Goal: Task Accomplishment & Management: Use online tool/utility

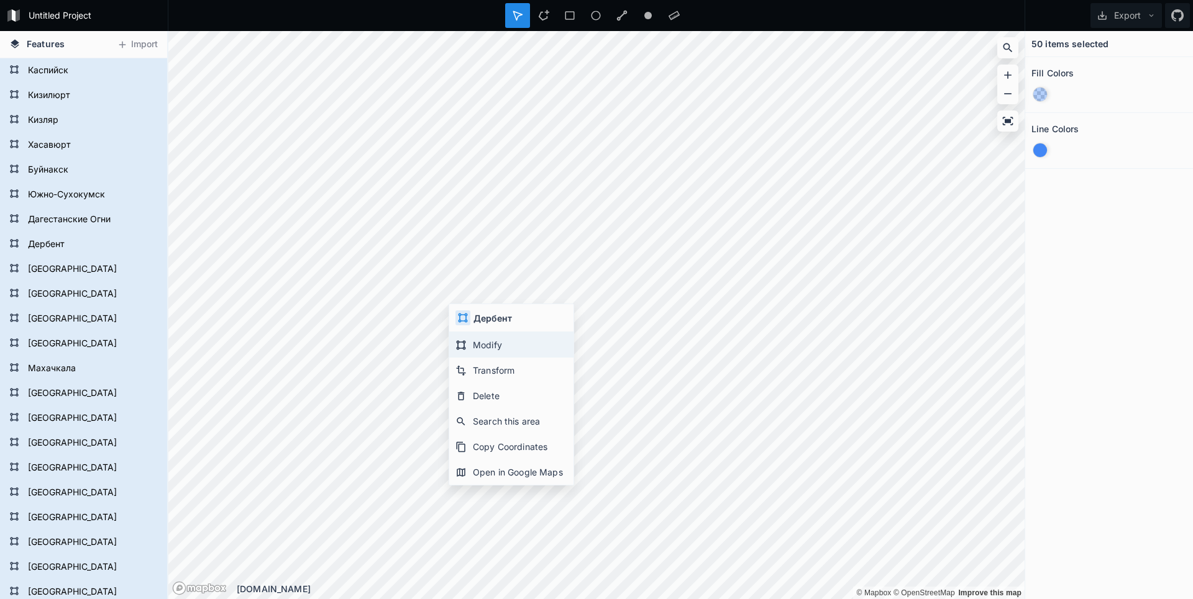
click at [477, 341] on div "Modify" at bounding box center [511, 344] width 124 height 25
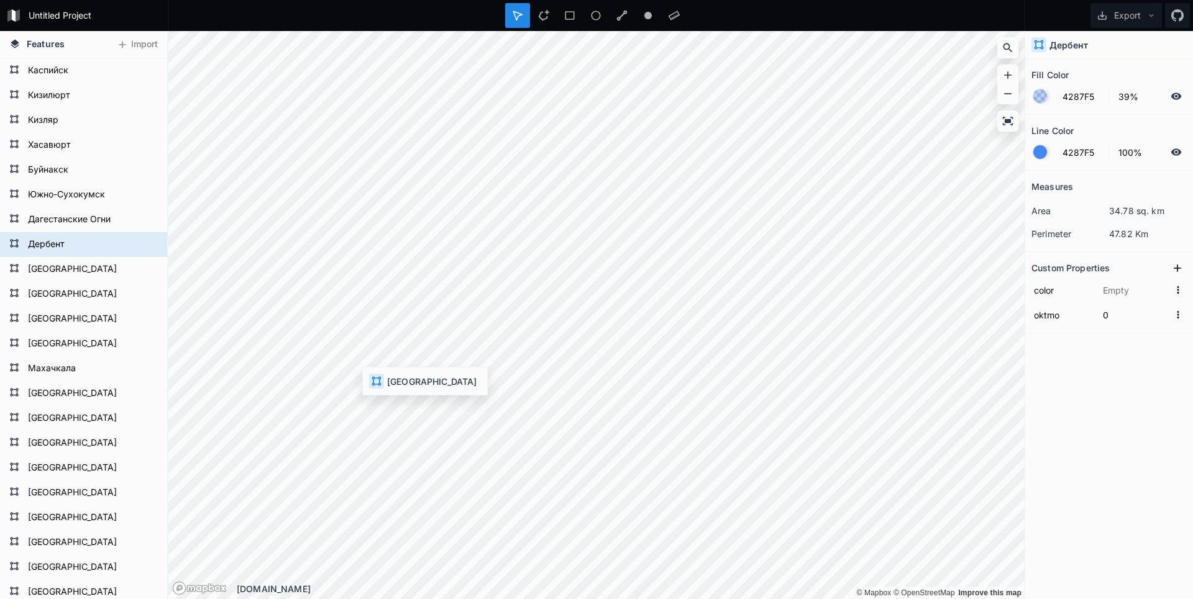
type input "#c70000"
type input "82620000"
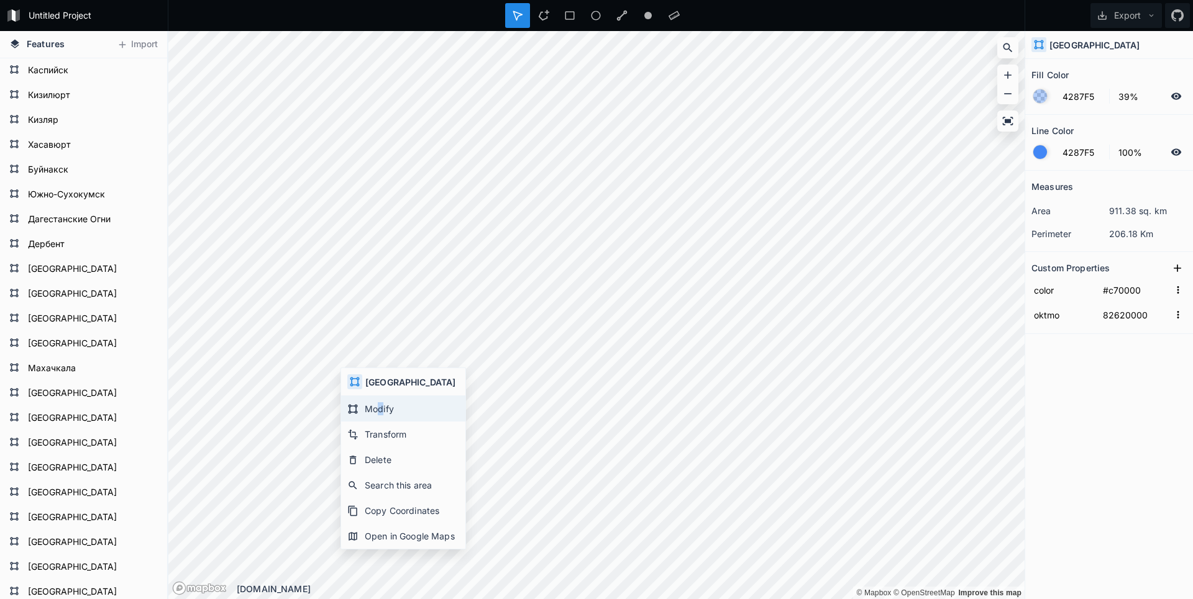
click at [376, 411] on div "Modify" at bounding box center [403, 408] width 124 height 25
click at [542, 27] on div "Untitled Project Export Features Import [GEOGRAPHIC_DATA] [GEOGRAPHIC_DATA] [GE…" at bounding box center [596, 299] width 1193 height 599
click at [111, 0] on html "Untitled Project Export Features Import [GEOGRAPHIC_DATA] [GEOGRAPHIC_DATA] [GE…" at bounding box center [596, 299] width 1193 height 599
click at [508, 0] on html "Untitled Project Export Features Import [GEOGRAPHIC_DATA] [GEOGRAPHIC_DATA] [GE…" at bounding box center [596, 299] width 1193 height 599
click at [375, 0] on html "Untitled Project Export Features Import [GEOGRAPHIC_DATA] [GEOGRAPHIC_DATA] [GE…" at bounding box center [596, 299] width 1193 height 599
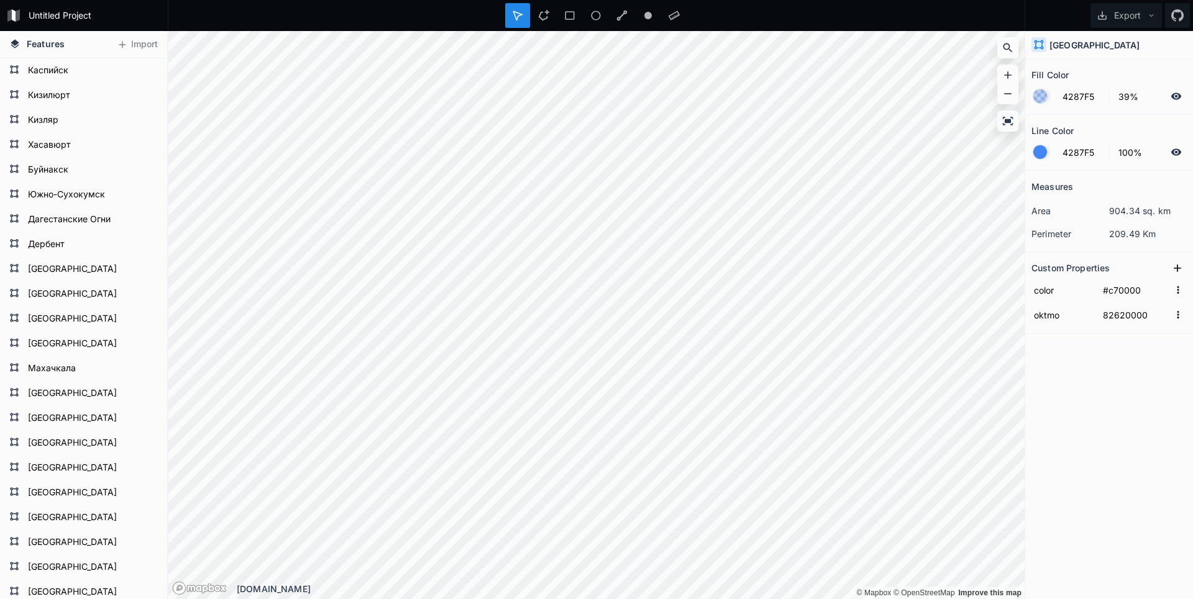
click at [1060, 195] on div "Features Import [GEOGRAPHIC_DATA] [GEOGRAPHIC_DATA] [GEOGRAPHIC_DATA] [GEOGRAPH…" at bounding box center [596, 315] width 1193 height 568
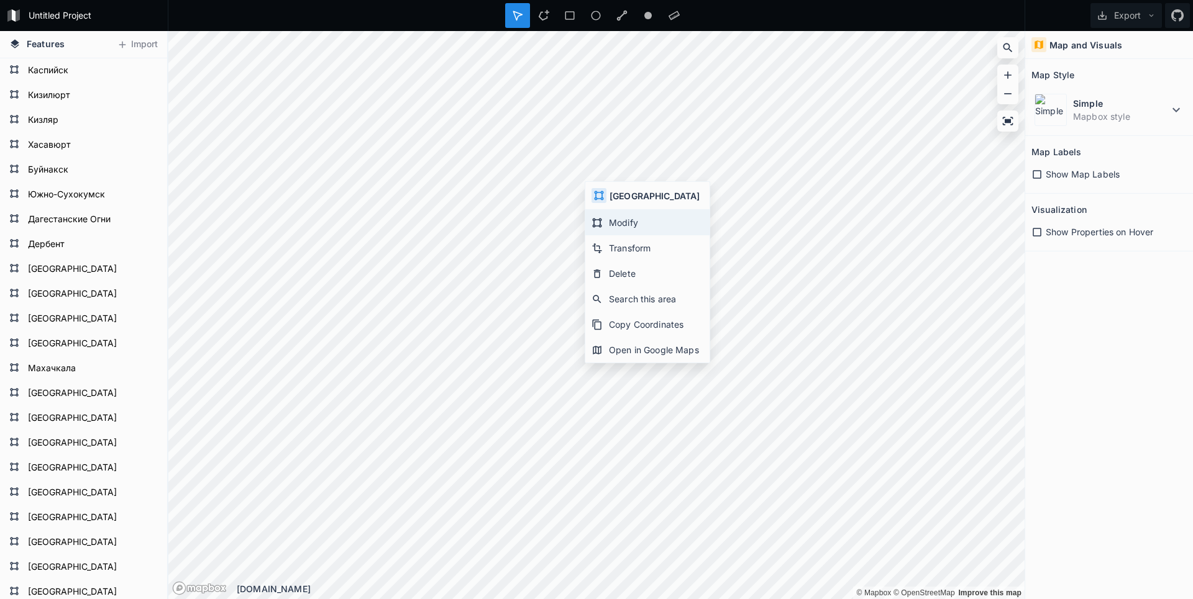
click at [635, 225] on div "Modify" at bounding box center [647, 222] width 124 height 25
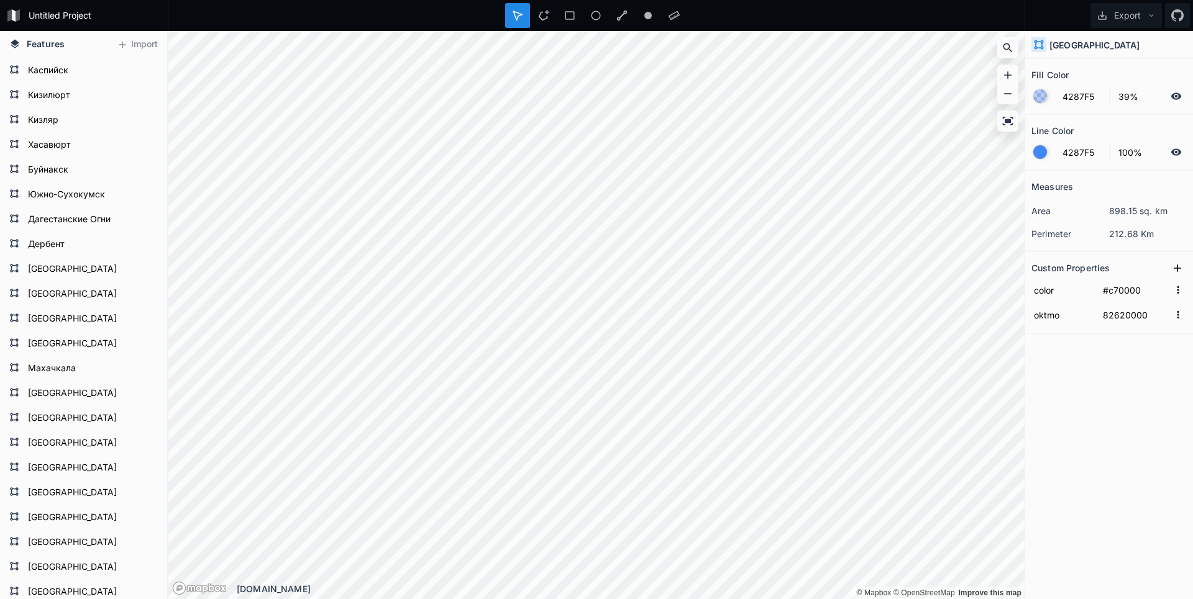
click at [1042, 485] on div "Features Import [GEOGRAPHIC_DATA] [GEOGRAPHIC_DATA] [GEOGRAPHIC_DATA] [GEOGRAPH…" at bounding box center [596, 315] width 1193 height 568
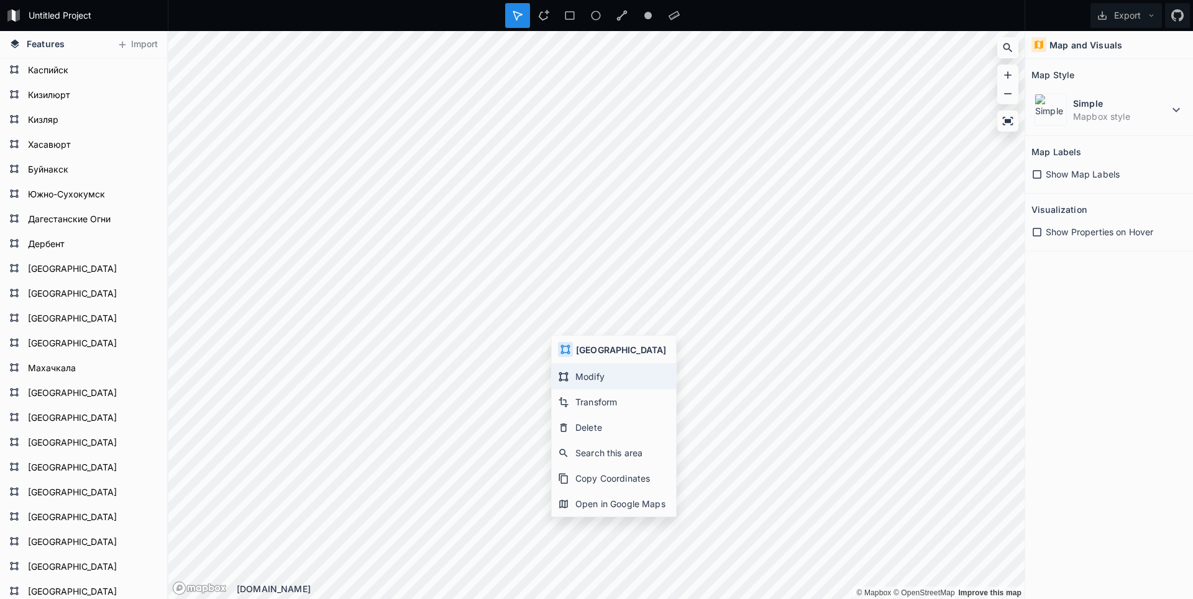
click at [579, 376] on div "Modify" at bounding box center [614, 376] width 124 height 25
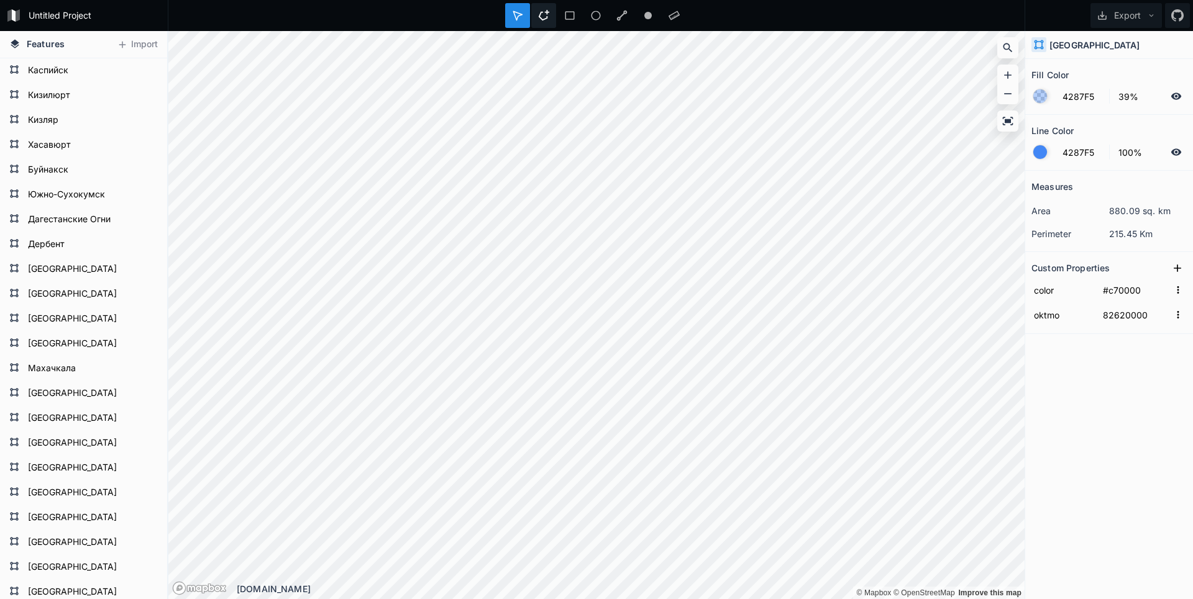
click at [548, 0] on html "Untitled Project Export Features Import [GEOGRAPHIC_DATA] [GEOGRAPHIC_DATA] [GE…" at bounding box center [596, 299] width 1193 height 599
click at [1008, 84] on div "© Mapbox © OpenStreetMap Improve this map © Mapbox © OpenStreetMap Improve this…" at bounding box center [596, 315] width 856 height 568
click at [726, 0] on html "Untitled Project Export Features Import [GEOGRAPHIC_DATA] [GEOGRAPHIC_DATA] [GE…" at bounding box center [596, 299] width 1193 height 599
click at [695, 0] on html "Untitled Project Export Features Import [GEOGRAPHIC_DATA] [GEOGRAPHIC_DATA] [GE…" at bounding box center [596, 299] width 1193 height 599
click at [685, 0] on html "Untitled Project Export Features Import [GEOGRAPHIC_DATA] [GEOGRAPHIC_DATA] [GE…" at bounding box center [596, 299] width 1193 height 599
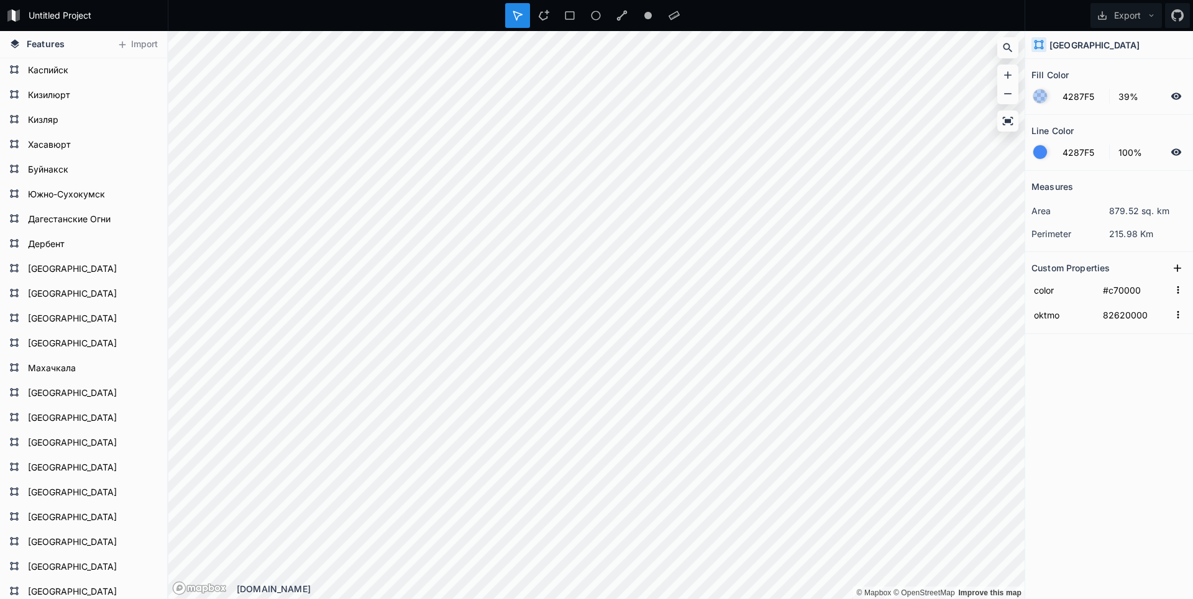
click at [514, 0] on html "Untitled Project Export Features Import [GEOGRAPHIC_DATA] [GEOGRAPHIC_DATA] [GE…" at bounding box center [596, 299] width 1193 height 599
click at [532, 0] on html "Untitled Project Export Features Import [GEOGRAPHIC_DATA] [GEOGRAPHIC_DATA] [GE…" at bounding box center [596, 299] width 1193 height 599
click at [581, 0] on html "Untitled Project Export Features Import [GEOGRAPHIC_DATA] [GEOGRAPHIC_DATA] [GE…" at bounding box center [596, 299] width 1193 height 599
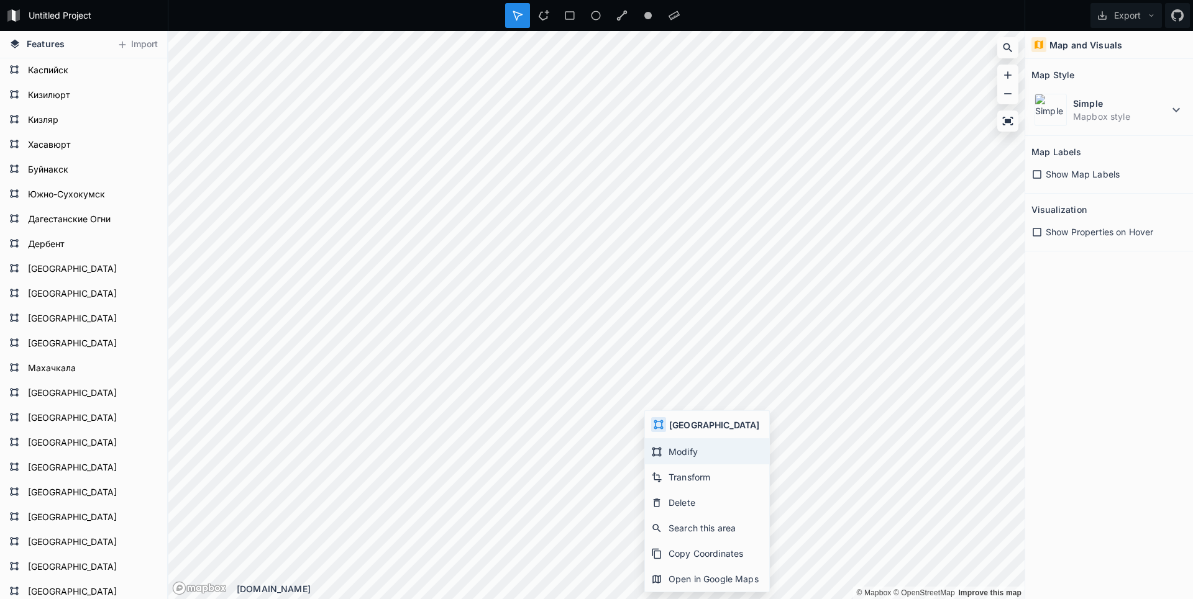
click at [678, 458] on div "Modify" at bounding box center [707, 451] width 124 height 25
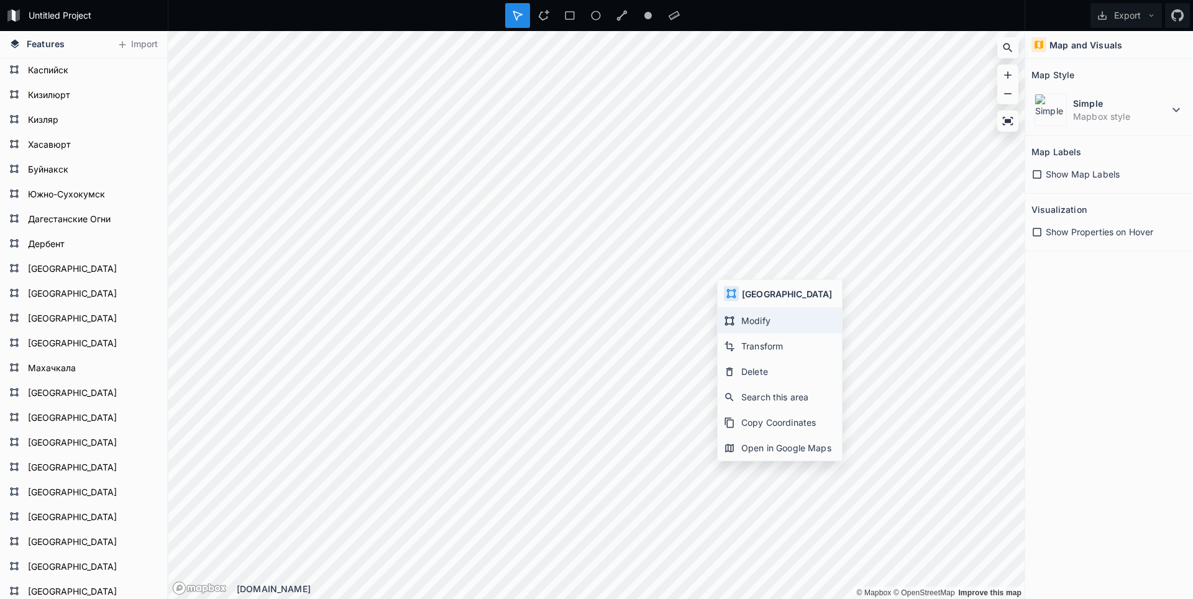
click at [745, 317] on div "Modify" at bounding box center [779, 320] width 124 height 25
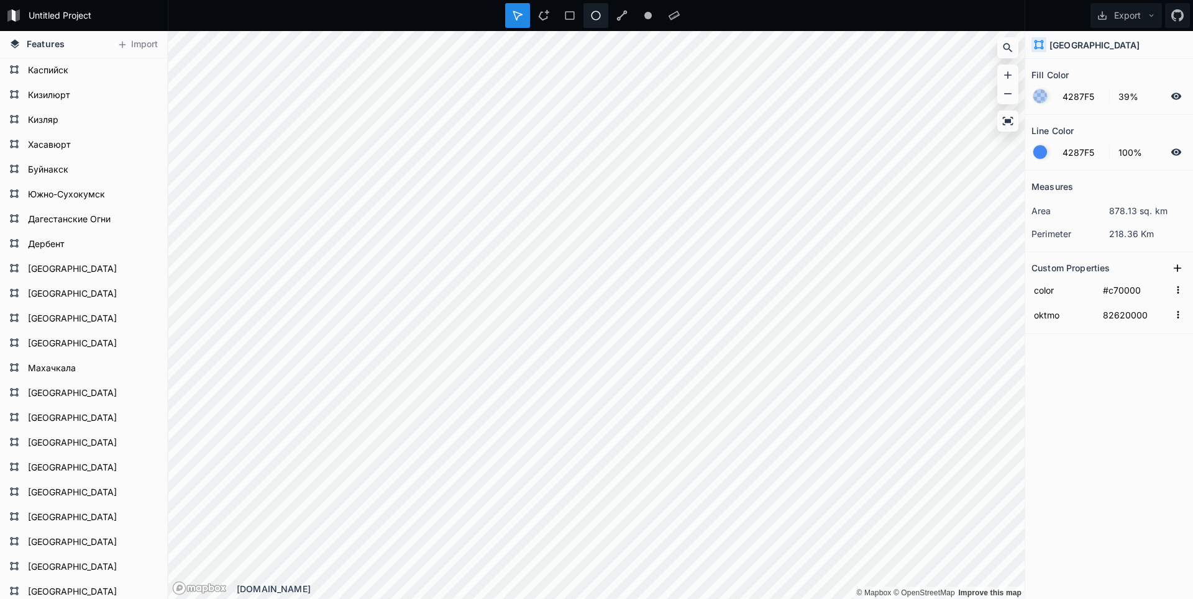
click at [592, 16] on div "Untitled Project Export Features Import [GEOGRAPHIC_DATA] [GEOGRAPHIC_DATA] [GE…" at bounding box center [596, 299] width 1193 height 599
click at [634, 0] on html "Untitled Project Export Features Import [GEOGRAPHIC_DATA] [GEOGRAPHIC_DATA] [GE…" at bounding box center [596, 299] width 1193 height 599
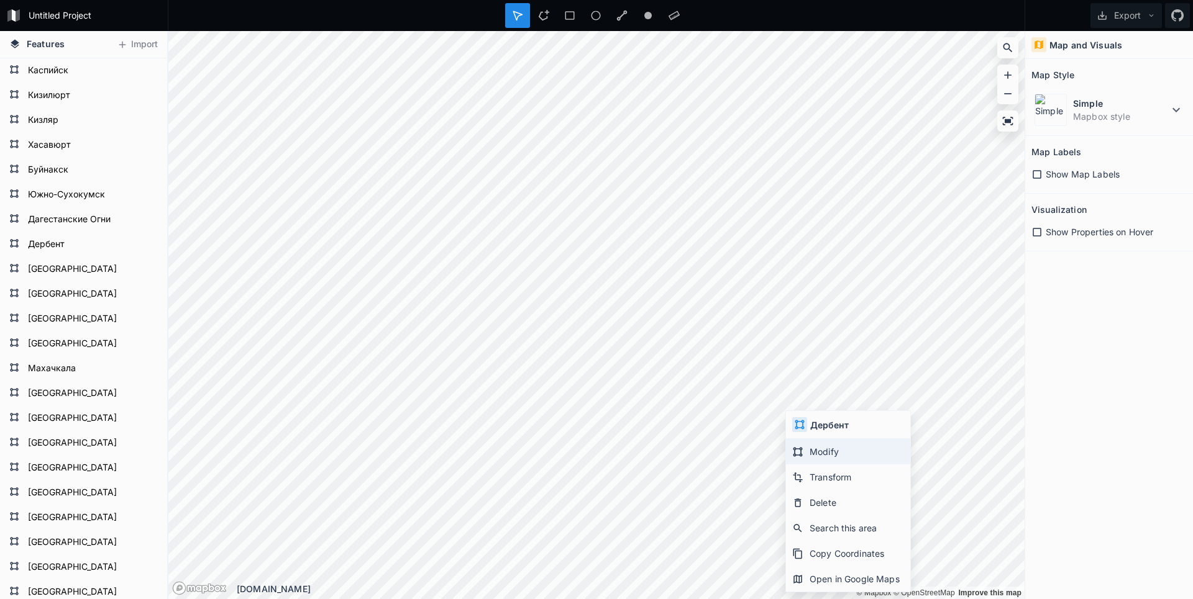
click at [804, 452] on div "Modify" at bounding box center [848, 451] width 124 height 25
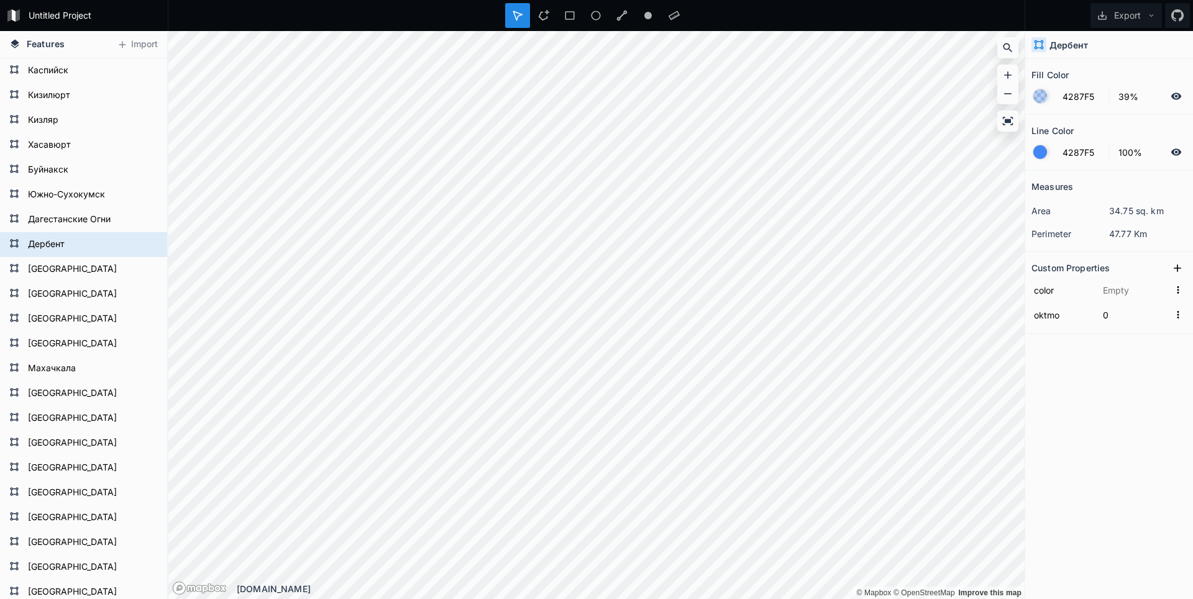
click at [673, 599] on html "Untitled Project Export Features Import [GEOGRAPHIC_DATA] [GEOGRAPHIC_DATA] [GE…" at bounding box center [596, 299] width 1193 height 599
click at [842, 584] on div "© Mapbox © OpenStreetMap Improve this map © Mapbox © OpenStreetMap Improve this…" at bounding box center [596, 315] width 856 height 568
click at [472, 0] on html "Untitled Project Export Features Import [GEOGRAPHIC_DATA] [GEOGRAPHIC_DATA] [GE…" at bounding box center [596, 299] width 1193 height 599
click at [385, 21] on div "Untitled Project Export Features Import [GEOGRAPHIC_DATA] [GEOGRAPHIC_DATA] [GE…" at bounding box center [596, 299] width 1193 height 599
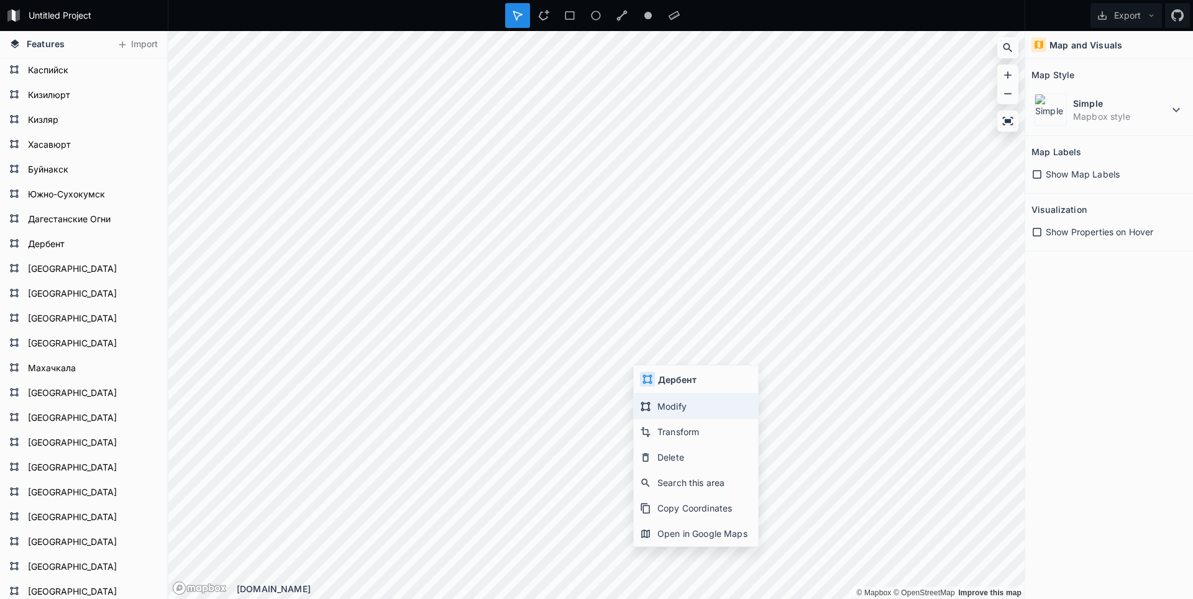
click at [655, 404] on div "Modify" at bounding box center [696, 406] width 124 height 25
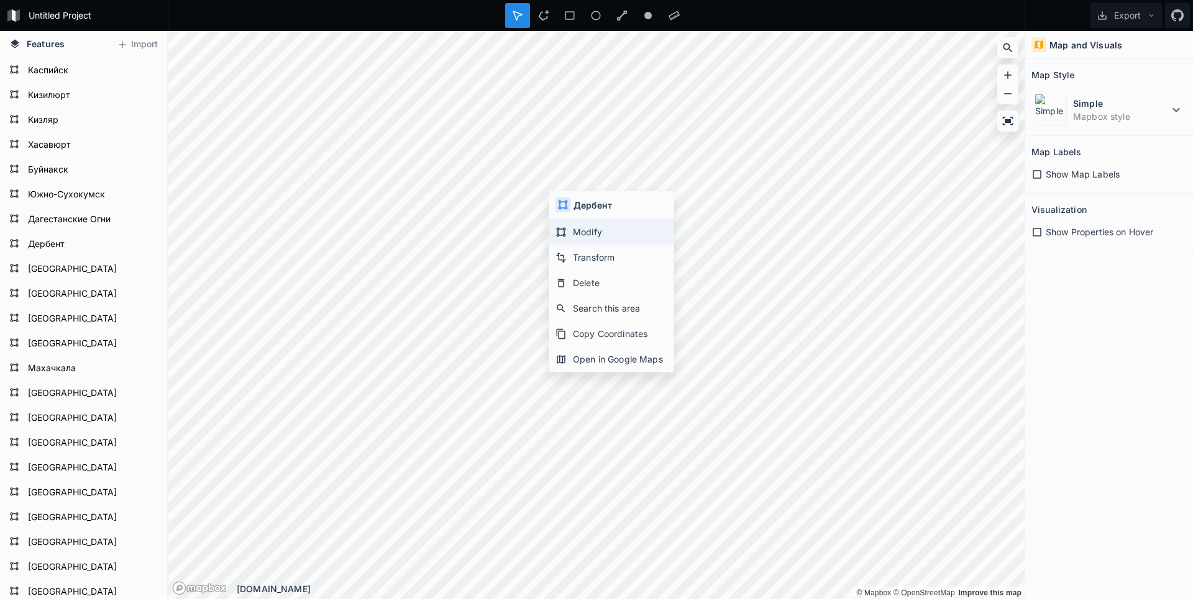
click at [575, 227] on div "Modify" at bounding box center [611, 231] width 124 height 25
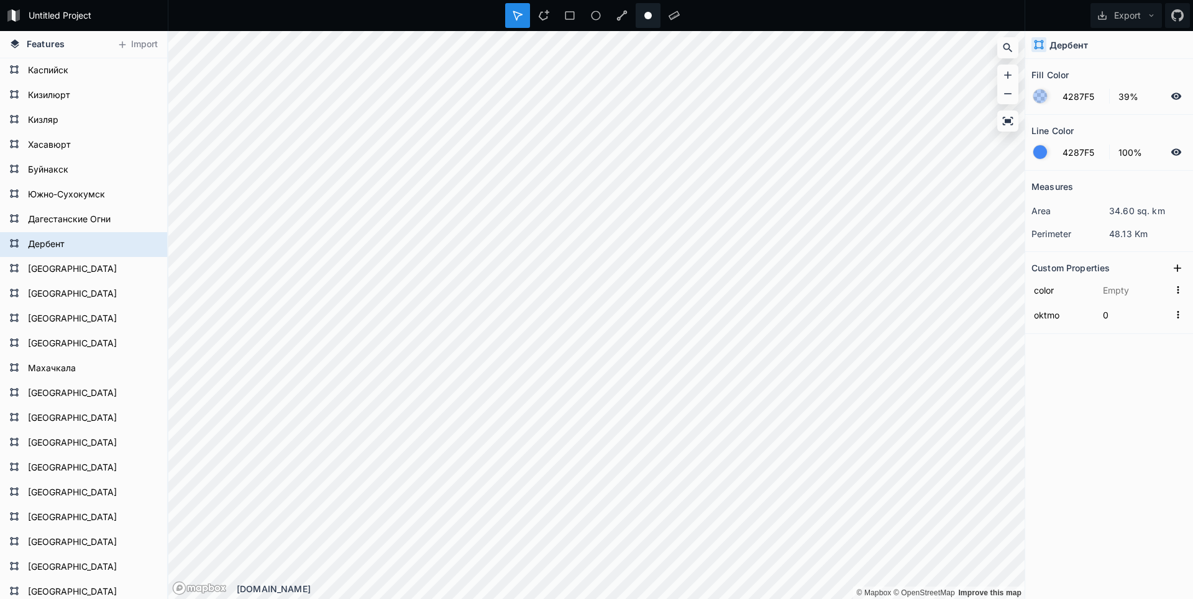
click at [649, 12] on div "Untitled Project Export Features Import [GEOGRAPHIC_DATA] [GEOGRAPHIC_DATA] [GE…" at bounding box center [596, 299] width 1193 height 599
click at [956, 599] on html "Untitled Project Export Features Import [GEOGRAPHIC_DATA] [GEOGRAPHIC_DATA] [GE…" at bounding box center [596, 299] width 1193 height 599
click at [976, 31] on div "© Mapbox © OpenStreetMap Improve this map © Mapbox © OpenStreetMap Improve this…" at bounding box center [596, 31] width 856 height 0
click at [980, 599] on html "Untitled Project Export Features Import [GEOGRAPHIC_DATA] [GEOGRAPHIC_DATA] [GE…" at bounding box center [596, 299] width 1193 height 599
click at [993, 599] on html "Untitled Project Export Features Import [GEOGRAPHIC_DATA] [GEOGRAPHIC_DATA] [GE…" at bounding box center [596, 299] width 1193 height 599
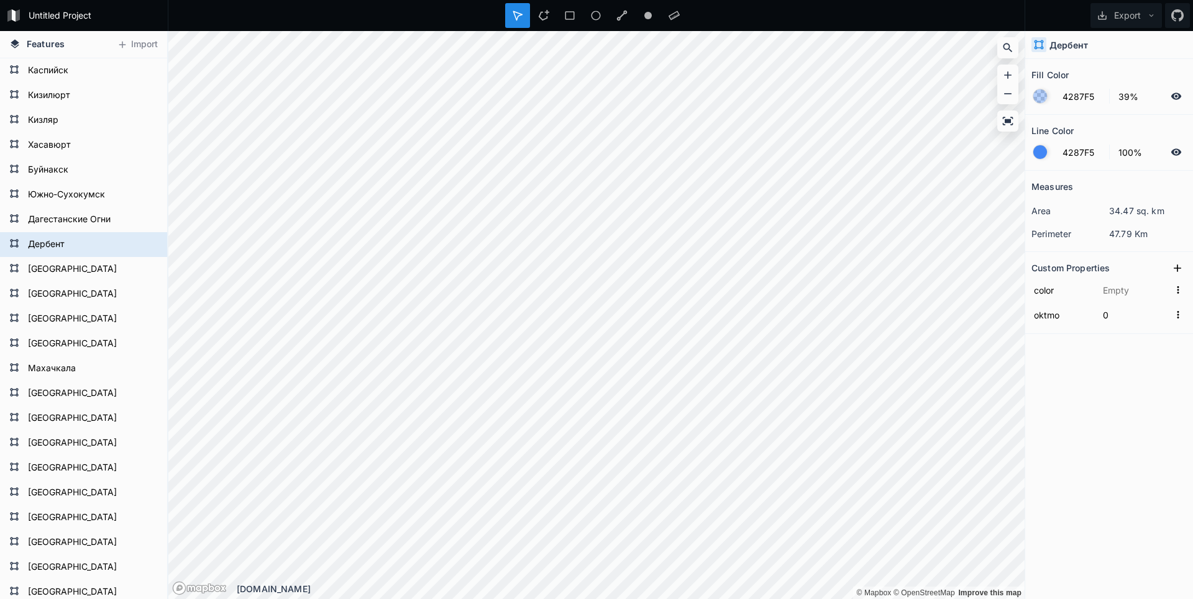
click at [951, 583] on div "© Mapbox © OpenStreetMap Improve this map © Mapbox © OpenStreetMap Improve this…" at bounding box center [596, 315] width 856 height 568
click at [919, 599] on html "Untitled Project Export Features Import [GEOGRAPHIC_DATA] [GEOGRAPHIC_DATA] [GE…" at bounding box center [596, 299] width 1193 height 599
click at [902, 599] on html "Untitled Project Export Features Import [GEOGRAPHIC_DATA] [GEOGRAPHIC_DATA] [GE…" at bounding box center [596, 299] width 1193 height 599
click at [763, 590] on div "© Mapbox © OpenStreetMap Improve this map © Mapbox © OpenStreetMap Improve this…" at bounding box center [596, 315] width 856 height 568
click at [806, 599] on html "Untitled Project Export Features Import [GEOGRAPHIC_DATA] [GEOGRAPHIC_DATA] [GE…" at bounding box center [596, 299] width 1193 height 599
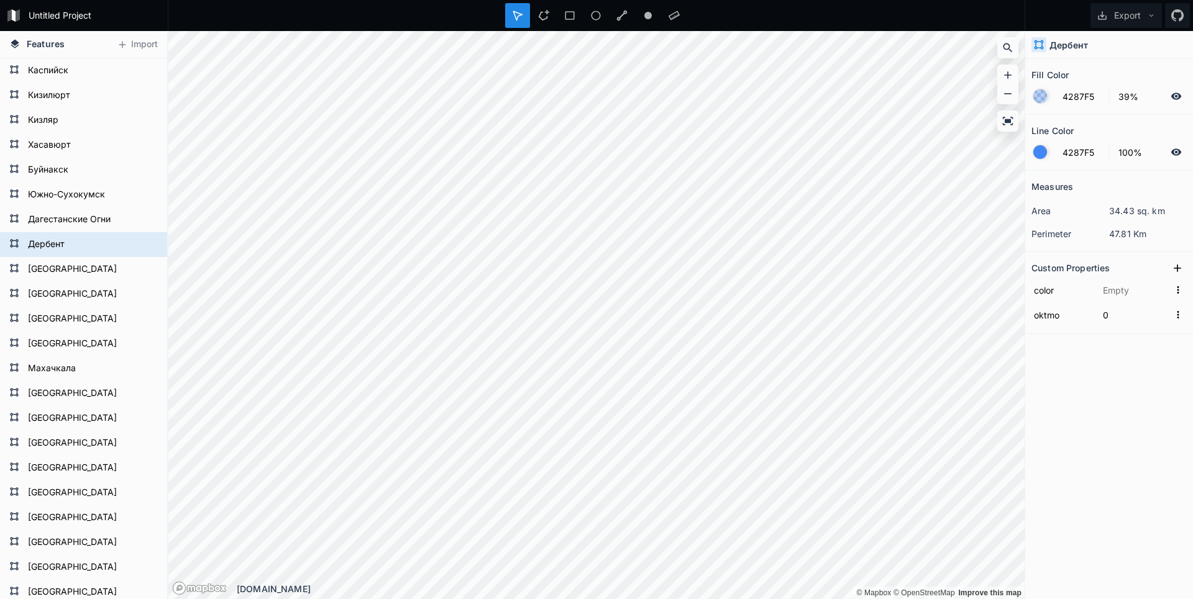
click at [782, 599] on html "Untitled Project Export Features Import [GEOGRAPHIC_DATA] [GEOGRAPHIC_DATA] [GE…" at bounding box center [596, 299] width 1193 height 599
click at [980, 599] on html "Untitled Project Export Features Import [GEOGRAPHIC_DATA] [GEOGRAPHIC_DATA] [GE…" at bounding box center [596, 299] width 1193 height 599
click at [821, 599] on html "Untitled Project Export Features Import [GEOGRAPHIC_DATA] [GEOGRAPHIC_DATA] [GE…" at bounding box center [596, 299] width 1193 height 599
click at [901, 599] on html "Untitled Project Export Features Import [GEOGRAPHIC_DATA] [GEOGRAPHIC_DATA] [GE…" at bounding box center [596, 299] width 1193 height 599
click at [947, 31] on div "© Mapbox © OpenStreetMap Improve this map © Mapbox © OpenStreetMap Improve this…" at bounding box center [596, 31] width 856 height 0
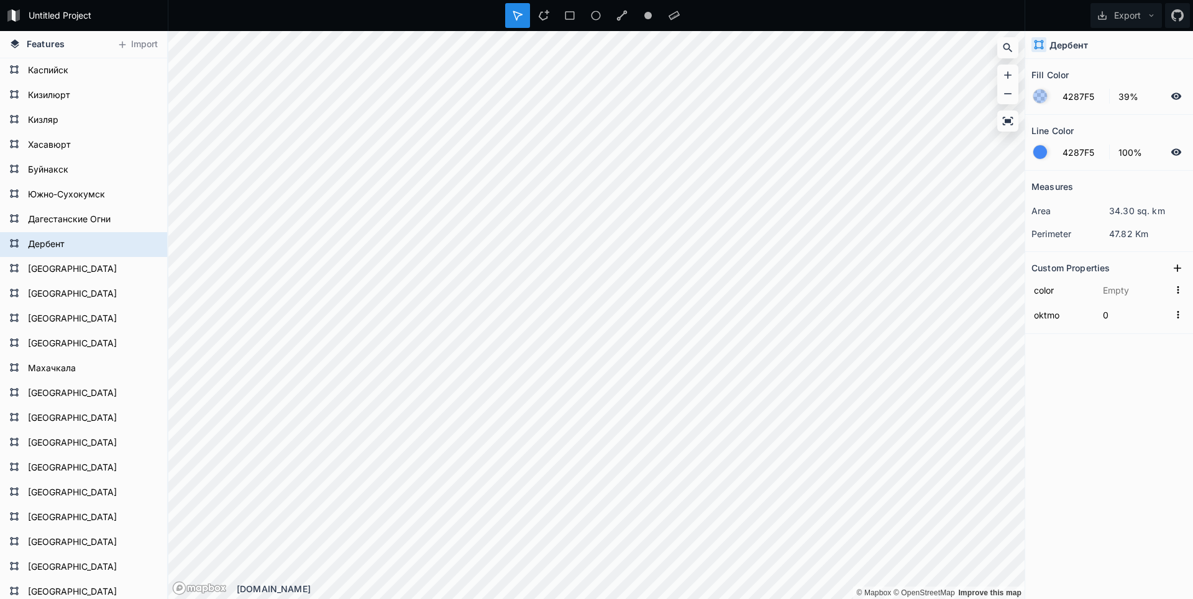
click at [926, 599] on html "Untitled Project Export Features Import [GEOGRAPHIC_DATA] [GEOGRAPHIC_DATA] [GE…" at bounding box center [596, 299] width 1193 height 599
click at [862, 599] on html "Untitled Project Export Features Import [GEOGRAPHIC_DATA] [GEOGRAPHIC_DATA] [GE…" at bounding box center [596, 299] width 1193 height 599
click at [963, 599] on html "Untitled Project Export Features Import [GEOGRAPHIC_DATA] [GEOGRAPHIC_DATA] [GE…" at bounding box center [596, 299] width 1193 height 599
click at [534, 17] on div "Untitled Project Export Features Import [GEOGRAPHIC_DATA] [GEOGRAPHIC_DATA] [GE…" at bounding box center [596, 299] width 1193 height 599
click at [497, 12] on div "Untitled Project Export Features Import [GEOGRAPHIC_DATA] [GEOGRAPHIC_DATA] [GE…" at bounding box center [596, 299] width 1193 height 599
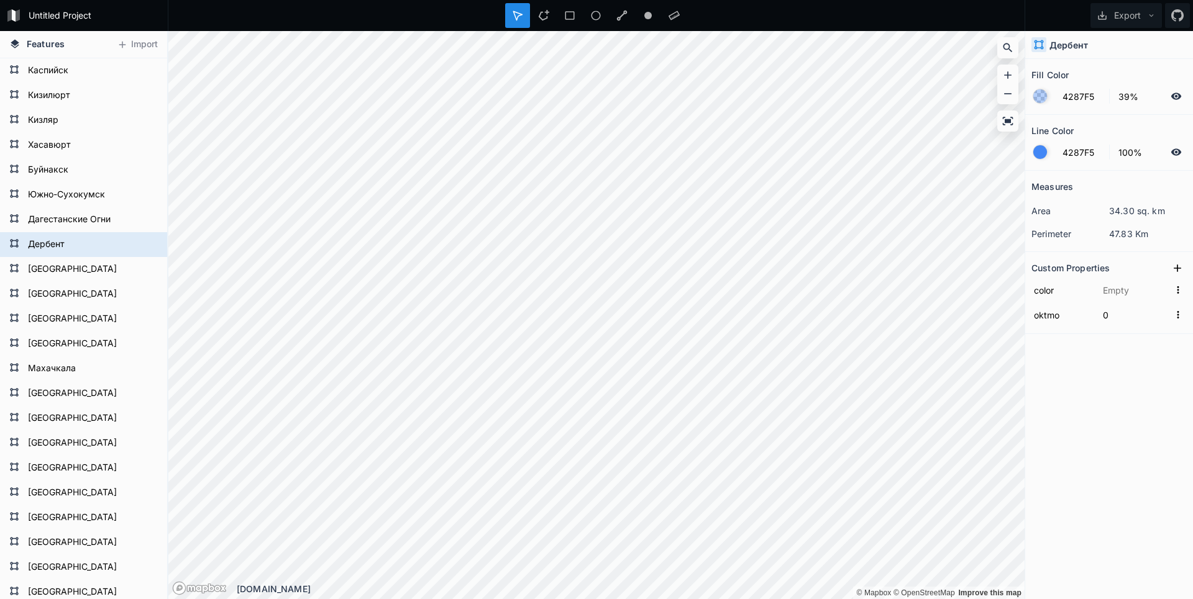
click at [570, 19] on div "Untitled Project Export Features Import [GEOGRAPHIC_DATA] [GEOGRAPHIC_DATA] [GE…" at bounding box center [596, 299] width 1193 height 599
click at [560, 20] on div "Untitled Project Export Features Import [GEOGRAPHIC_DATA] [GEOGRAPHIC_DATA] [GE…" at bounding box center [596, 299] width 1193 height 599
click at [539, 9] on div "Untitled Project Export Features Import [GEOGRAPHIC_DATA] [GEOGRAPHIC_DATA] [GE…" at bounding box center [596, 299] width 1193 height 599
click at [545, 0] on html "Untitled Project Export Features Import [GEOGRAPHIC_DATA] [GEOGRAPHIC_DATA] [GE…" at bounding box center [596, 299] width 1193 height 599
click at [963, 599] on html "Untitled Project Export Features Import [GEOGRAPHIC_DATA] [GEOGRAPHIC_DATA] [GE…" at bounding box center [596, 299] width 1193 height 599
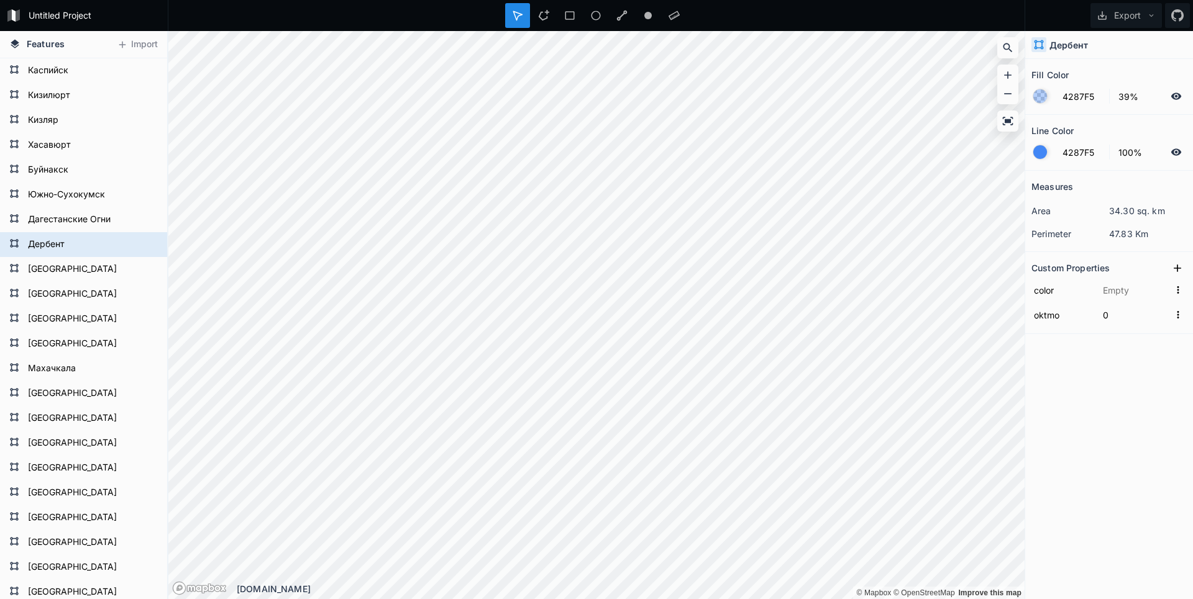
click at [1004, 599] on html "Untitled Project Export Features Import [GEOGRAPHIC_DATA] [GEOGRAPHIC_DATA] [GE…" at bounding box center [596, 299] width 1193 height 599
click at [918, 599] on html "Untitled Project Export Features Import [GEOGRAPHIC_DATA] [GEOGRAPHIC_DATA] [GE…" at bounding box center [596, 299] width 1193 height 599
click at [757, 599] on html "Untitled Project Export Features Import [GEOGRAPHIC_DATA] [GEOGRAPHIC_DATA] [GE…" at bounding box center [596, 299] width 1193 height 599
click at [713, 599] on html "Untitled Project Export Features Import [GEOGRAPHIC_DATA] [GEOGRAPHIC_DATA] [GE…" at bounding box center [596, 299] width 1193 height 599
click at [936, 599] on html "Untitled Project Export Features Import [GEOGRAPHIC_DATA] [GEOGRAPHIC_DATA] [GE…" at bounding box center [596, 299] width 1193 height 599
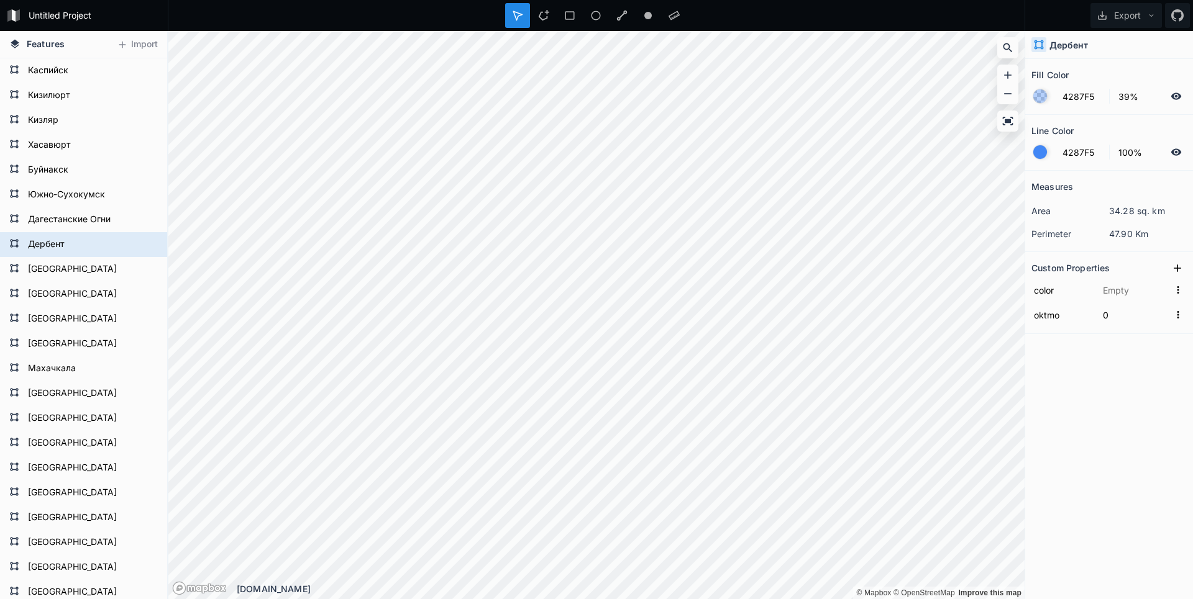
click at [903, 599] on html "Untitled Project Export Features Import [GEOGRAPHIC_DATA] [GEOGRAPHIC_DATA] [GE…" at bounding box center [596, 299] width 1193 height 599
click at [895, 31] on div "© Mapbox © OpenStreetMap Improve this map © Mapbox © OpenStreetMap Improve this…" at bounding box center [596, 31] width 856 height 0
click at [831, 599] on html "Untitled Project Export Features Import [GEOGRAPHIC_DATA] [GEOGRAPHIC_DATA] [GE…" at bounding box center [596, 299] width 1193 height 599
click at [875, 599] on html "Untitled Project Export Features Import [GEOGRAPHIC_DATA] [GEOGRAPHIC_DATA] [GE…" at bounding box center [596, 299] width 1193 height 599
click at [861, 599] on html "Untitled Project Export Features Import [GEOGRAPHIC_DATA] [GEOGRAPHIC_DATA] [GE…" at bounding box center [596, 299] width 1193 height 599
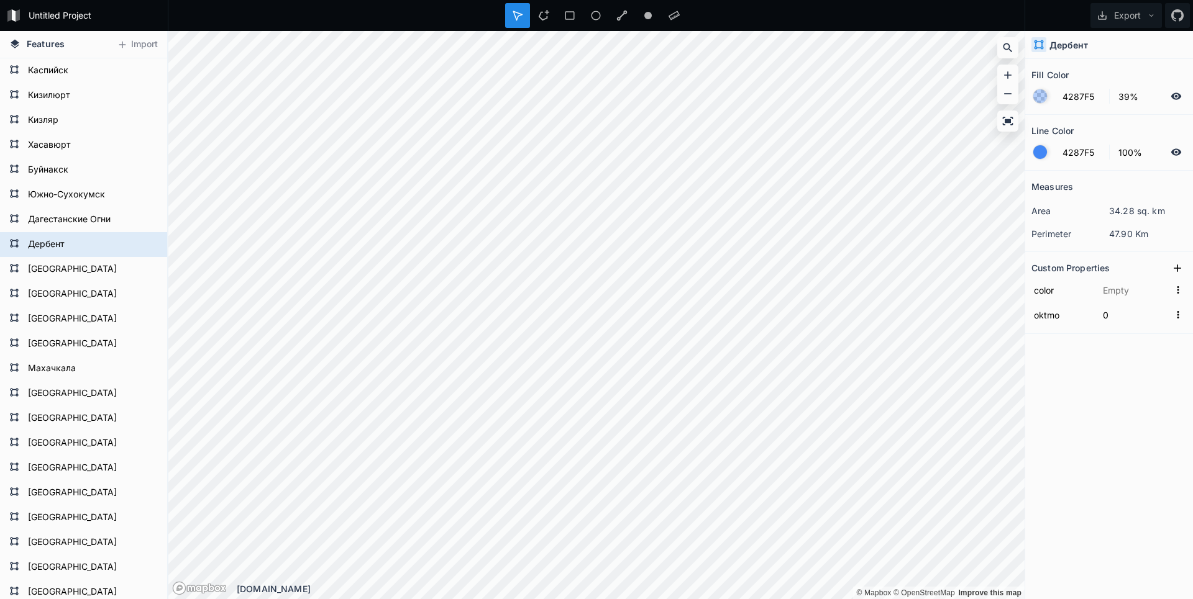
click at [619, 16] on div "Untitled Project Export Features Import [GEOGRAPHIC_DATA] [GEOGRAPHIC_DATA] [GE…" at bounding box center [596, 299] width 1193 height 599
click at [522, 24] on div "Untitled Project Export Features Import [GEOGRAPHIC_DATA] [GEOGRAPHIC_DATA] [GE…" at bounding box center [596, 299] width 1193 height 599
click at [345, 0] on html "Untitled Project Export Features Import [GEOGRAPHIC_DATA] [GEOGRAPHIC_DATA] [GE…" at bounding box center [596, 299] width 1193 height 599
click at [291, 0] on html "Untitled Project Export Features Import [GEOGRAPHIC_DATA] [GEOGRAPHIC_DATA] [GE…" at bounding box center [596, 299] width 1193 height 599
click at [582, 16] on div "Untitled Project Export Features Import [GEOGRAPHIC_DATA] [GEOGRAPHIC_DATA] [GE…" at bounding box center [596, 299] width 1193 height 599
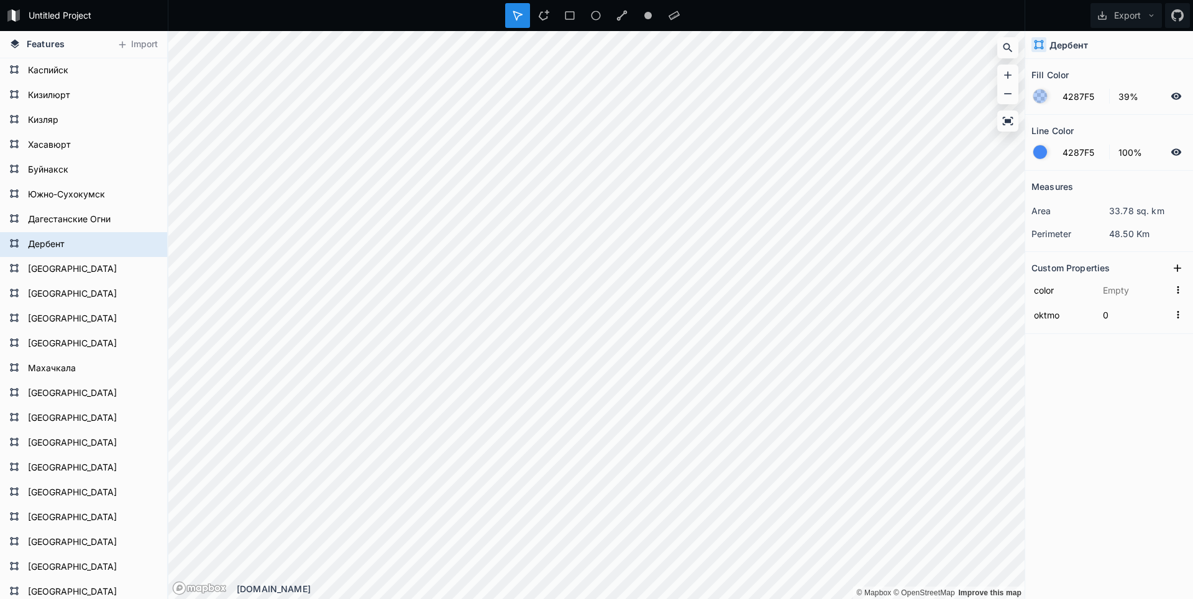
click at [521, 6] on div "Untitled Project Export Features Import [GEOGRAPHIC_DATA] [GEOGRAPHIC_DATA] [GE…" at bounding box center [596, 299] width 1193 height 599
click at [560, 16] on div "Untitled Project Export Features Import [GEOGRAPHIC_DATA] [GEOGRAPHIC_DATA] [GE…" at bounding box center [596, 299] width 1193 height 599
click at [555, 10] on div "Untitled Project Export Features Import [GEOGRAPHIC_DATA] [GEOGRAPHIC_DATA] [GE…" at bounding box center [596, 299] width 1193 height 599
click at [535, 17] on div "Untitled Project Export Features Import [GEOGRAPHIC_DATA] [GEOGRAPHIC_DATA] [GE…" at bounding box center [596, 299] width 1193 height 599
click at [721, 594] on div "© Mapbox © OpenStreetMap Improve this map © Mapbox © OpenStreetMap Improve this…" at bounding box center [596, 315] width 856 height 568
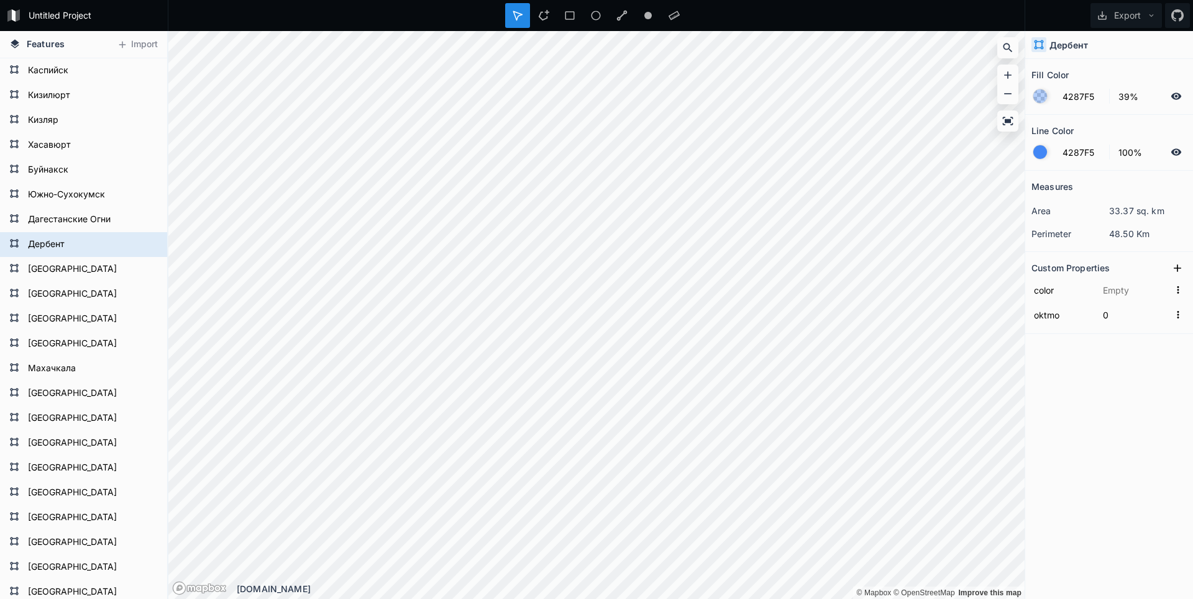
click at [882, 599] on html "Untitled Project Export Features Import [GEOGRAPHIC_DATA] [GEOGRAPHIC_DATA] [GE…" at bounding box center [596, 299] width 1193 height 599
click at [904, 599] on html "Untitled Project Export Features Import [GEOGRAPHIC_DATA] [GEOGRAPHIC_DATA] [GE…" at bounding box center [596, 299] width 1193 height 599
click at [908, 599] on html "Untitled Project Export Features Import [GEOGRAPHIC_DATA] [GEOGRAPHIC_DATA] [GE…" at bounding box center [596, 299] width 1193 height 599
click at [907, 599] on html "Untitled Project Export Features Import [GEOGRAPHIC_DATA] [GEOGRAPHIC_DATA] [GE…" at bounding box center [596, 299] width 1193 height 599
click at [873, 31] on div "© Mapbox © OpenStreetMap Improve this map © Mapbox © OpenStreetMap Improve this…" at bounding box center [596, 31] width 856 height 0
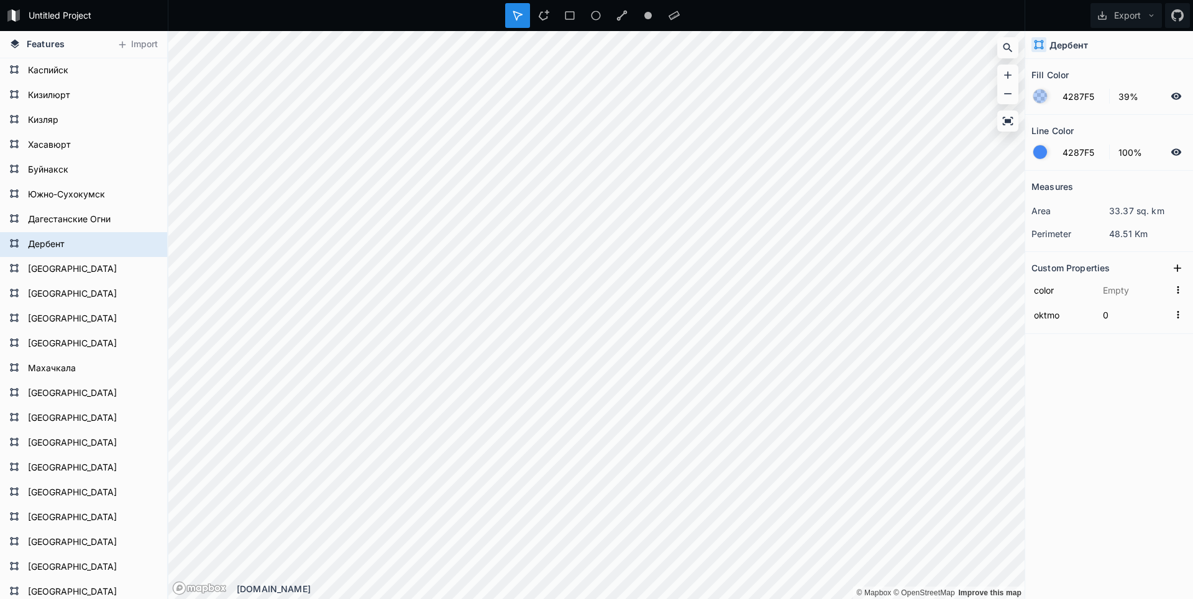
click at [877, 599] on html "Untitled Project Export Features Import [GEOGRAPHIC_DATA] [GEOGRAPHIC_DATA] [GE…" at bounding box center [596, 299] width 1193 height 599
click at [901, 599] on html "Untitled Project Export Features Import [GEOGRAPHIC_DATA] [GEOGRAPHIC_DATA] [GE…" at bounding box center [596, 299] width 1193 height 599
click at [949, 599] on html "Untitled Project Export Features Import [GEOGRAPHIC_DATA] [GEOGRAPHIC_DATA] [GE…" at bounding box center [596, 299] width 1193 height 599
click at [949, 31] on div "© Mapbox © OpenStreetMap Improve this map © Mapbox © OpenStreetMap Improve this…" at bounding box center [596, 31] width 856 height 0
click at [932, 599] on html "Untitled Project Export Features Import [GEOGRAPHIC_DATA] [GEOGRAPHIC_DATA] [GE…" at bounding box center [596, 299] width 1193 height 599
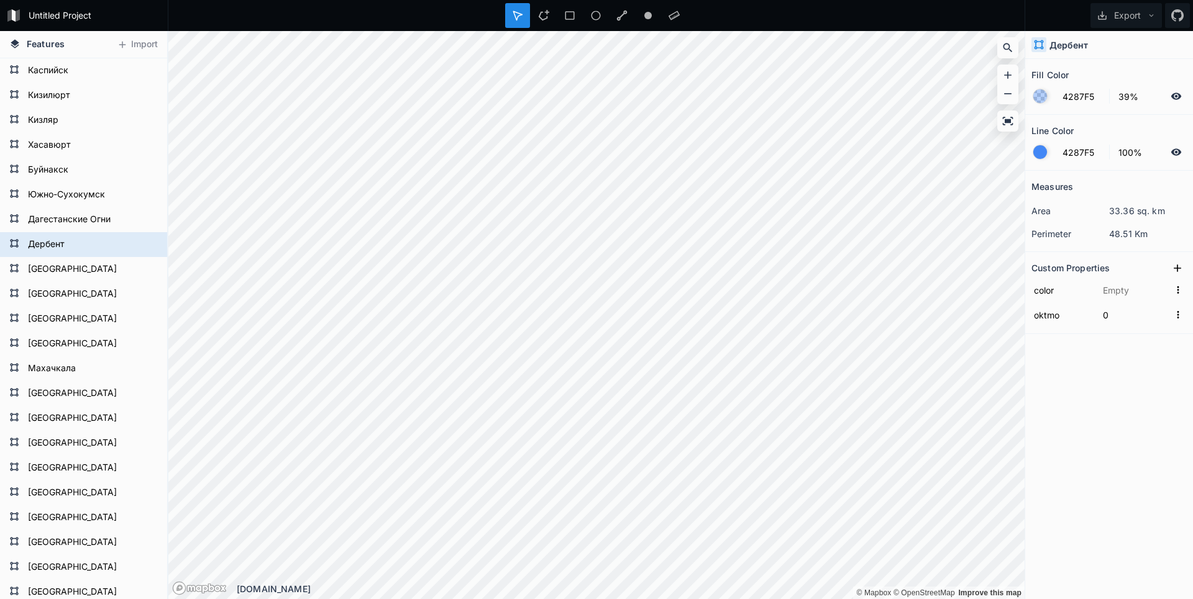
click at [891, 31] on div "© Mapbox © OpenStreetMap Improve this map © Mapbox © OpenStreetMap Improve this…" at bounding box center [596, 31] width 856 height 0
click at [890, 599] on html "Untitled Project Export Features Import [GEOGRAPHIC_DATA] [GEOGRAPHIC_DATA] [GE…" at bounding box center [596, 299] width 1193 height 599
click at [873, 599] on html "Untitled Project Export Features Import [GEOGRAPHIC_DATA] [GEOGRAPHIC_DATA] [GE…" at bounding box center [596, 299] width 1193 height 599
click at [909, 31] on div "© Mapbox © OpenStreetMap Improve this map © Mapbox © OpenStreetMap Improve this…" at bounding box center [596, 31] width 856 height 0
click at [697, 583] on div "© Mapbox © OpenStreetMap Improve this map © Mapbox © OpenStreetMap Improve this…" at bounding box center [596, 315] width 856 height 568
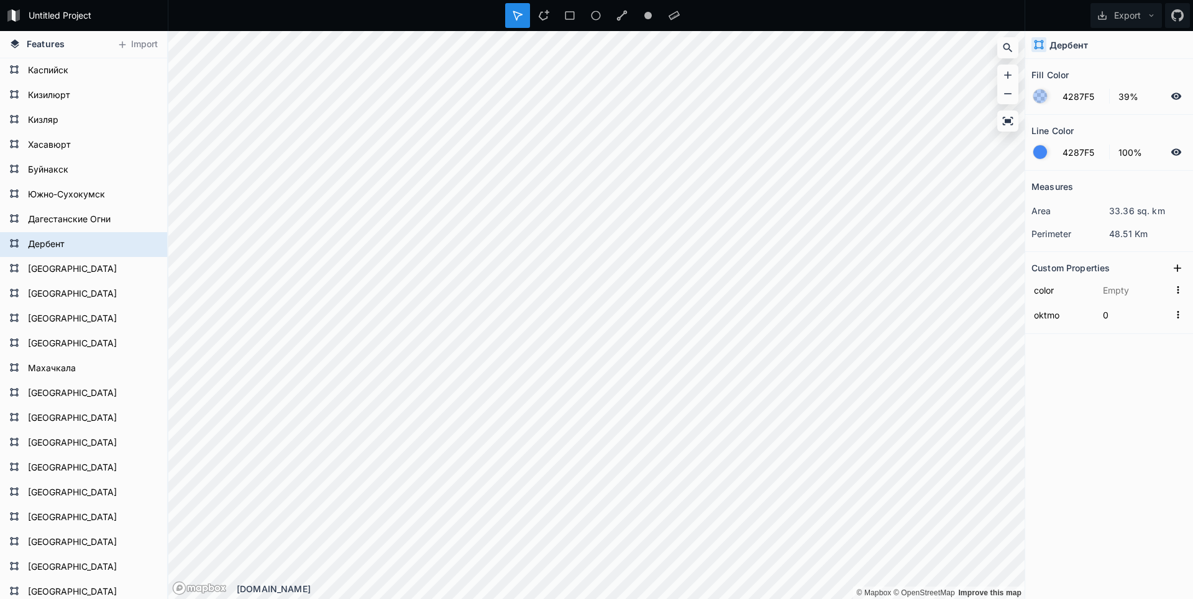
click at [744, 590] on div "© Mapbox © OpenStreetMap Improve this map © Mapbox © OpenStreetMap Improve this…" at bounding box center [596, 315] width 856 height 568
click at [813, 589] on div "© Mapbox © OpenStreetMap Improve this map © Mapbox © OpenStreetMap Improve this…" at bounding box center [596, 315] width 856 height 568
click at [767, 593] on div "© Mapbox © OpenStreetMap Improve this map © Mapbox © OpenStreetMap Improve this…" at bounding box center [596, 315] width 856 height 568
click at [776, 599] on html "Untitled Project Export Features Import [GEOGRAPHIC_DATA] [GEOGRAPHIC_DATA] [GE…" at bounding box center [596, 299] width 1193 height 599
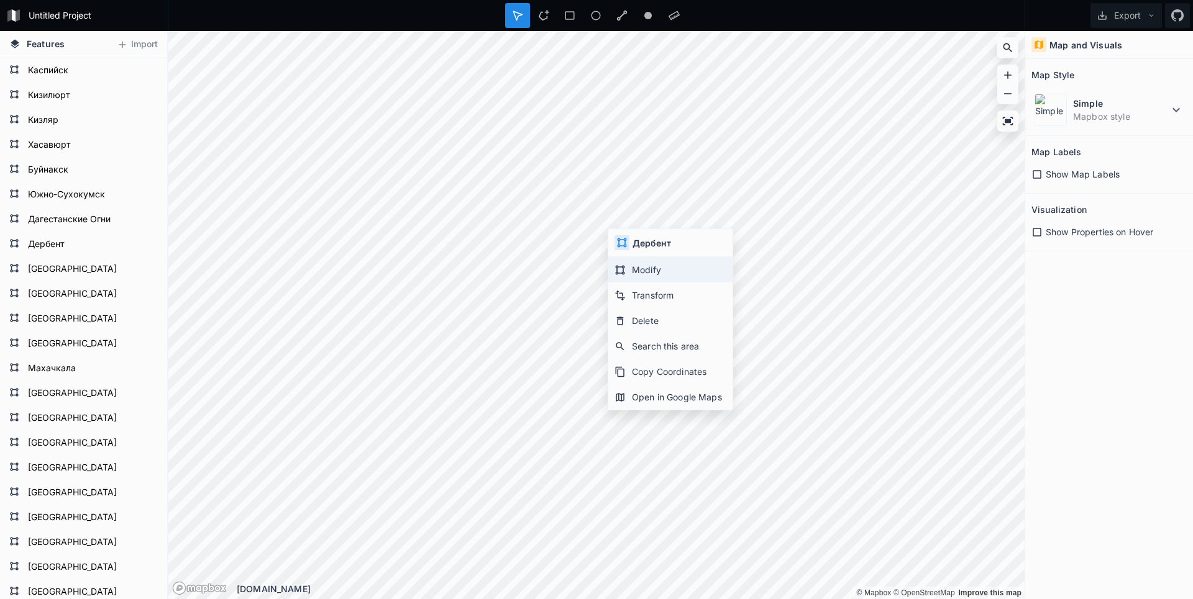
click at [618, 263] on div "Modify" at bounding box center [670, 269] width 124 height 25
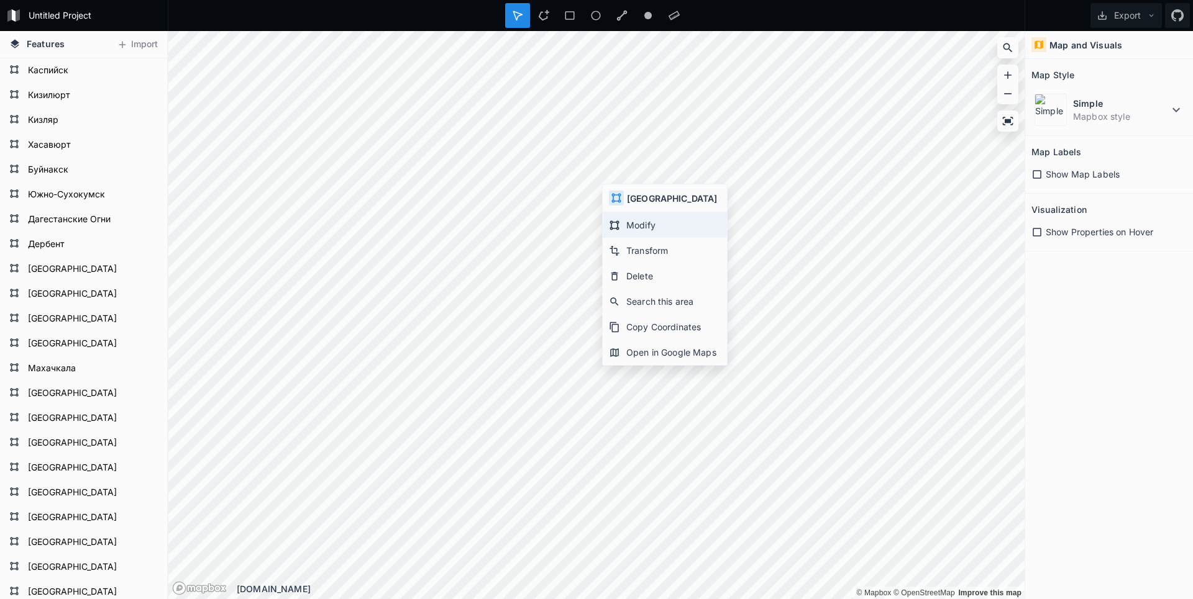
click at [624, 227] on div "Modify" at bounding box center [665, 224] width 124 height 25
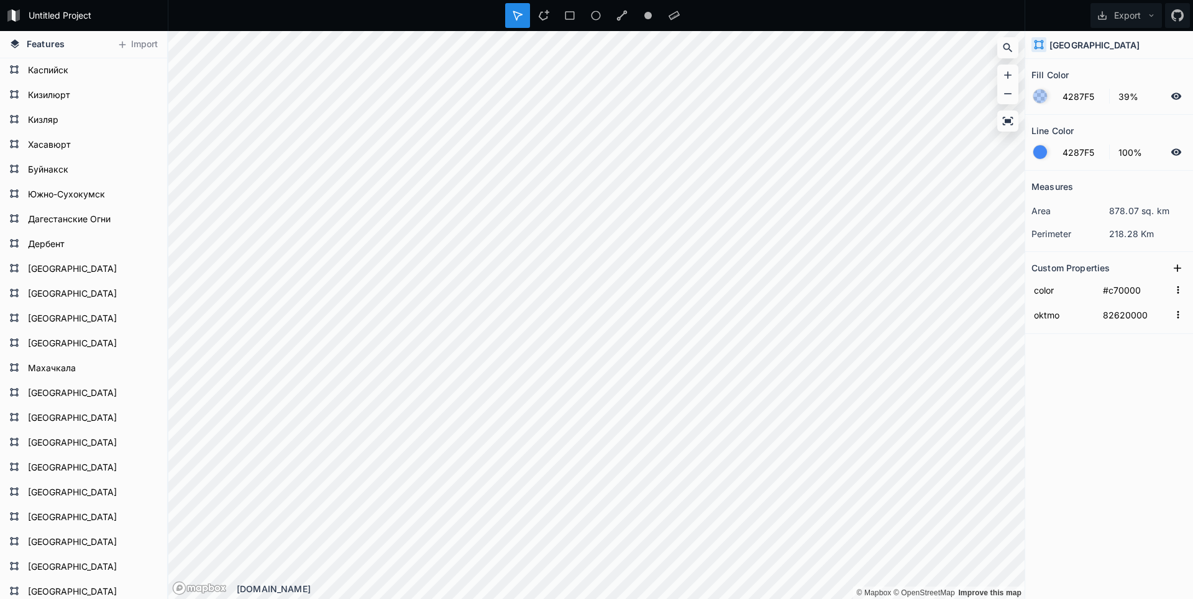
click at [676, 26] on div "Untitled Project Export Features Import [GEOGRAPHIC_DATA] [GEOGRAPHIC_DATA] [GE…" at bounding box center [596, 299] width 1193 height 599
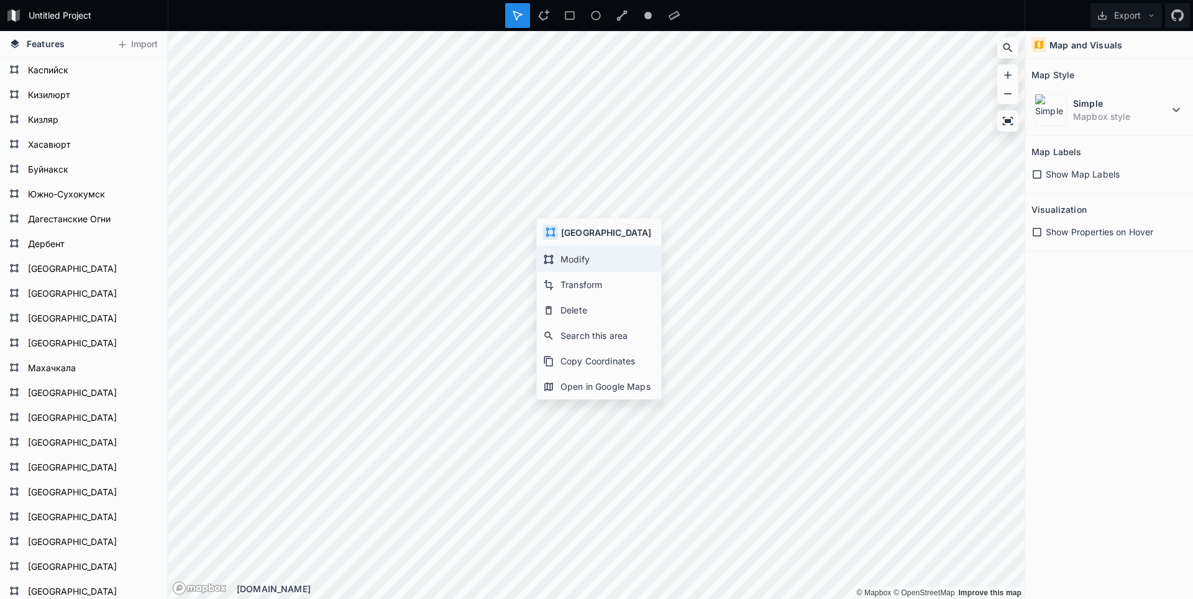
click at [539, 259] on div "Modify" at bounding box center [599, 259] width 124 height 25
click at [852, 587] on div "© Mapbox © OpenStreetMap Improve this map © Mapbox © OpenStreetMap Improve this…" at bounding box center [596, 315] width 856 height 568
click at [903, 599] on html "Untitled Project Export Features Import [GEOGRAPHIC_DATA] [GEOGRAPHIC_DATA] [GE…" at bounding box center [596, 299] width 1193 height 599
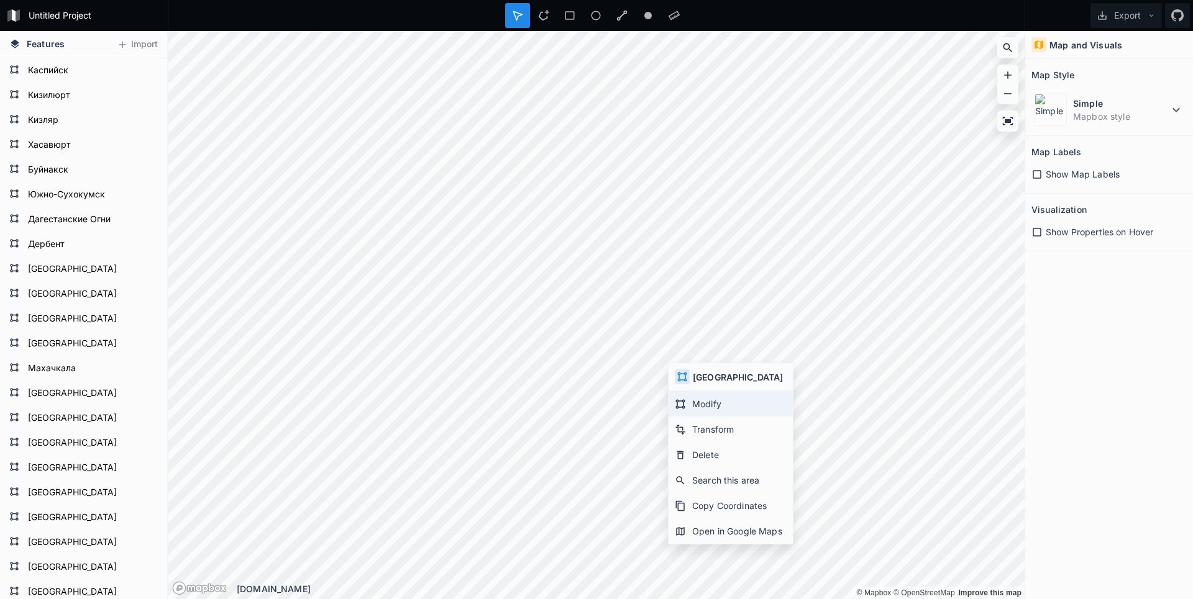
click at [711, 409] on div "Modify" at bounding box center [730, 403] width 124 height 25
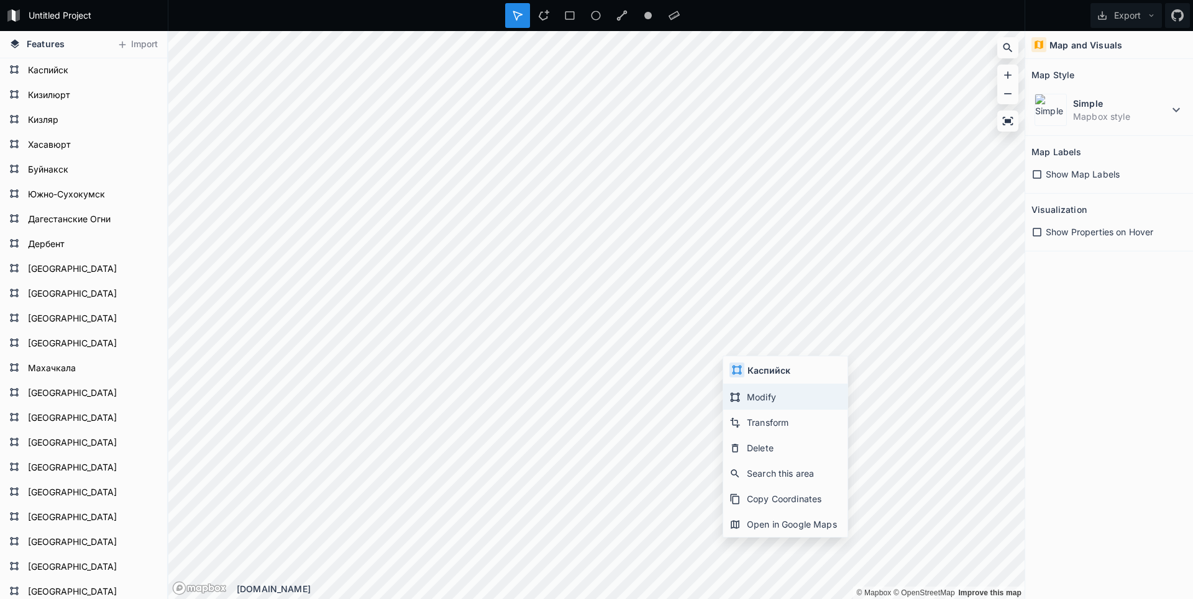
click at [737, 392] on icon at bounding box center [734, 397] width 11 height 11
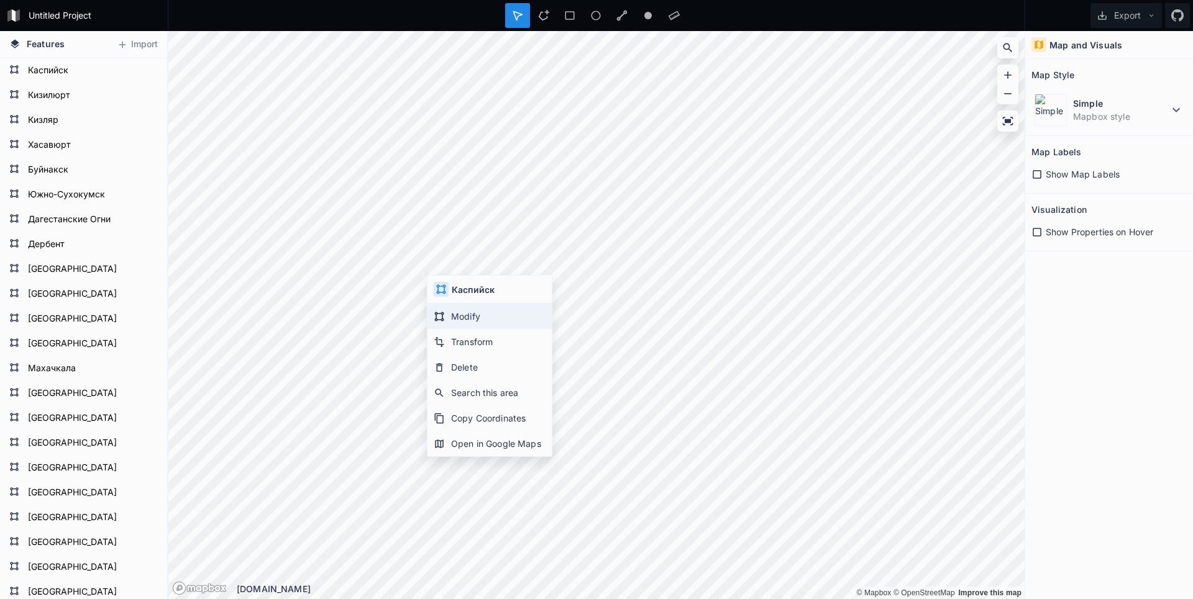
click at [455, 314] on div "Modify" at bounding box center [489, 316] width 124 height 25
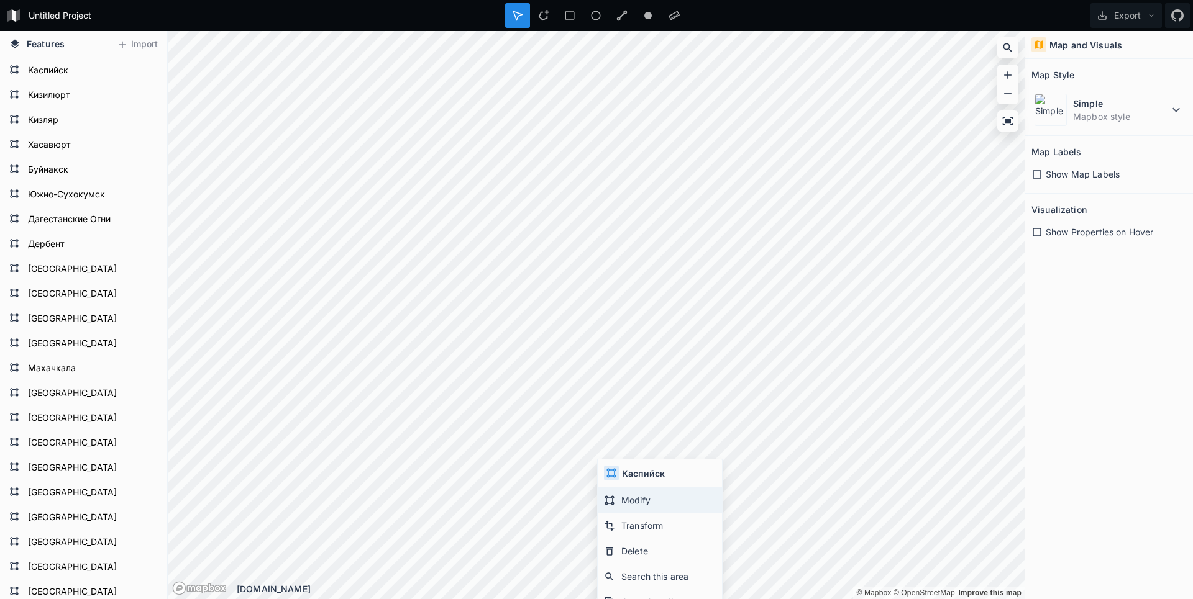
click at [629, 496] on div "Modify" at bounding box center [660, 500] width 124 height 25
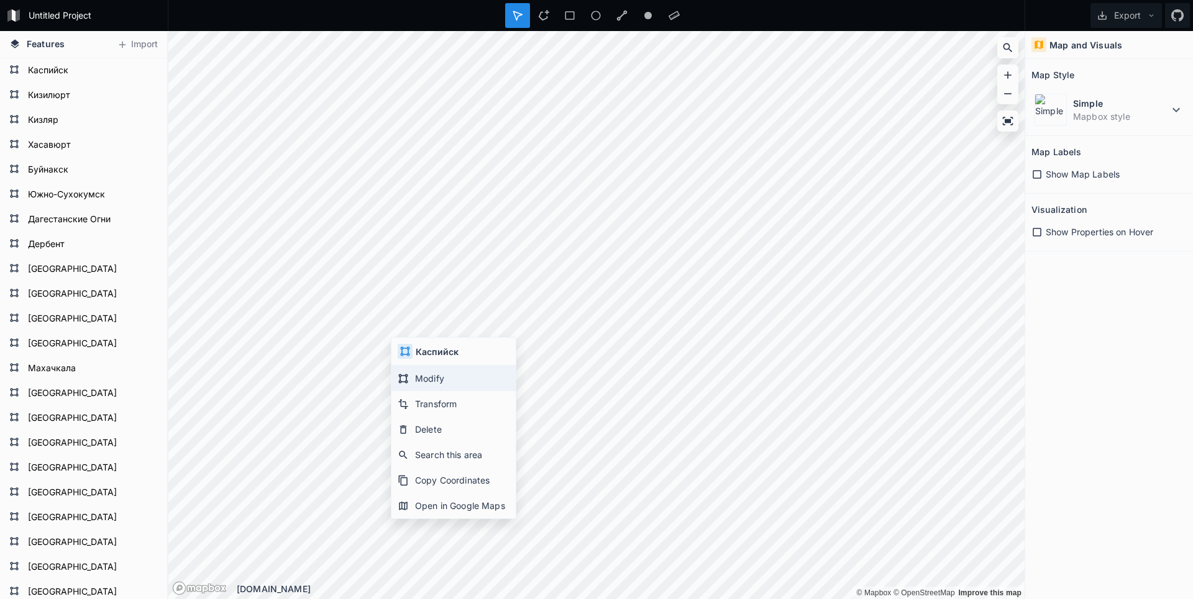
click at [403, 371] on div "Modify" at bounding box center [453, 378] width 124 height 25
click at [496, 496] on div "Modify" at bounding box center [537, 505] width 124 height 25
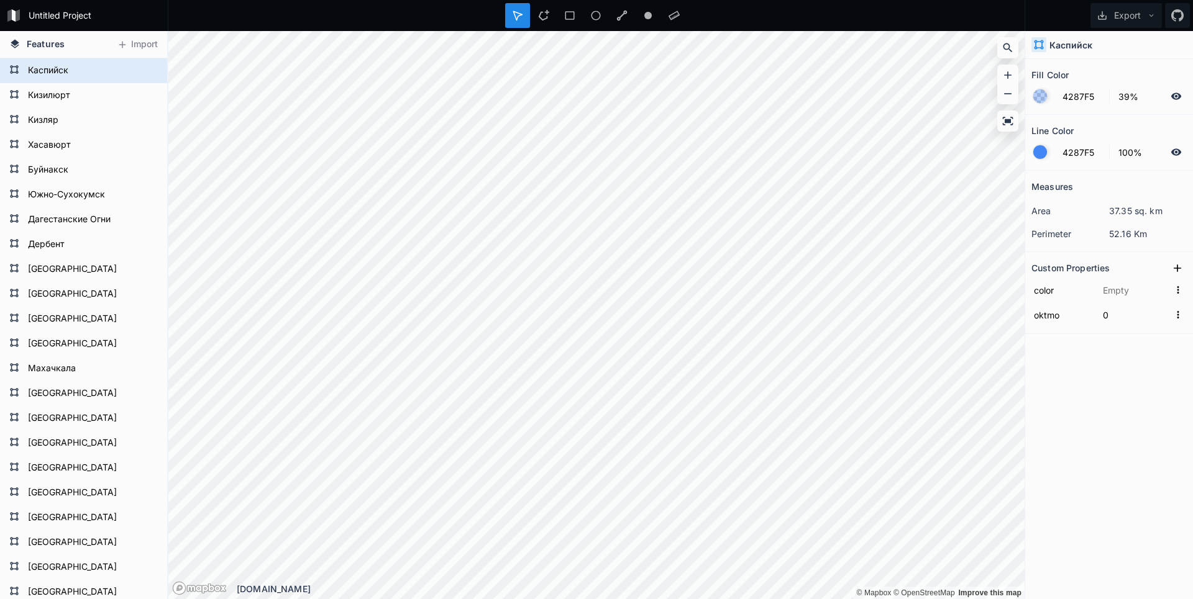
click at [937, 599] on html "Untitled Project Export Features Import [GEOGRAPHIC_DATA] [GEOGRAPHIC_DATA] [GE…" at bounding box center [596, 299] width 1193 height 599
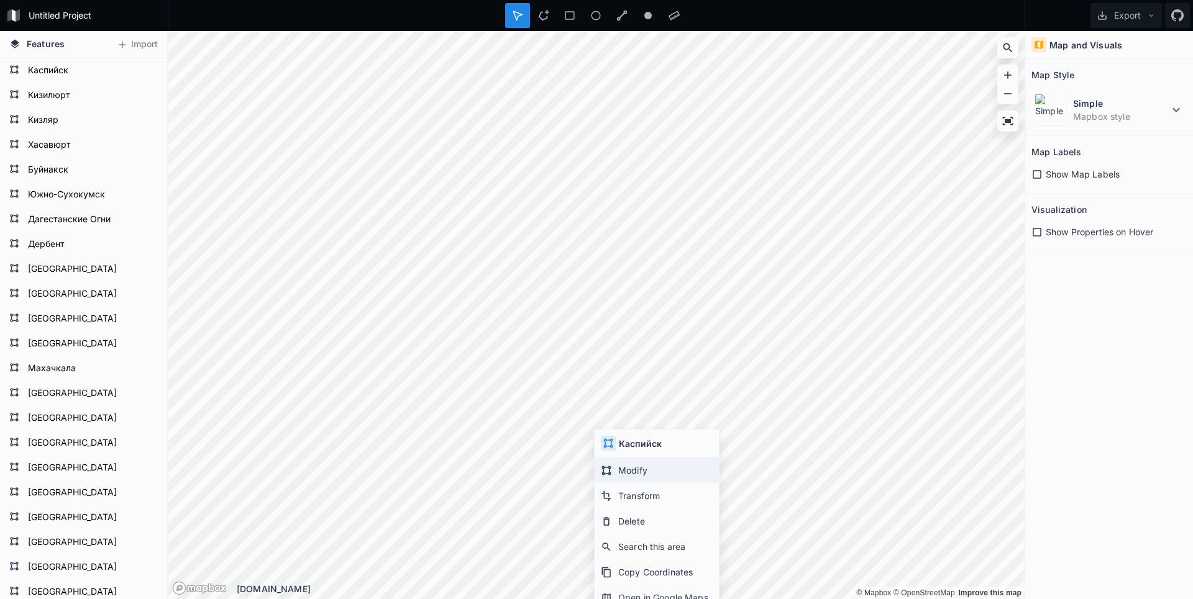
click at [612, 467] on div "Modify" at bounding box center [656, 470] width 124 height 25
click at [657, 11] on div "Untitled Project Export Features Import [GEOGRAPHIC_DATA] [GEOGRAPHIC_DATA] [GE…" at bounding box center [596, 299] width 1193 height 599
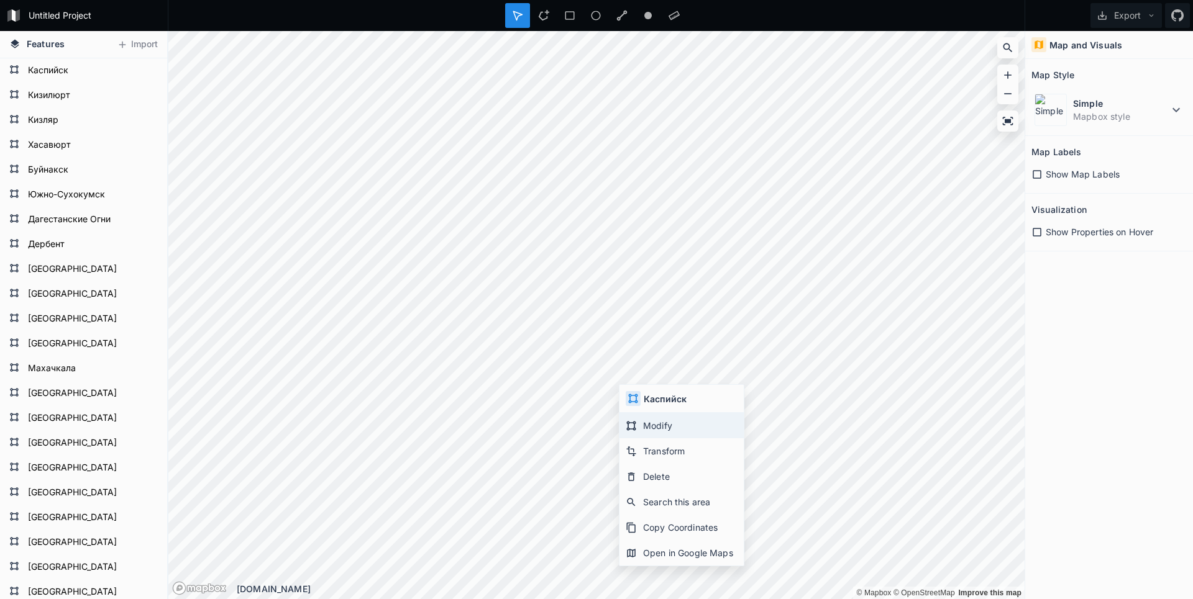
click at [634, 418] on div "Modify" at bounding box center [681, 425] width 124 height 25
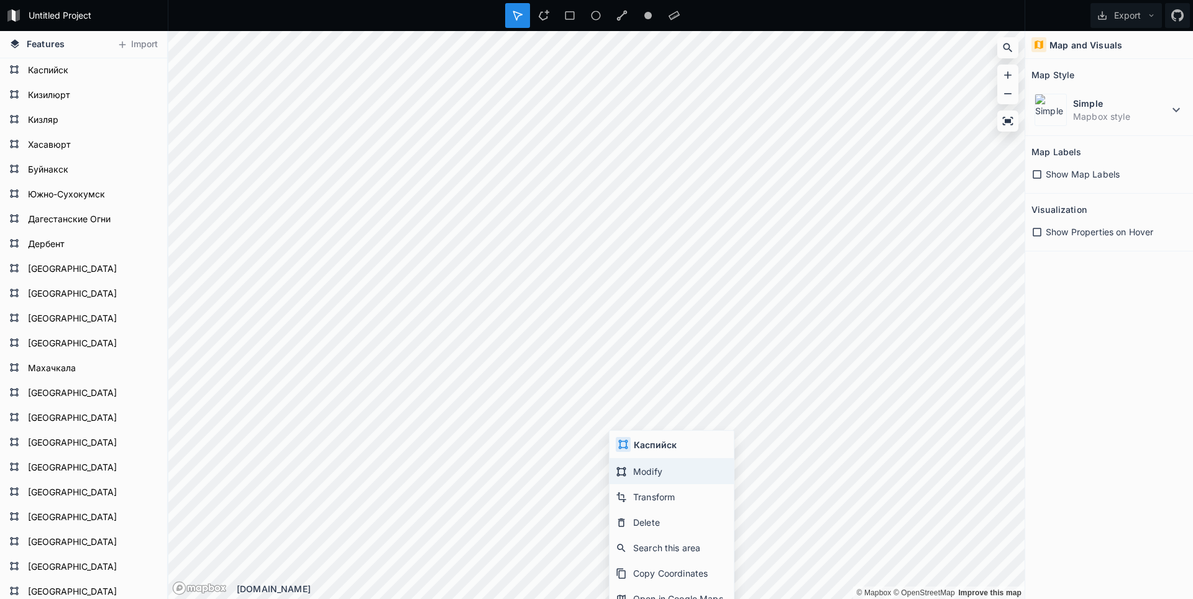
click at [622, 465] on div "Modify" at bounding box center [671, 471] width 124 height 25
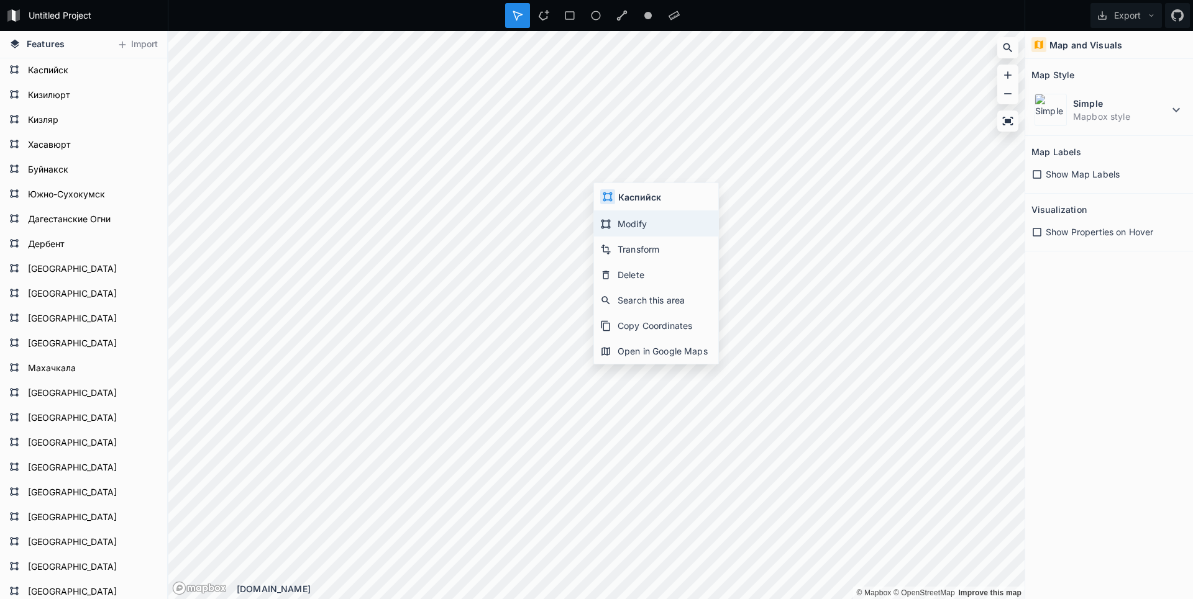
click at [613, 216] on div "Modify" at bounding box center [656, 223] width 124 height 25
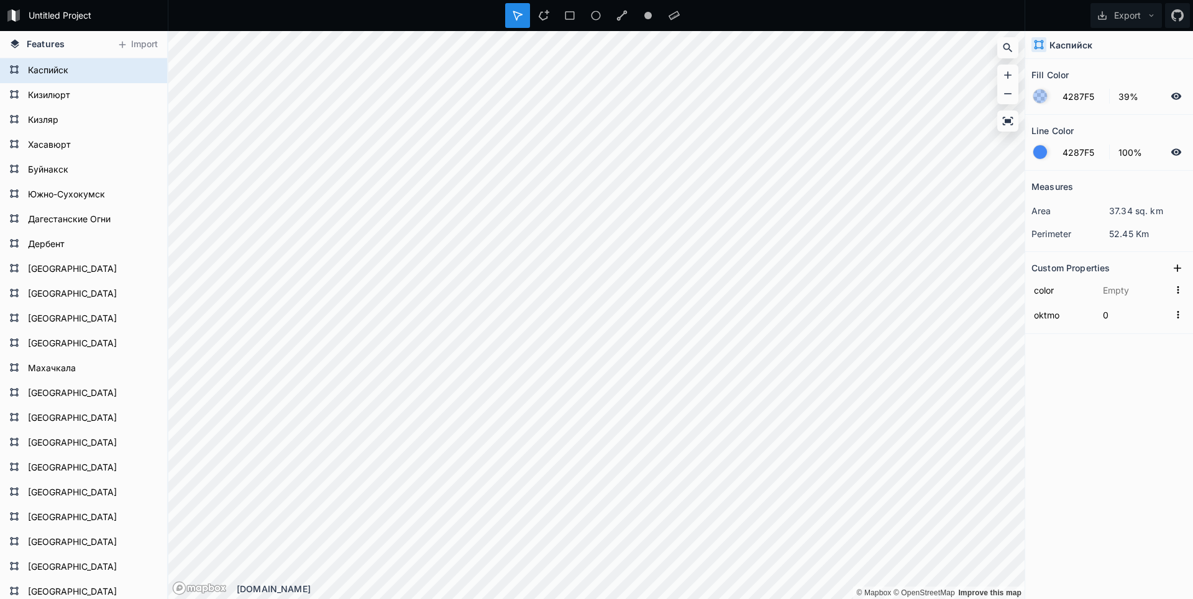
click at [425, 4] on div "Untitled Project Export Features Import [GEOGRAPHIC_DATA] [GEOGRAPHIC_DATA] [GE…" at bounding box center [596, 299] width 1193 height 599
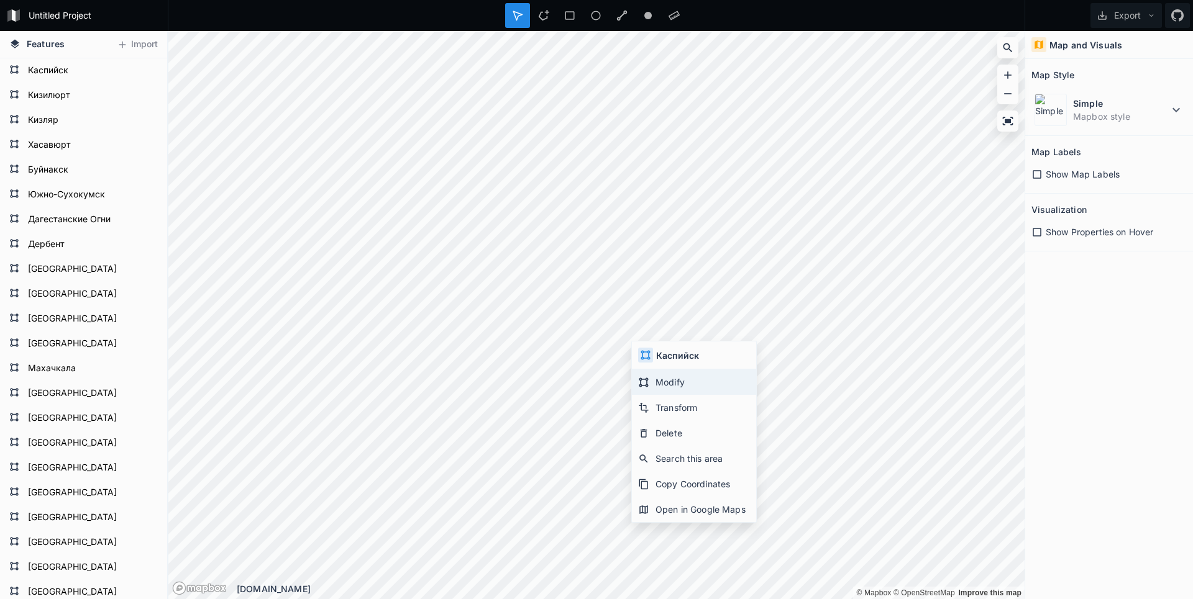
click at [654, 375] on div "Modify" at bounding box center [694, 382] width 124 height 25
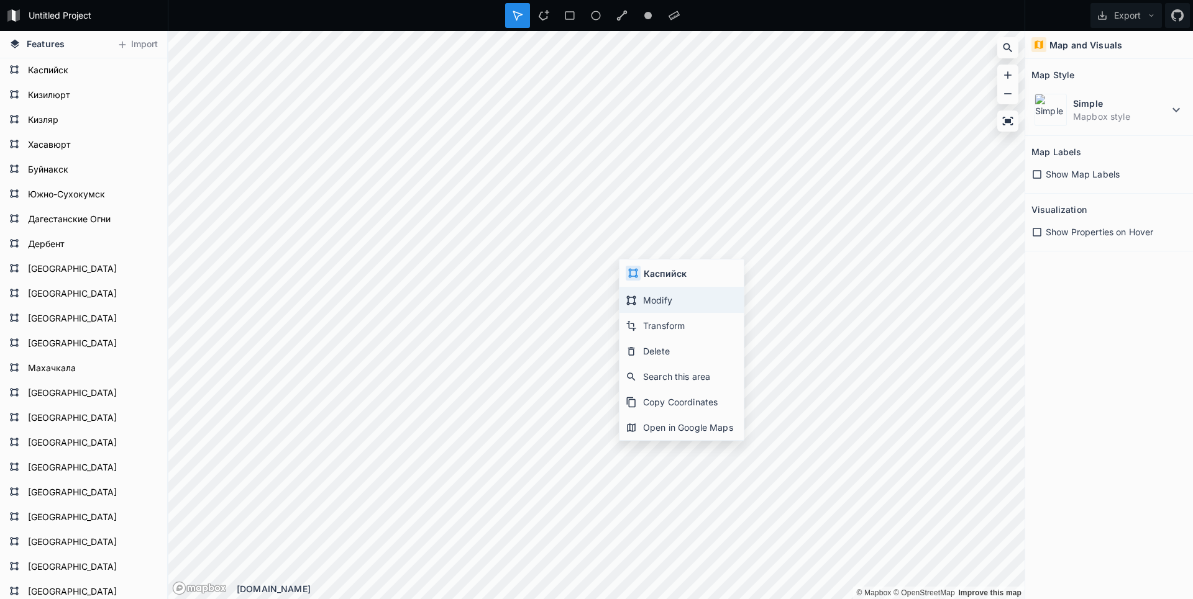
click at [647, 301] on div "Modify" at bounding box center [681, 300] width 124 height 25
click at [1137, 17] on button "Export" at bounding box center [1125, 15] width 71 height 25
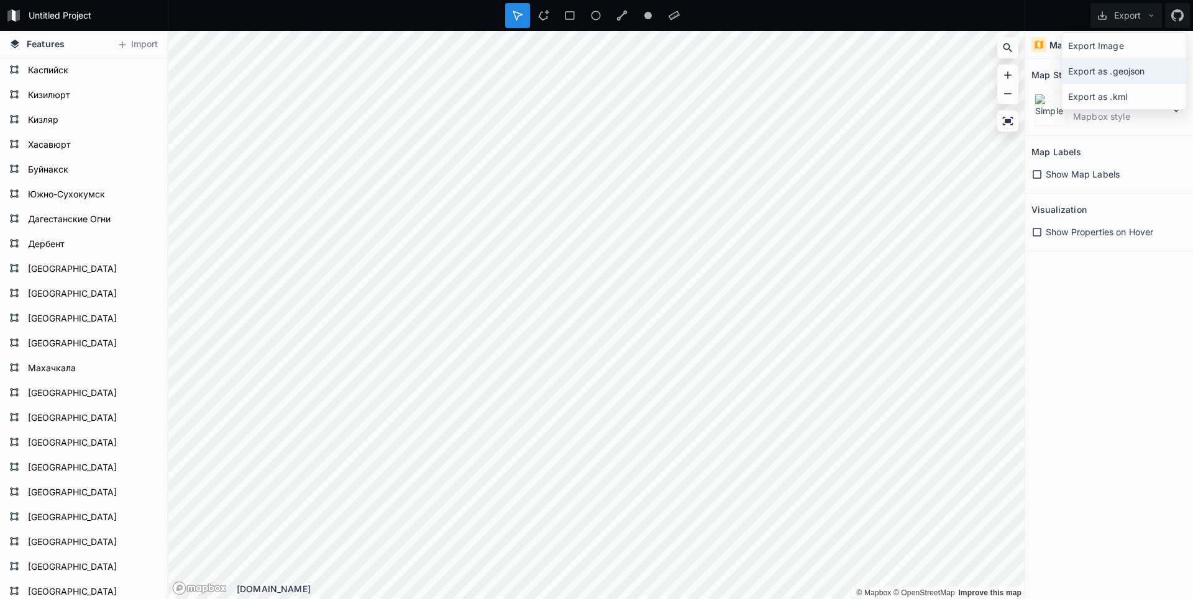
click at [1122, 75] on div "Export as .geojson" at bounding box center [1124, 70] width 124 height 25
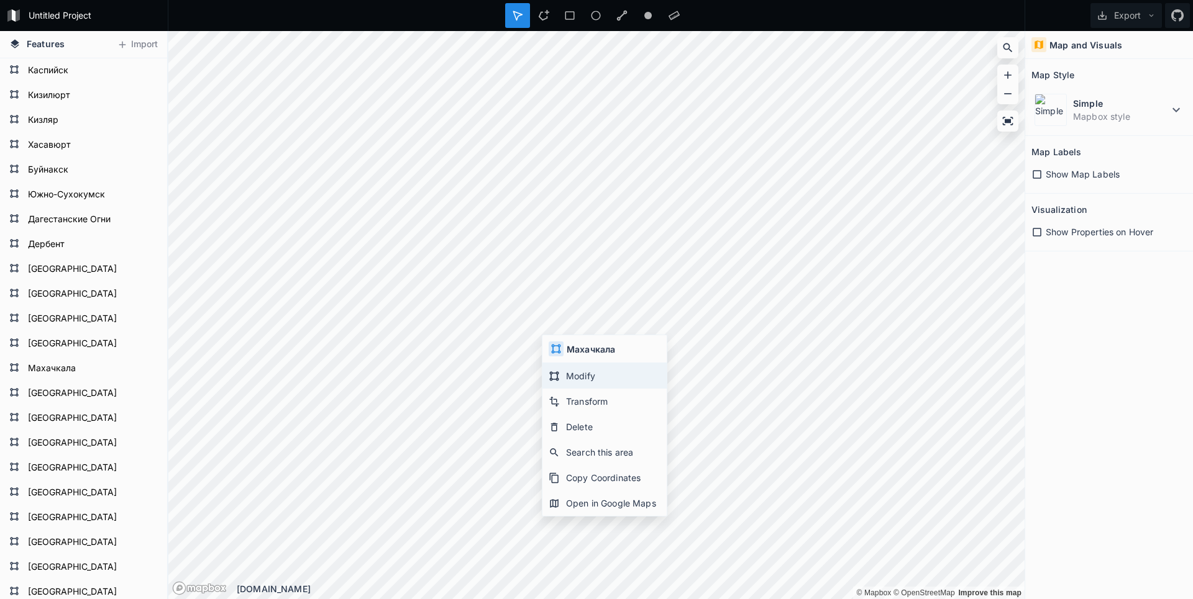
click at [565, 378] on div "Modify" at bounding box center [604, 375] width 124 height 25
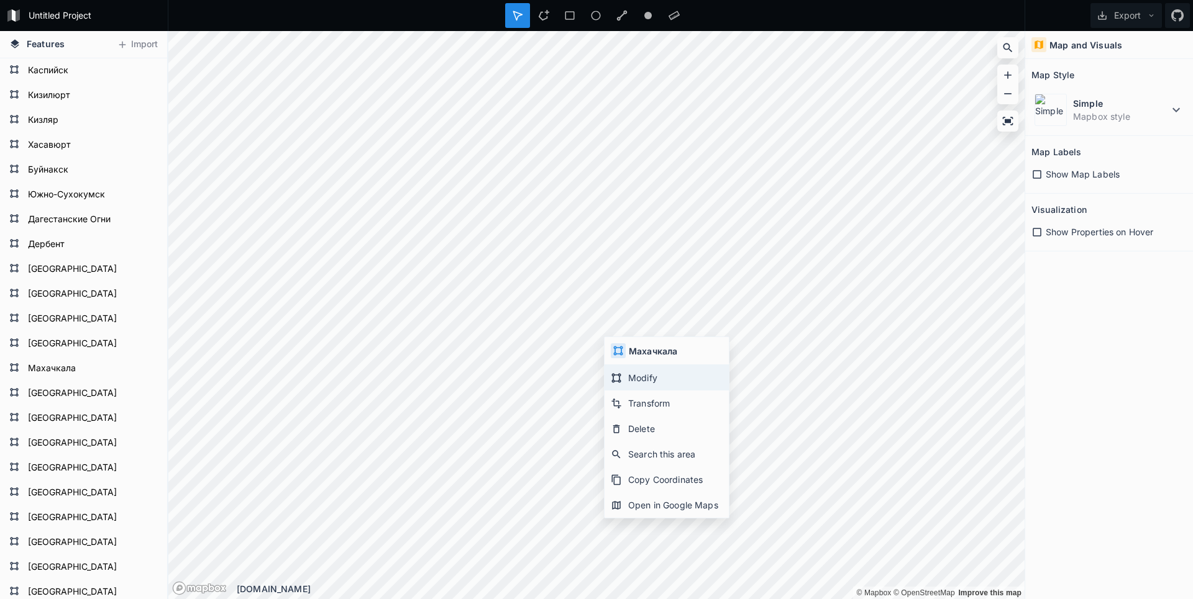
click at [620, 378] on icon at bounding box center [616, 378] width 11 height 11
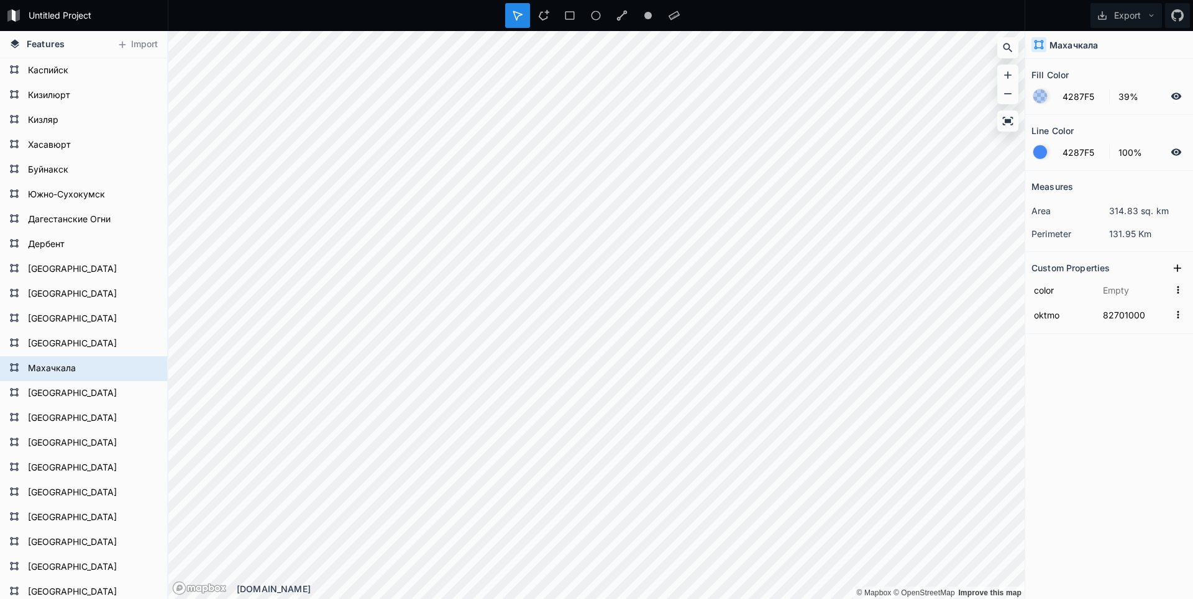
click at [1040, 599] on html "Untitled Project Export Features Import [GEOGRAPHIC_DATA] [GEOGRAPHIC_DATA] [GE…" at bounding box center [596, 299] width 1193 height 599
click at [890, 599] on html "Untitled Project Export Features Import [GEOGRAPHIC_DATA] [GEOGRAPHIC_DATA] [GE…" at bounding box center [596, 299] width 1193 height 599
click at [917, 599] on html "Untitled Project Export Features Import [GEOGRAPHIC_DATA] [GEOGRAPHIC_DATA] [GE…" at bounding box center [596, 299] width 1193 height 599
click at [954, 599] on html "Untitled Project Export Features Import [GEOGRAPHIC_DATA] [GEOGRAPHIC_DATA] [GE…" at bounding box center [596, 299] width 1193 height 599
click at [842, 599] on html "Untitled Project Export Features Import [GEOGRAPHIC_DATA] [GEOGRAPHIC_DATA] [GE…" at bounding box center [596, 299] width 1193 height 599
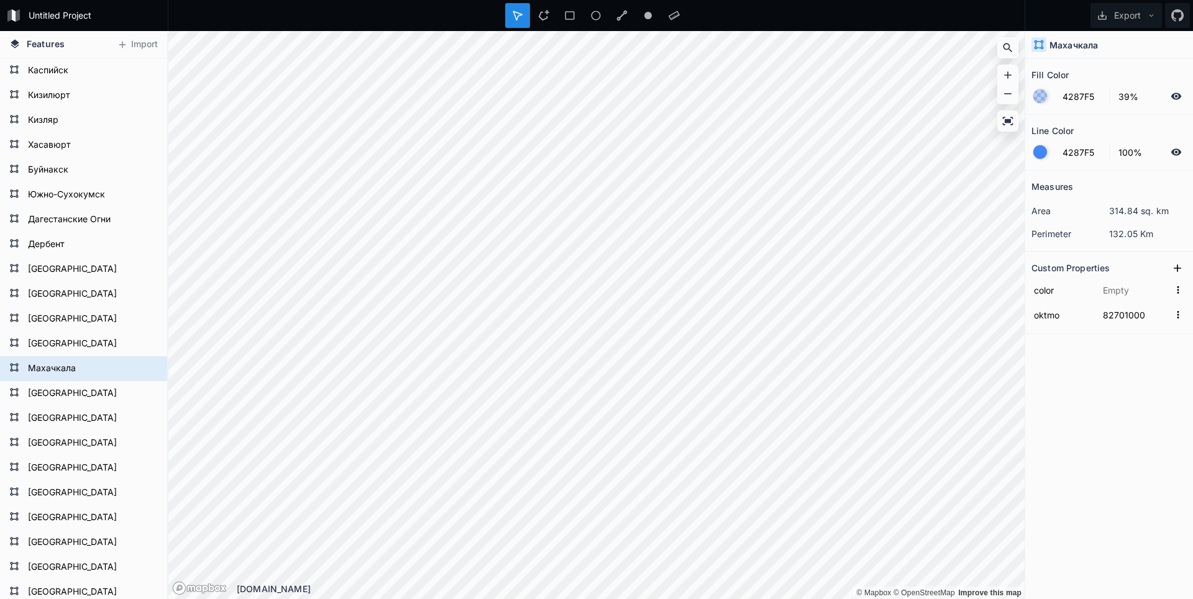
click at [950, 599] on html "Untitled Project Export Features Import [GEOGRAPHIC_DATA] [GEOGRAPHIC_DATA] [GE…" at bounding box center [596, 299] width 1193 height 599
click at [847, 599] on html "Untitled Project Export Features Import [GEOGRAPHIC_DATA] [GEOGRAPHIC_DATA] [GE…" at bounding box center [596, 299] width 1193 height 599
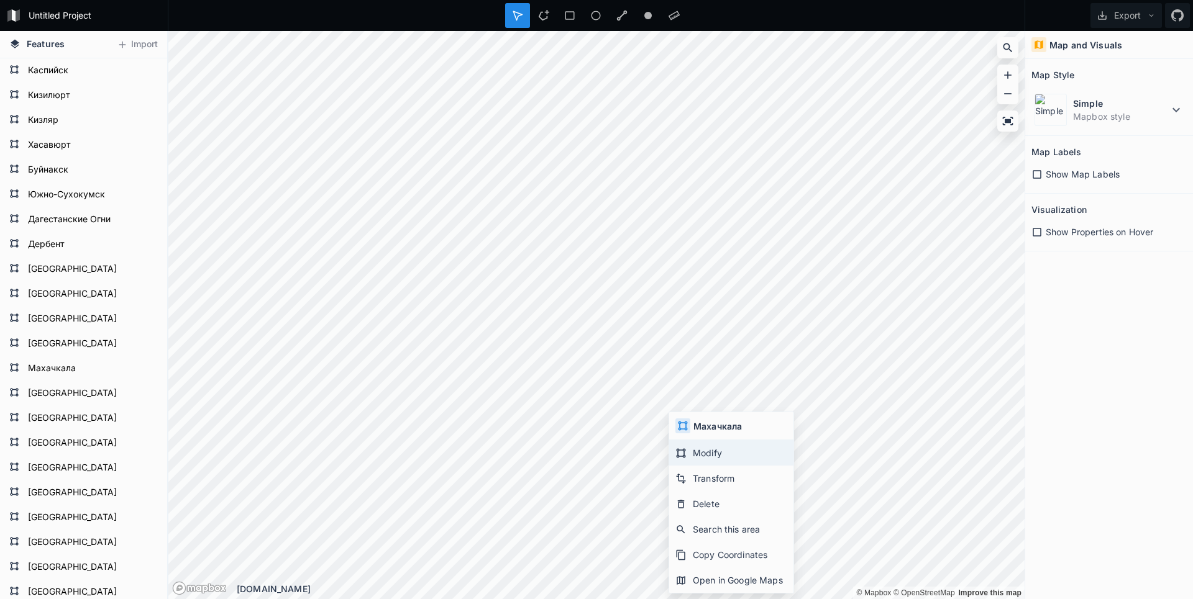
click at [675, 447] on div "Modify" at bounding box center [731, 452] width 124 height 25
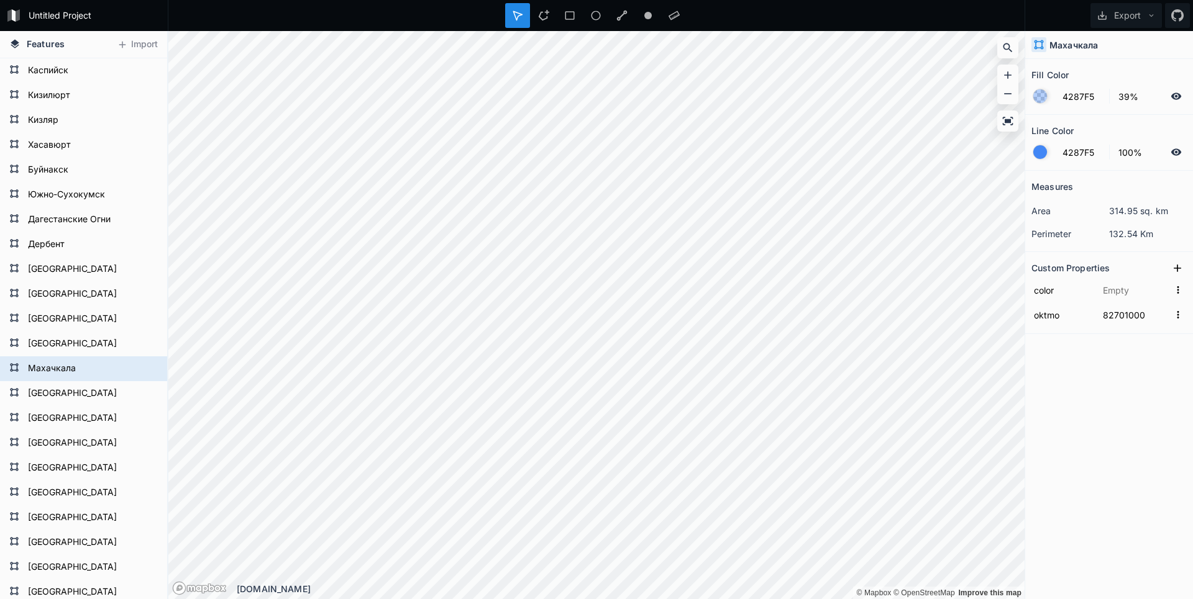
click at [886, 31] on div "© Mapbox © OpenStreetMap Improve this map © Mapbox © OpenStreetMap Improve this…" at bounding box center [596, 31] width 856 height 0
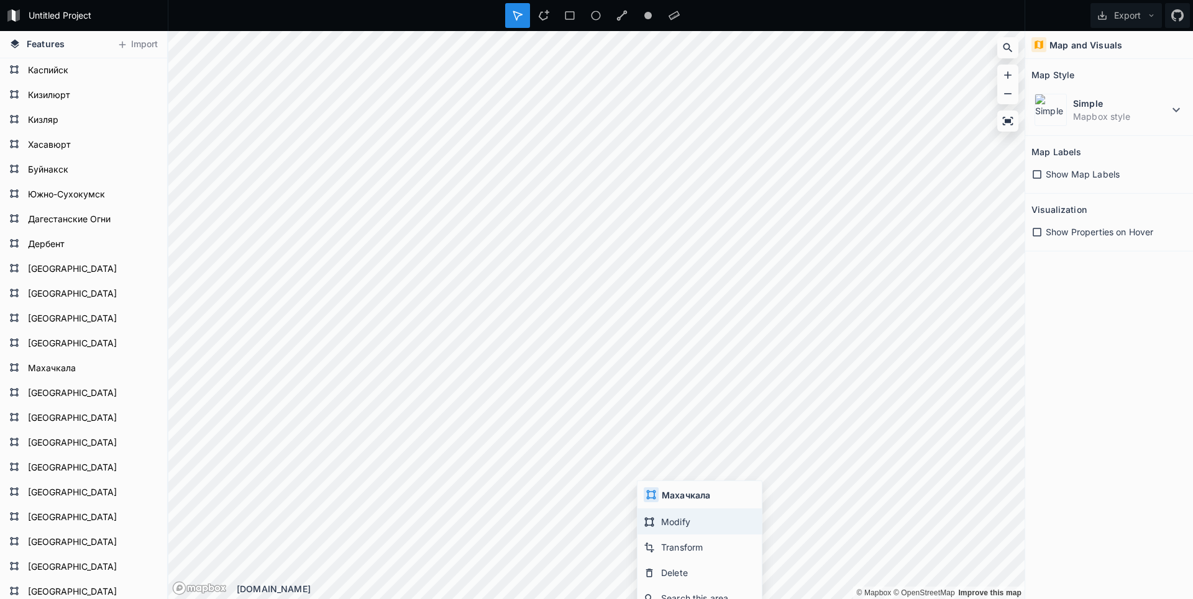
click at [663, 515] on div "Modify" at bounding box center [699, 521] width 124 height 25
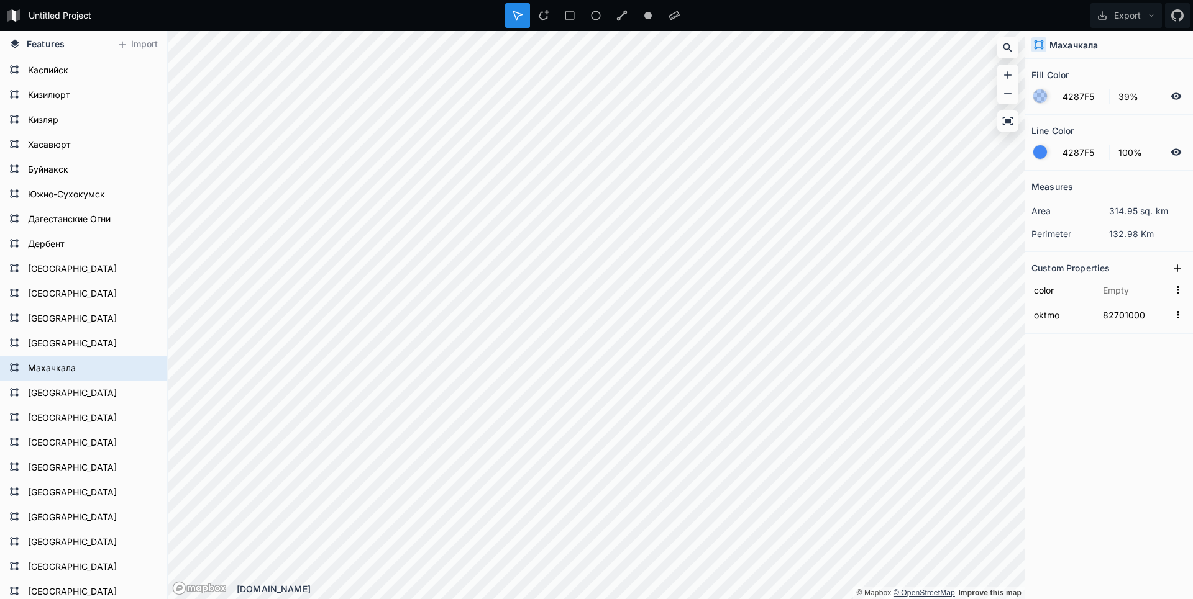
click at [901, 31] on div "© Mapbox © OpenStreetMap Improve this map © Mapbox © OpenStreetMap Improve this…" at bounding box center [596, 31] width 856 height 0
click at [921, 599] on html "Untitled Project Export Features Import [GEOGRAPHIC_DATA] [GEOGRAPHIC_DATA] [GE…" at bounding box center [596, 299] width 1193 height 599
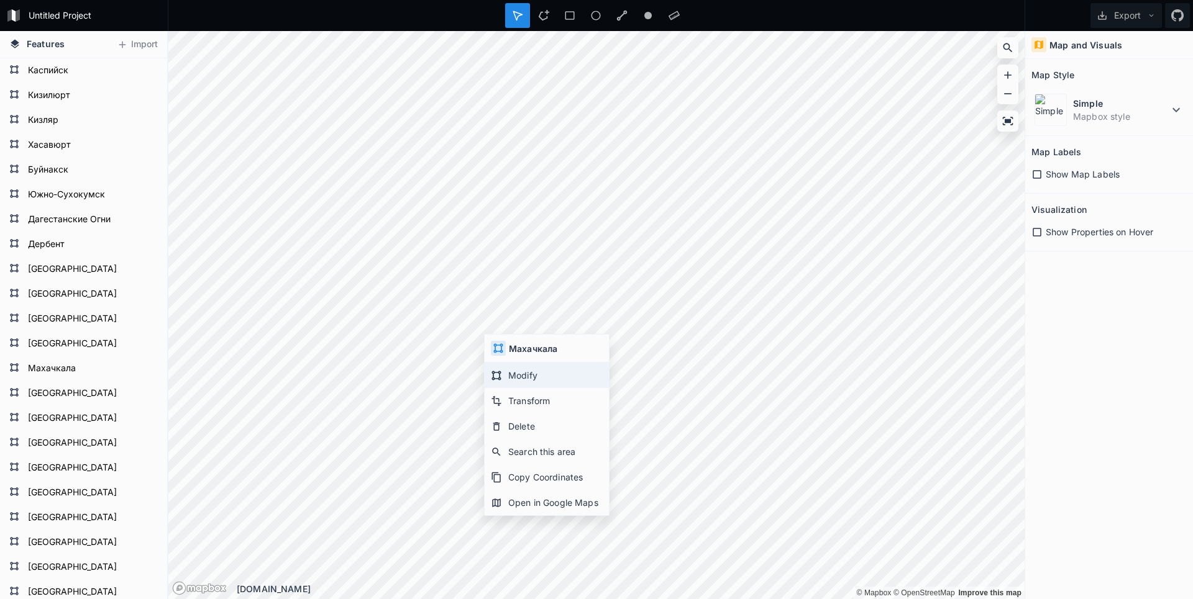
click at [514, 377] on div "Modify" at bounding box center [547, 375] width 124 height 25
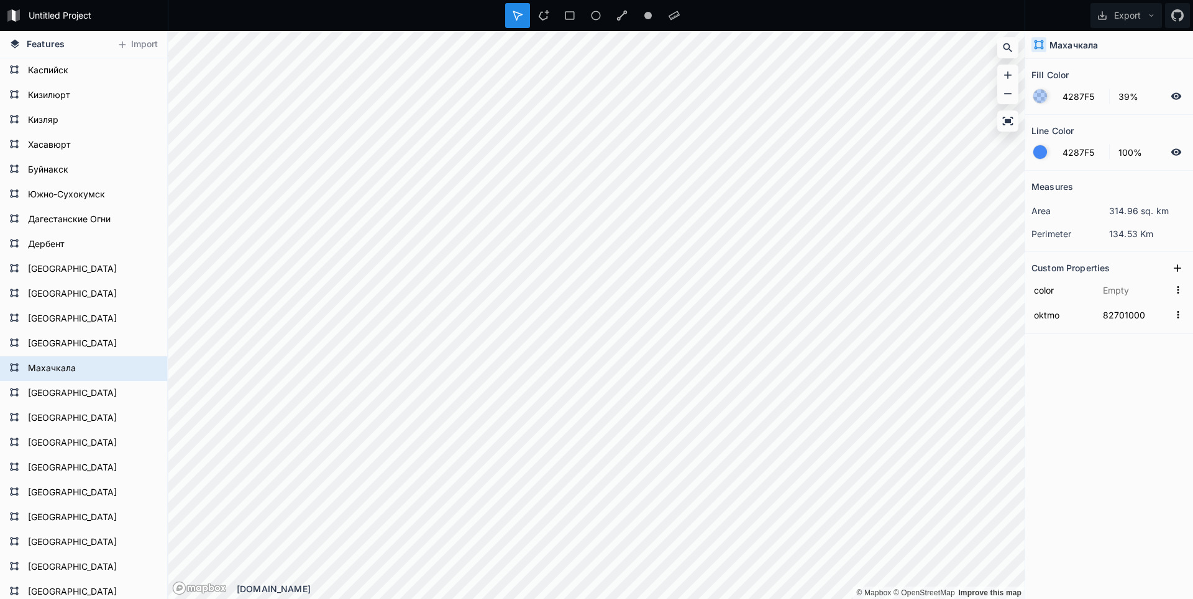
click at [804, 599] on html "Untitled Project Export Features Import [GEOGRAPHIC_DATA] [GEOGRAPHIC_DATA] [GE…" at bounding box center [596, 299] width 1193 height 599
click at [498, 337] on div "Modify" at bounding box center [553, 345] width 124 height 25
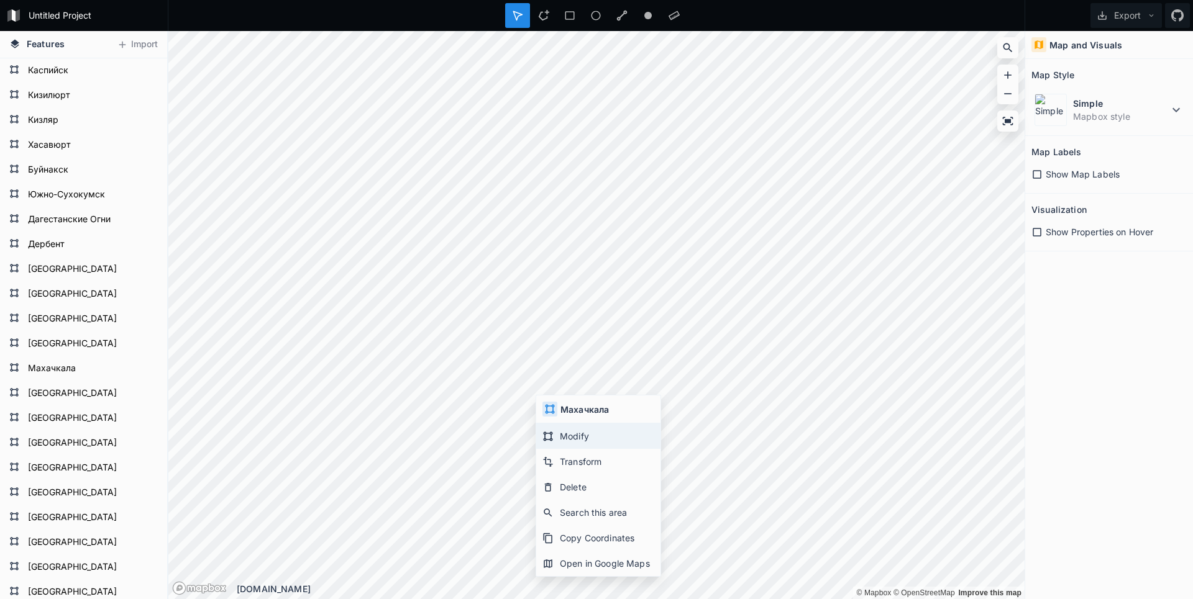
click at [560, 430] on div "Modify" at bounding box center [598, 436] width 124 height 25
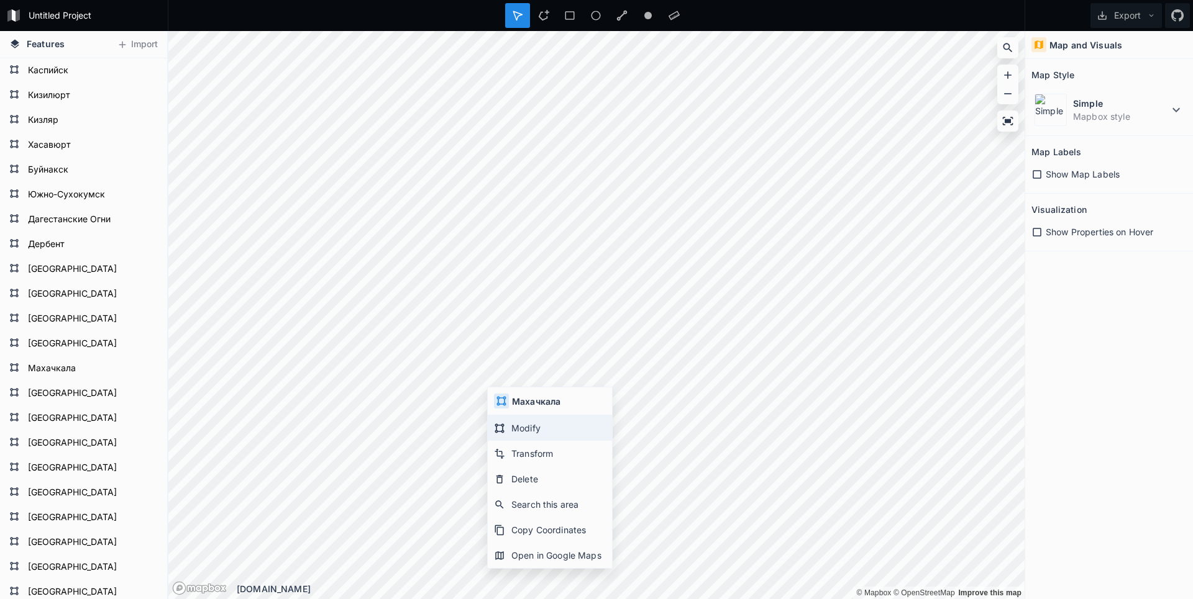
click at [519, 427] on div "Modify" at bounding box center [550, 428] width 124 height 25
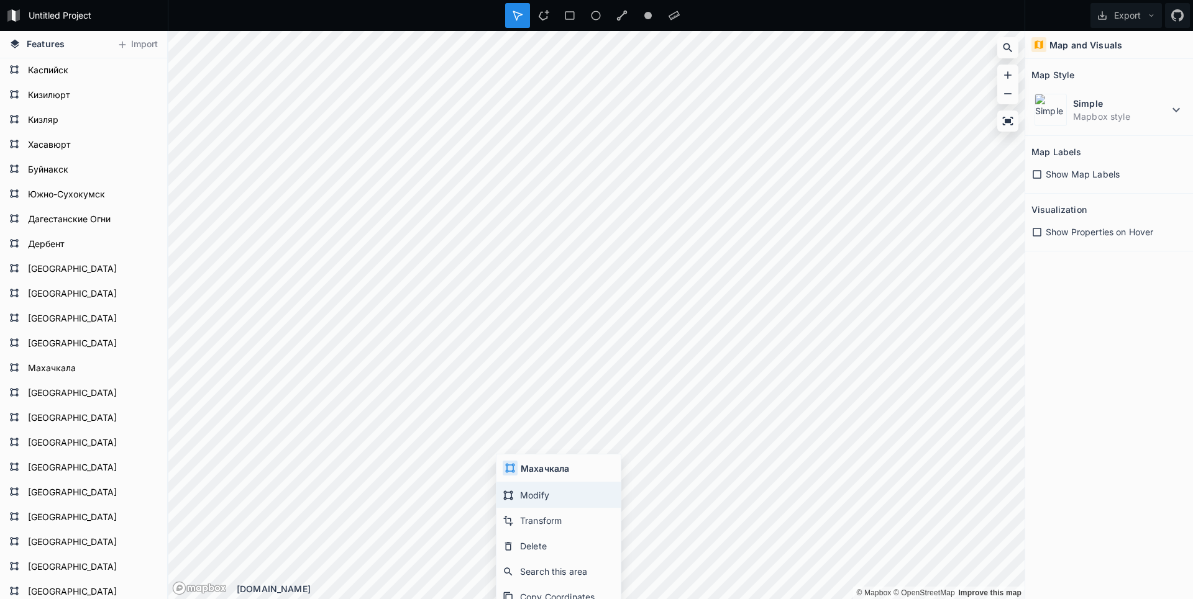
click at [516, 486] on div "Modify" at bounding box center [558, 495] width 124 height 25
click at [821, 462] on div "Modify" at bounding box center [867, 472] width 124 height 25
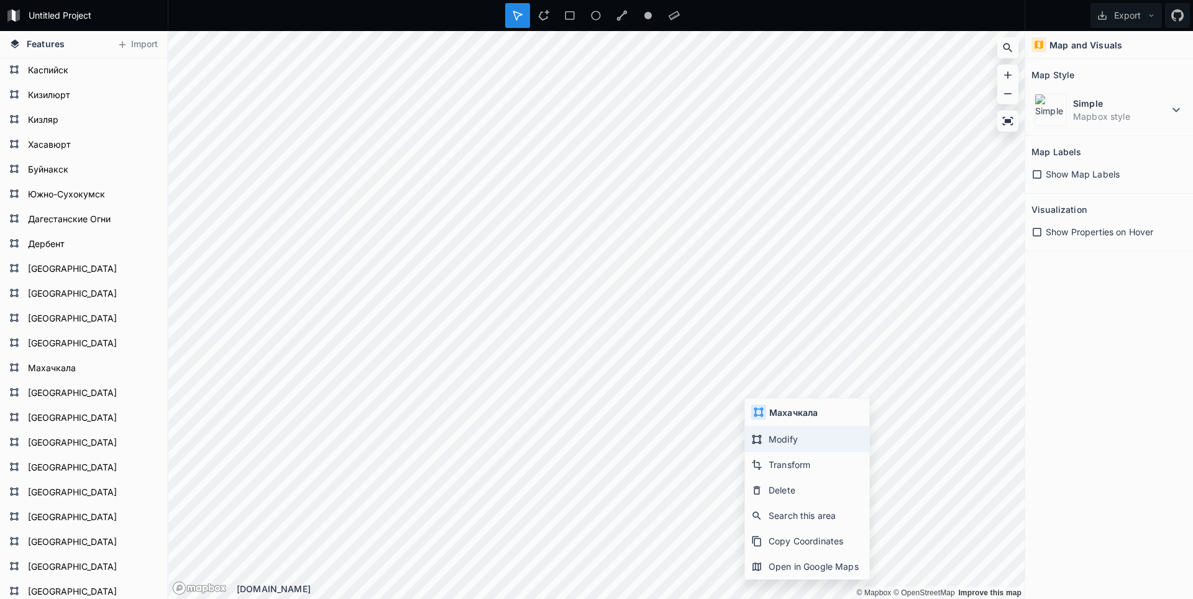
click at [772, 436] on div "Modify" at bounding box center [807, 439] width 124 height 25
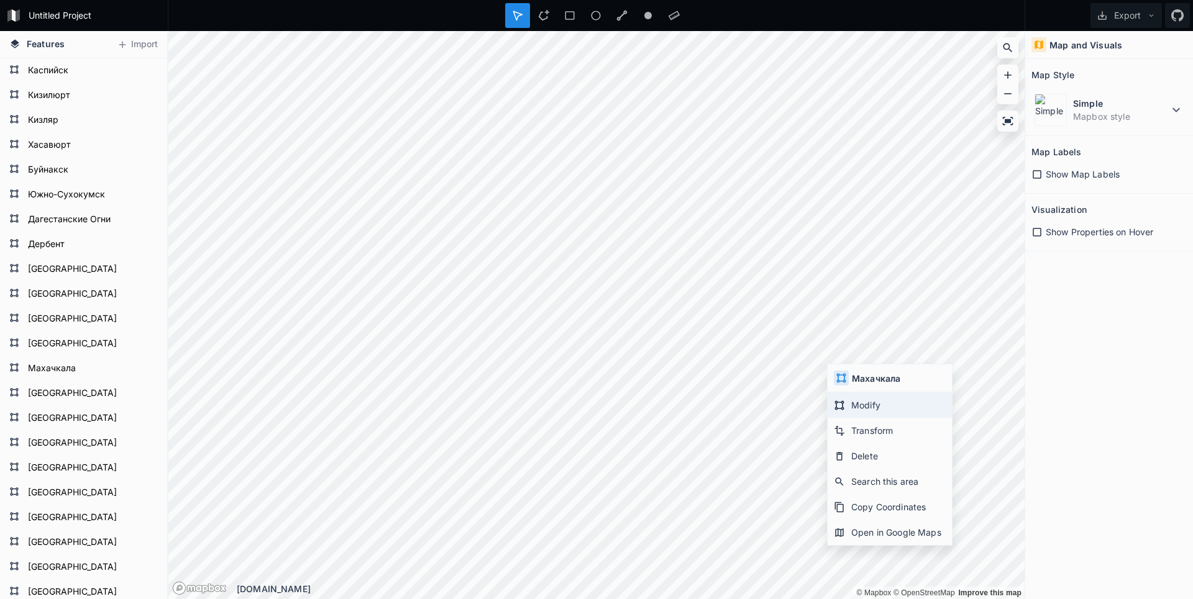
click at [856, 405] on div "Modify" at bounding box center [889, 405] width 124 height 25
click at [578, 0] on html "Untitled Project Export Features Import [GEOGRAPHIC_DATA] [GEOGRAPHIC_DATA] [GE…" at bounding box center [596, 299] width 1193 height 599
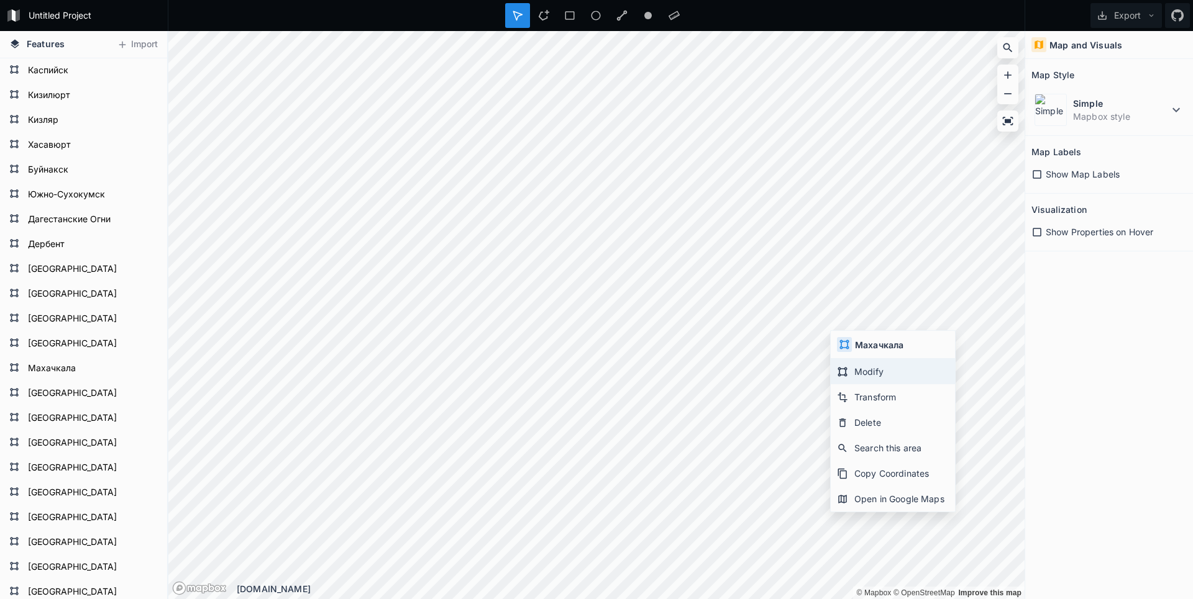
click at [849, 365] on div "Modify" at bounding box center [893, 371] width 124 height 25
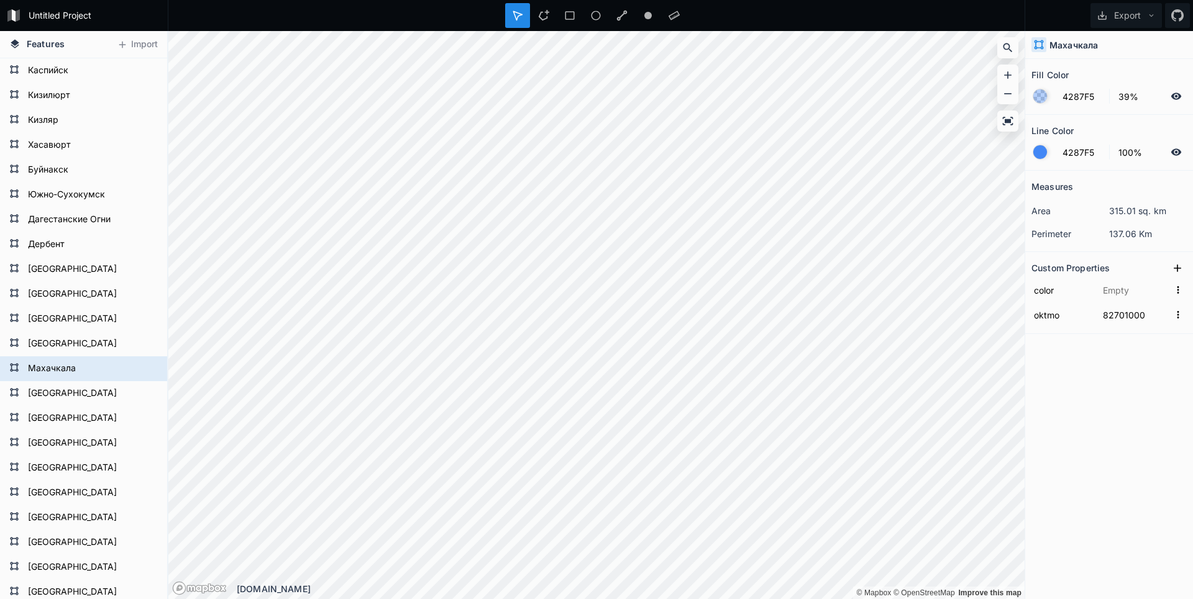
click at [566, 591] on div "© Mapbox © OpenStreetMap Improve this map © Mapbox © OpenStreetMap Improve this…" at bounding box center [596, 315] width 856 height 568
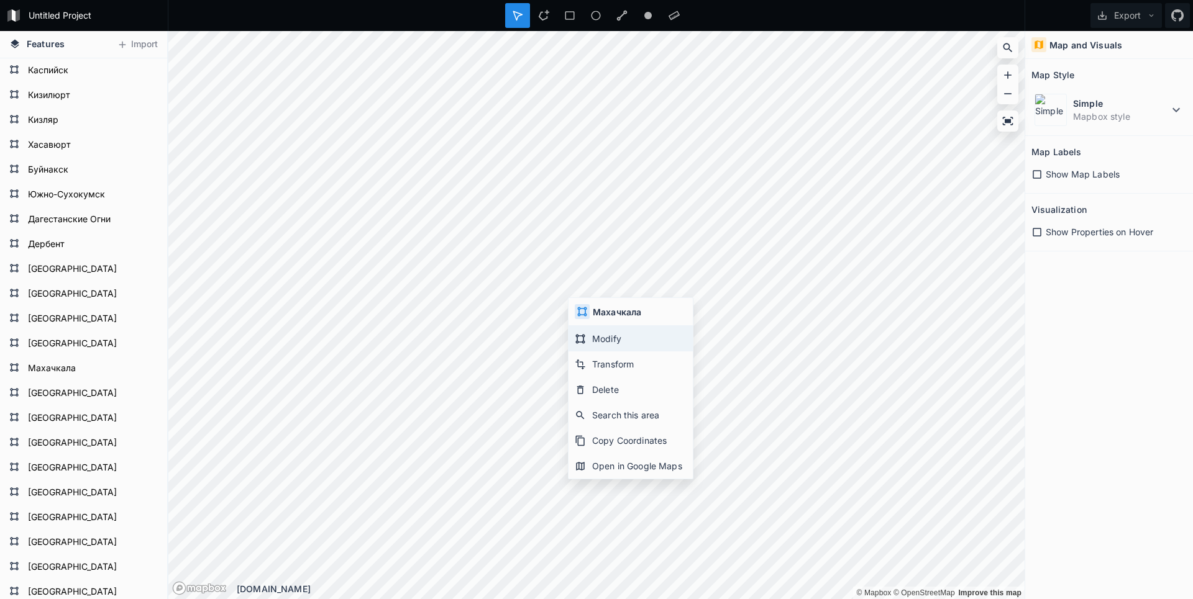
click at [606, 337] on div "Modify" at bounding box center [630, 338] width 124 height 25
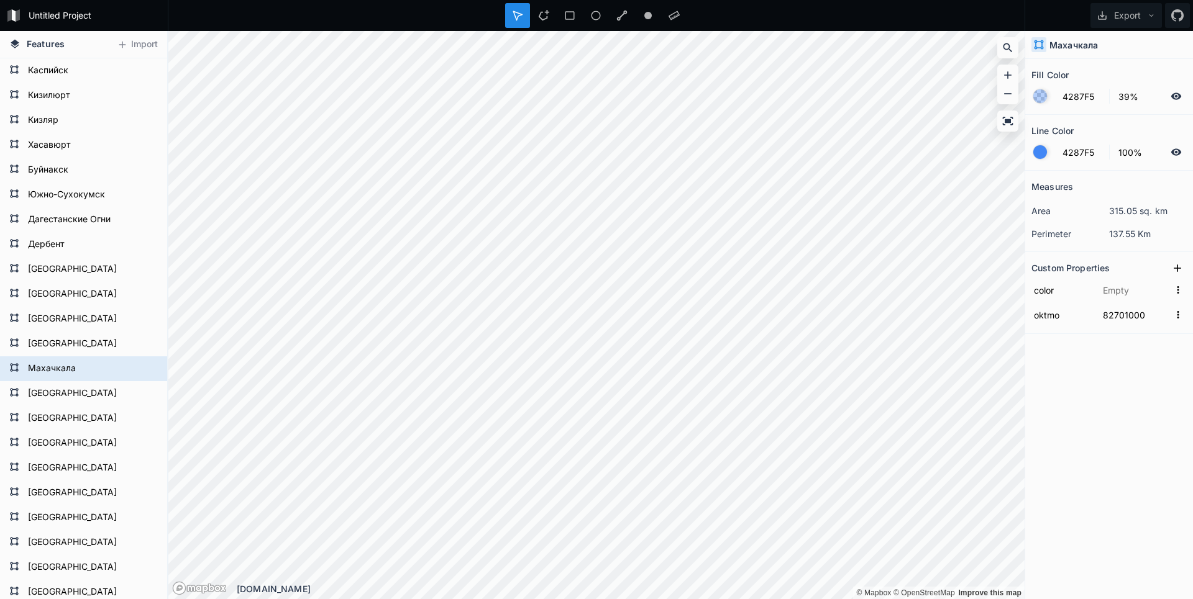
click at [1118, 186] on div "Features Import [GEOGRAPHIC_DATA] [GEOGRAPHIC_DATA] [GEOGRAPHIC_DATA] [GEOGRAPH…" at bounding box center [596, 315] width 1193 height 568
click at [535, 17] on div "Untitled Project Export Features Import [GEOGRAPHIC_DATA] [GEOGRAPHIC_DATA] [GE…" at bounding box center [596, 299] width 1193 height 599
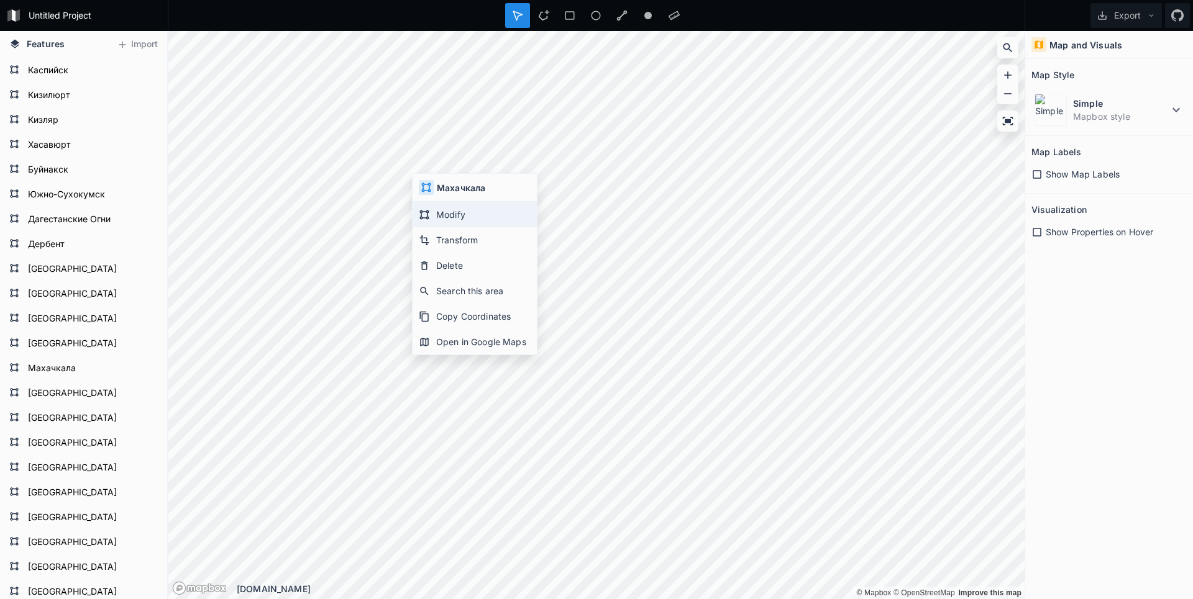
click at [442, 221] on div "Modify" at bounding box center [474, 214] width 124 height 25
click at [399, 0] on html "Untitled Project Export Features Import [GEOGRAPHIC_DATA] [GEOGRAPHIC_DATA] [GE…" at bounding box center [596, 299] width 1193 height 599
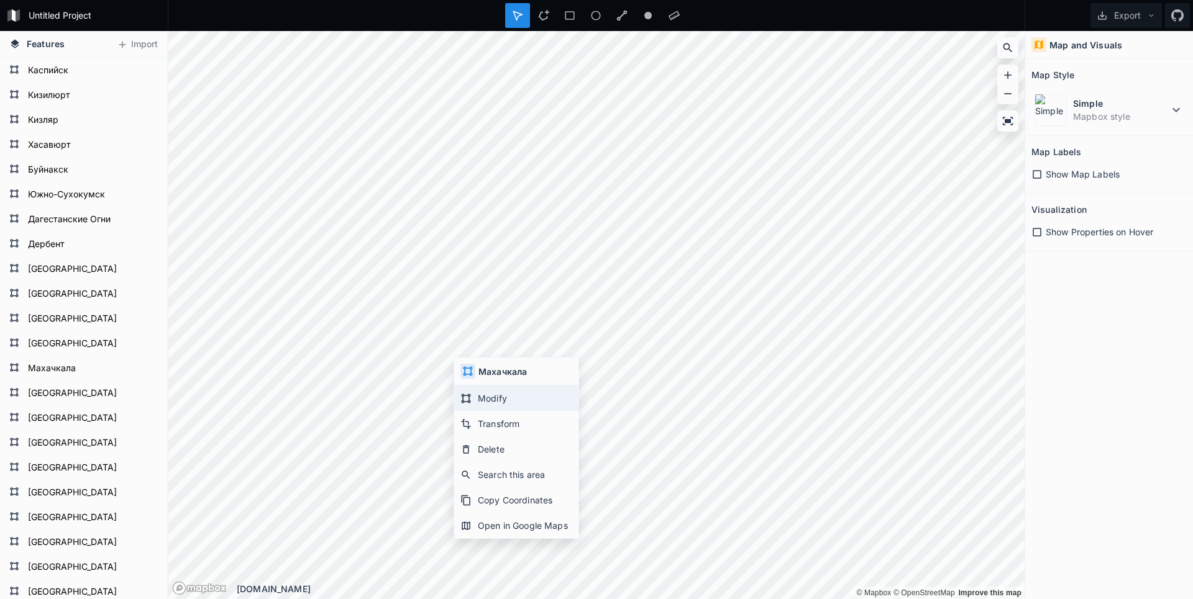
click at [471, 393] on div "Modify" at bounding box center [516, 398] width 124 height 25
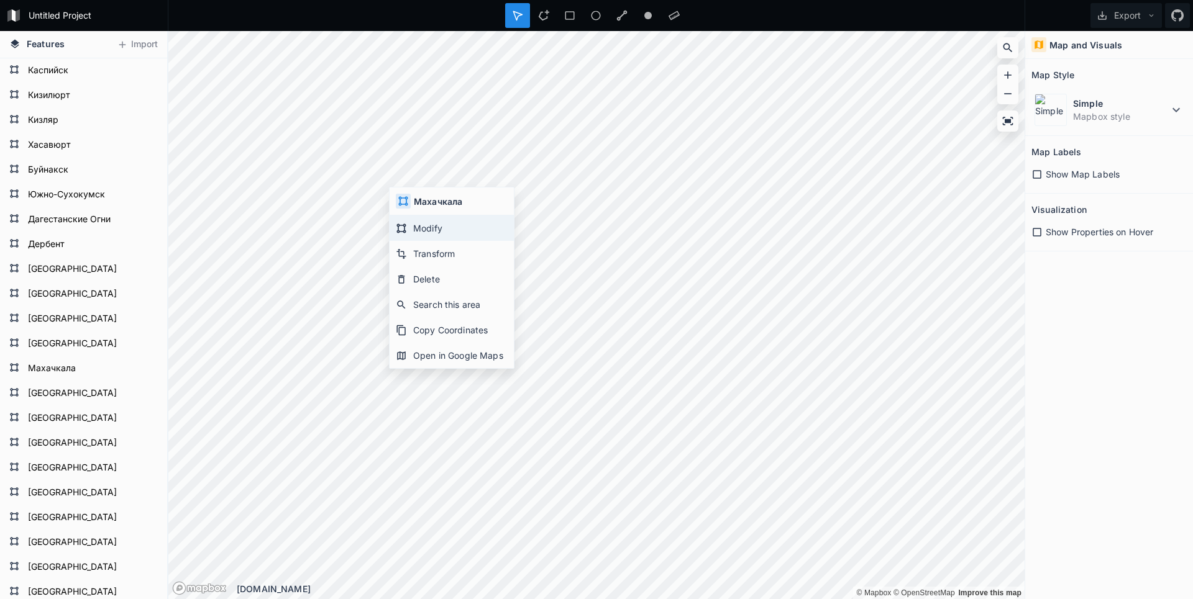
click at [416, 224] on div "Modify" at bounding box center [451, 228] width 124 height 25
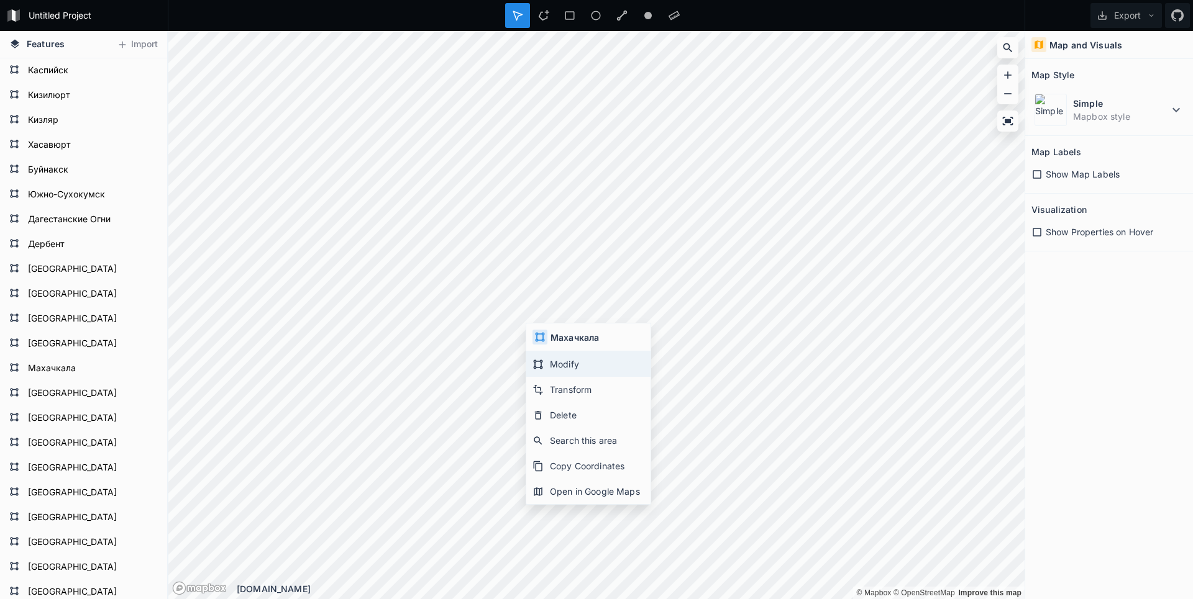
click at [545, 360] on div "Modify" at bounding box center [588, 364] width 124 height 25
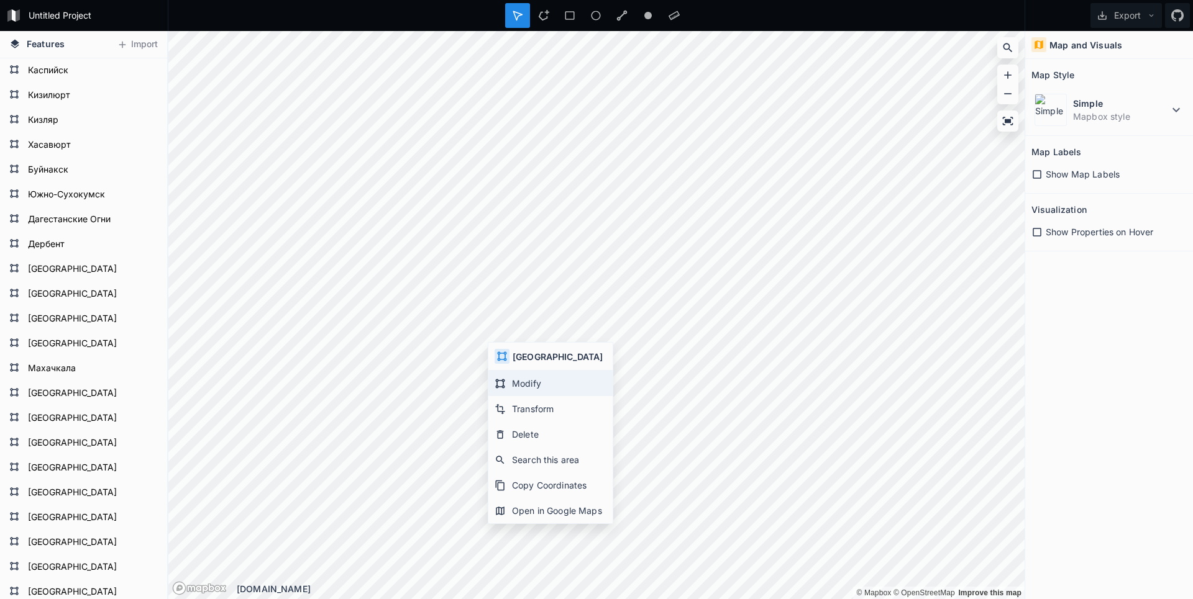
click at [527, 386] on div "Modify" at bounding box center [550, 383] width 124 height 25
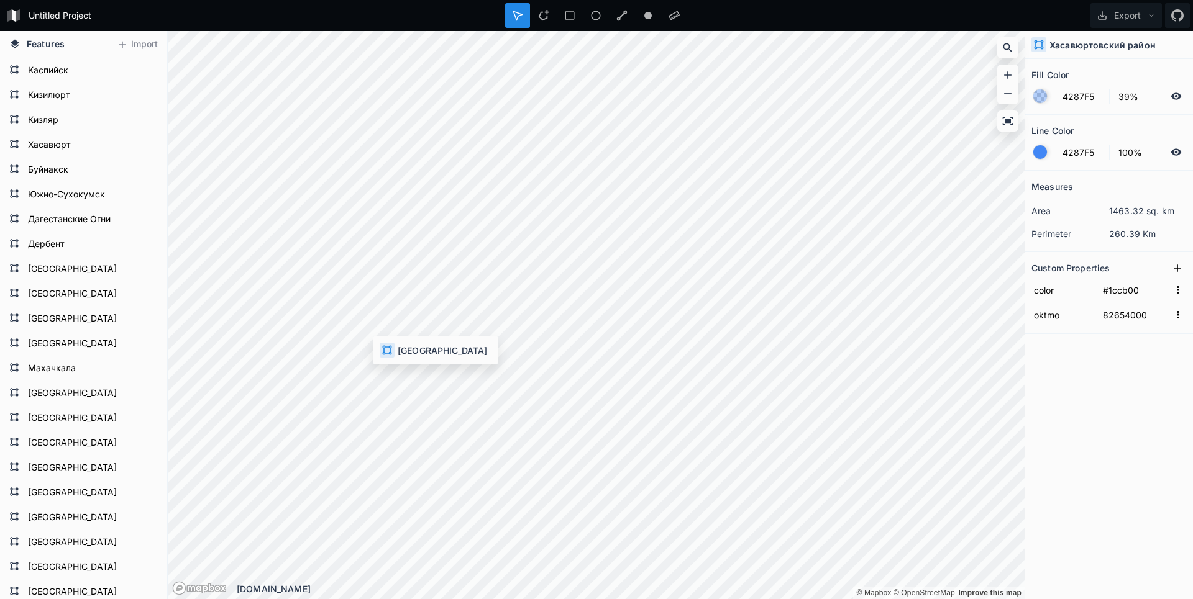
type input "#ee6f01"
type input "82639000"
type input "0"
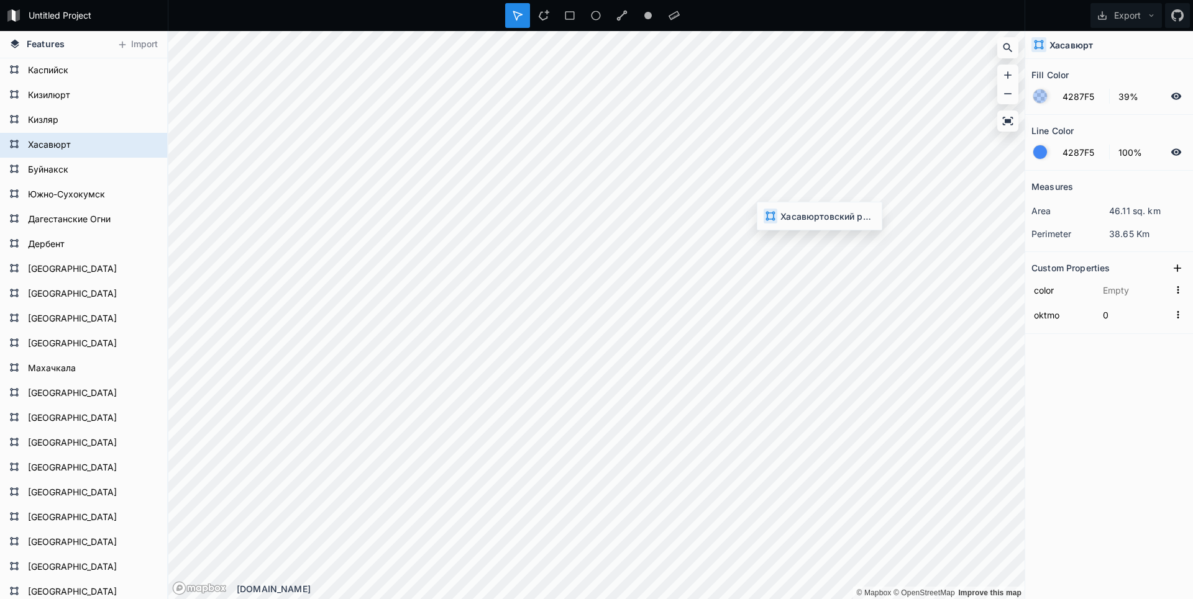
type input "#1ccb00"
type input "82654000"
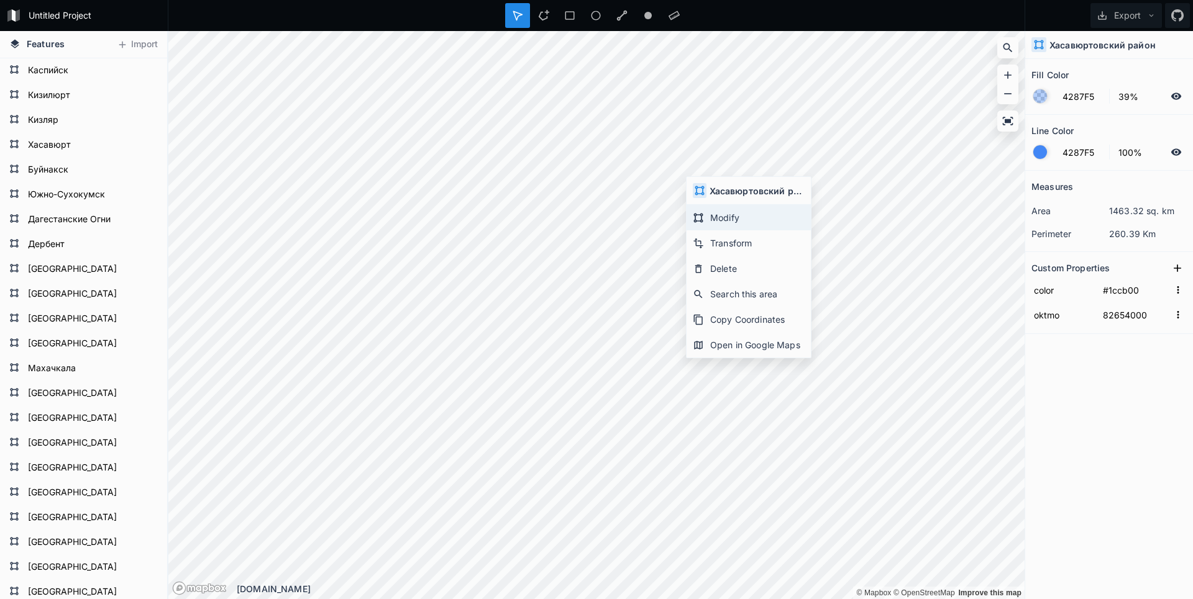
click at [716, 221] on div "Modify" at bounding box center [748, 217] width 124 height 25
click at [14, 264] on div "Features Import [GEOGRAPHIC_DATA] [GEOGRAPHIC_DATA] [GEOGRAPHIC_DATA] [GEOGRAPH…" at bounding box center [596, 315] width 1193 height 568
click at [1129, 7] on button "Export" at bounding box center [1125, 15] width 71 height 25
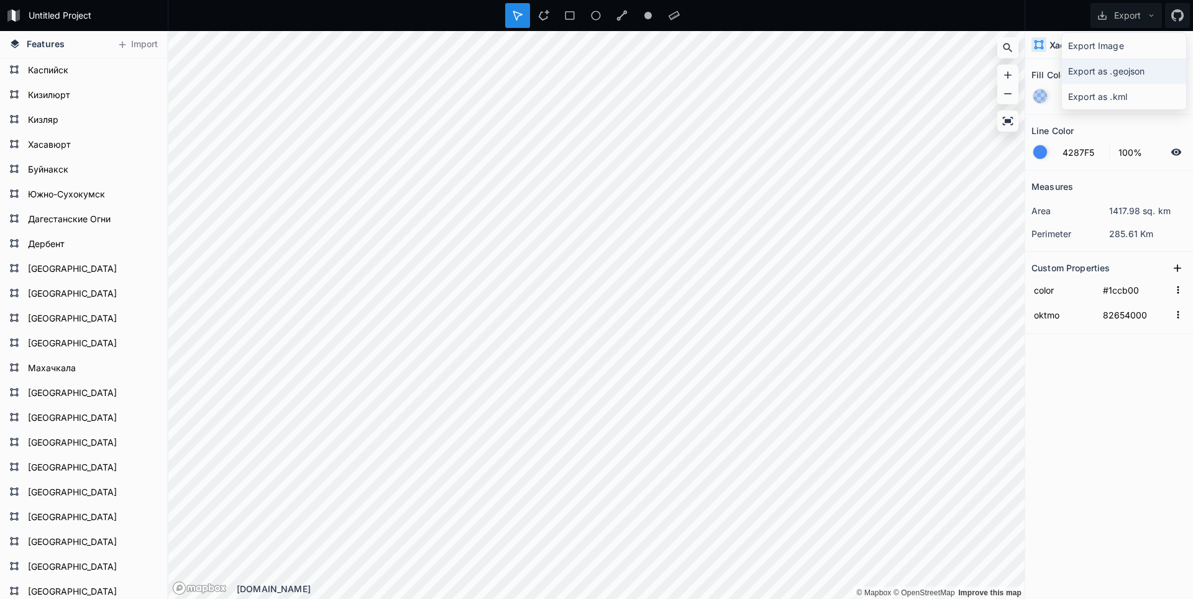
click at [1096, 65] on div "Export as .geojson" at bounding box center [1124, 70] width 124 height 25
click at [722, 0] on html "Untitled Project Export Features Import [GEOGRAPHIC_DATA] [GEOGRAPHIC_DATA] [GE…" at bounding box center [596, 299] width 1193 height 599
type input "#ee6f01"
type input "82639000"
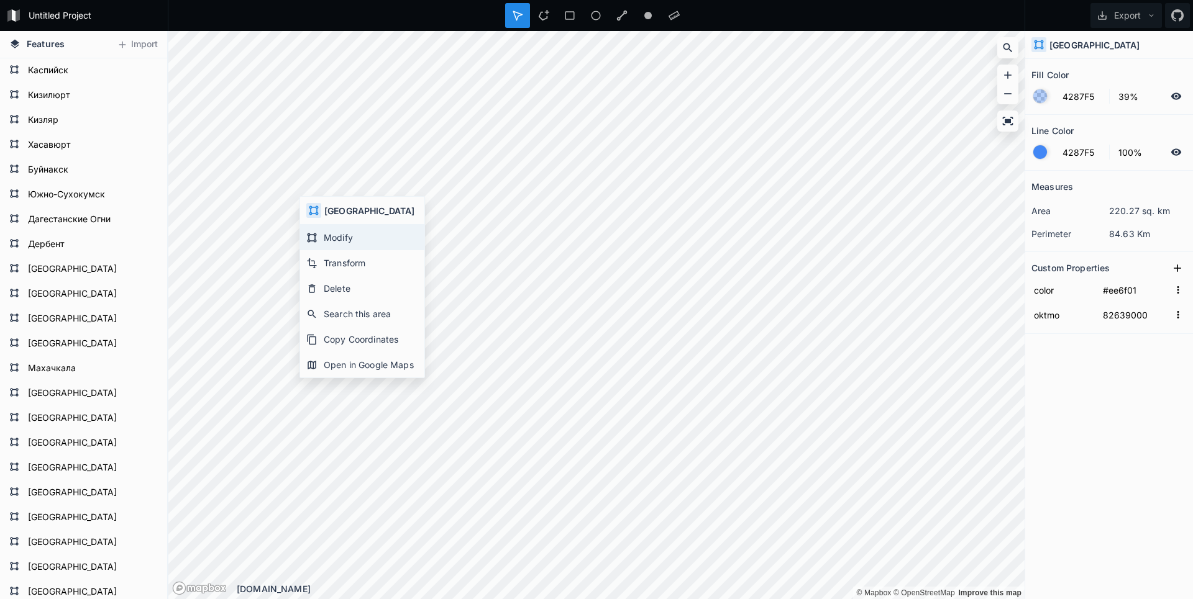
click at [333, 239] on div "Modify" at bounding box center [362, 237] width 124 height 25
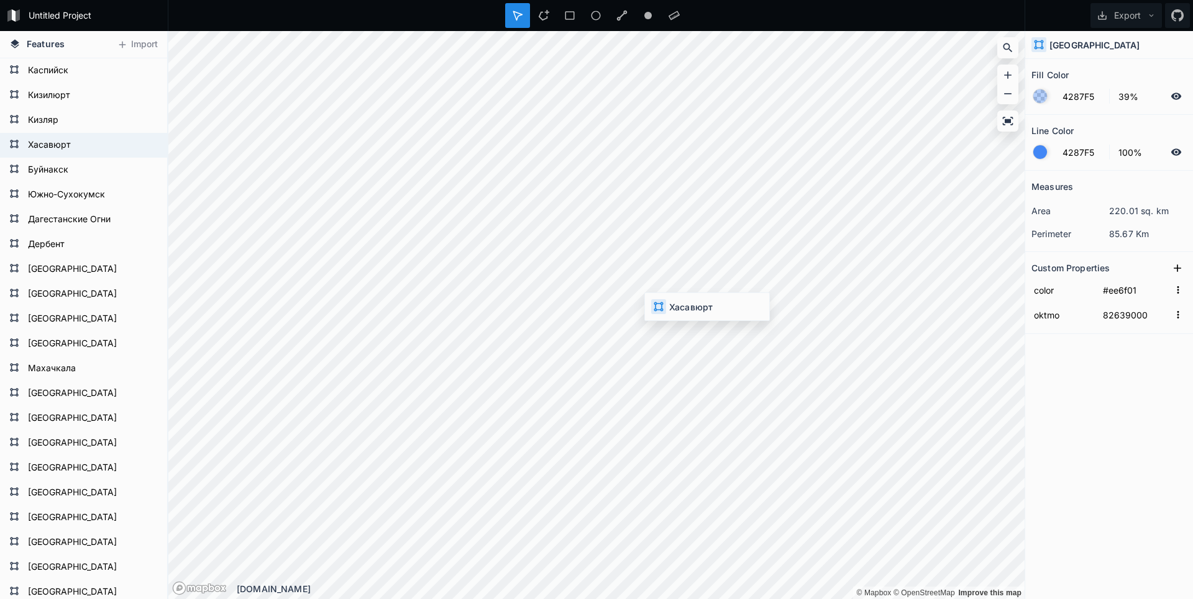
type input "0"
click at [762, 20] on div "Untitled Project Export Features Import [GEOGRAPHIC_DATA] [GEOGRAPHIC_DATA] [GE…" at bounding box center [596, 299] width 1193 height 599
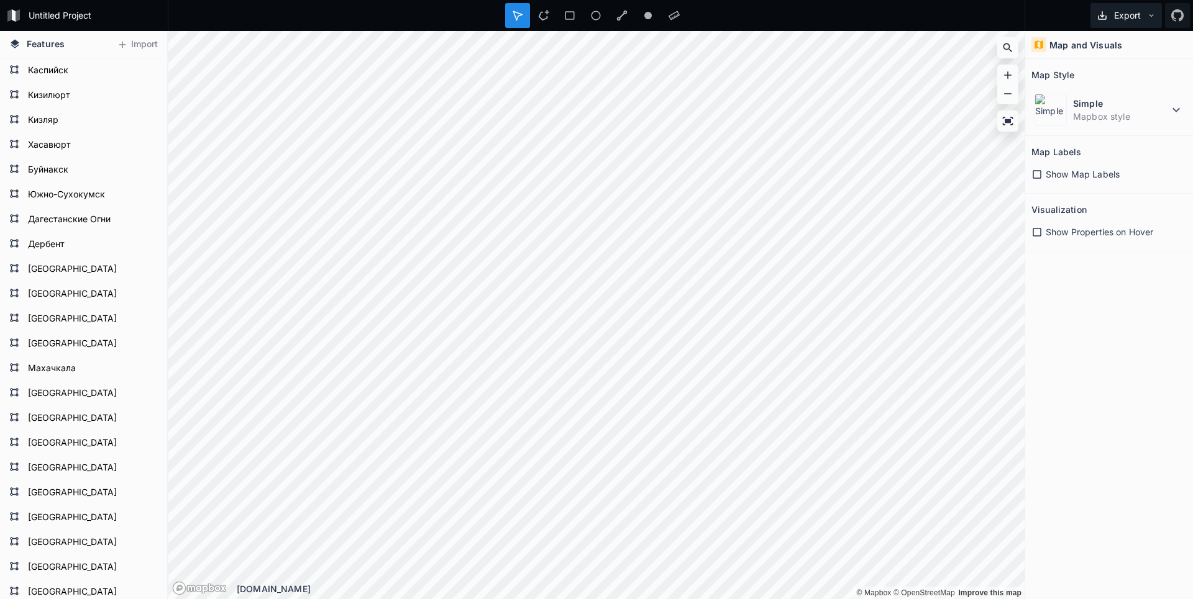
click at [1121, 14] on button "Export" at bounding box center [1125, 15] width 71 height 25
click at [1110, 62] on div "Export as .geojson" at bounding box center [1124, 70] width 124 height 25
click at [1029, 154] on div "Features Import [GEOGRAPHIC_DATA] [GEOGRAPHIC_DATA] [GEOGRAPHIC_DATA] [GEOGRAPH…" at bounding box center [596, 315] width 1193 height 568
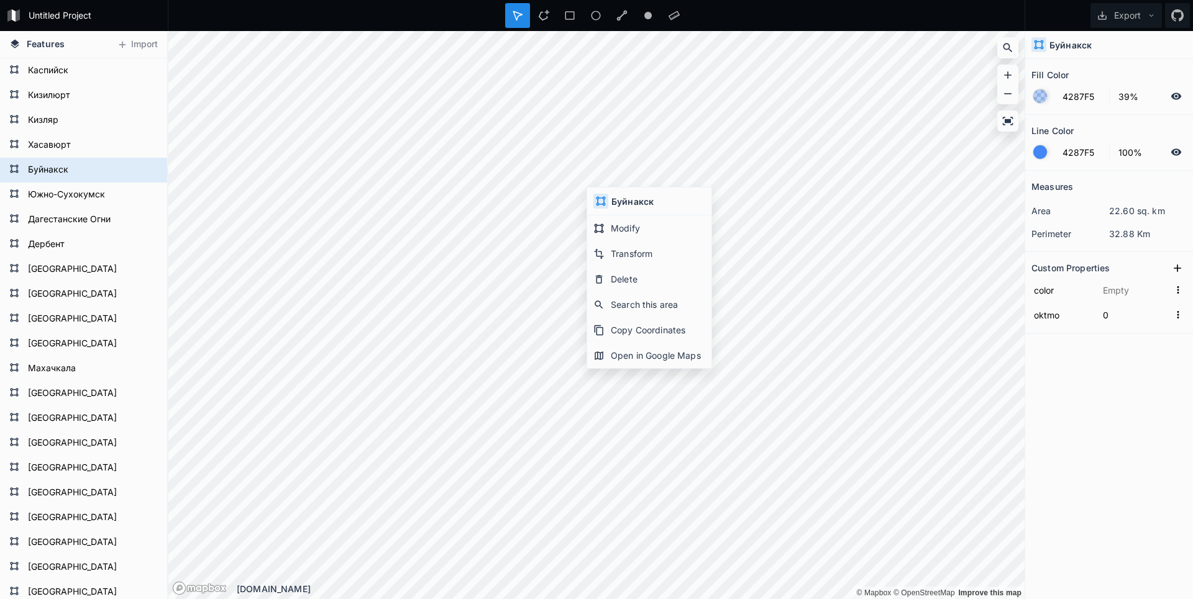
type input "#edd002"
type input "82611000"
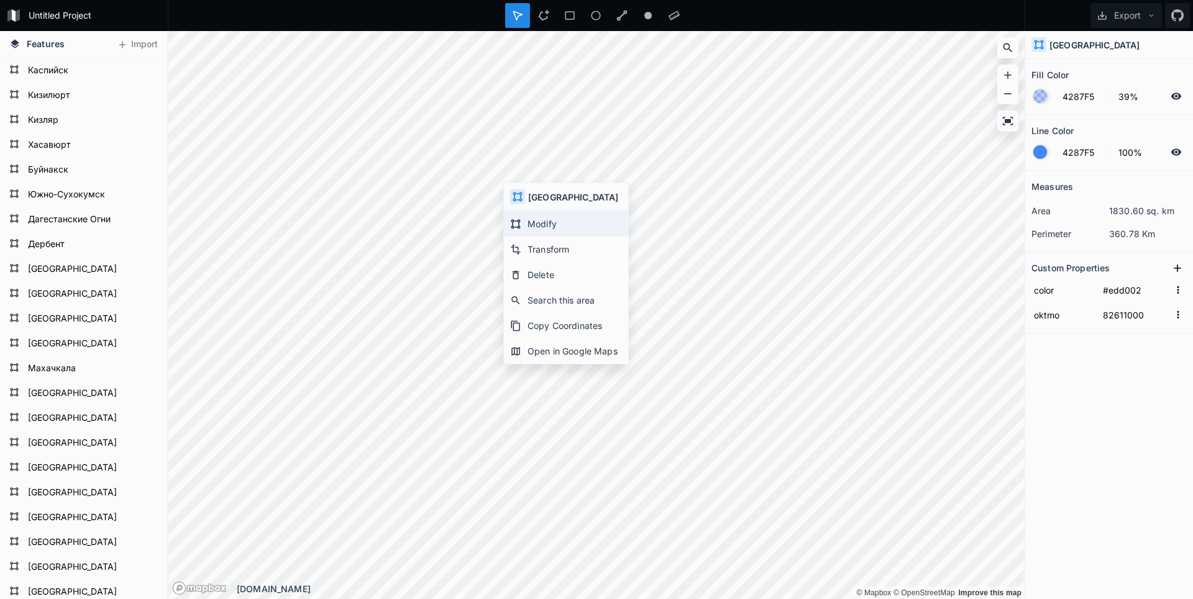
click at [534, 220] on div "Modify" at bounding box center [566, 223] width 124 height 25
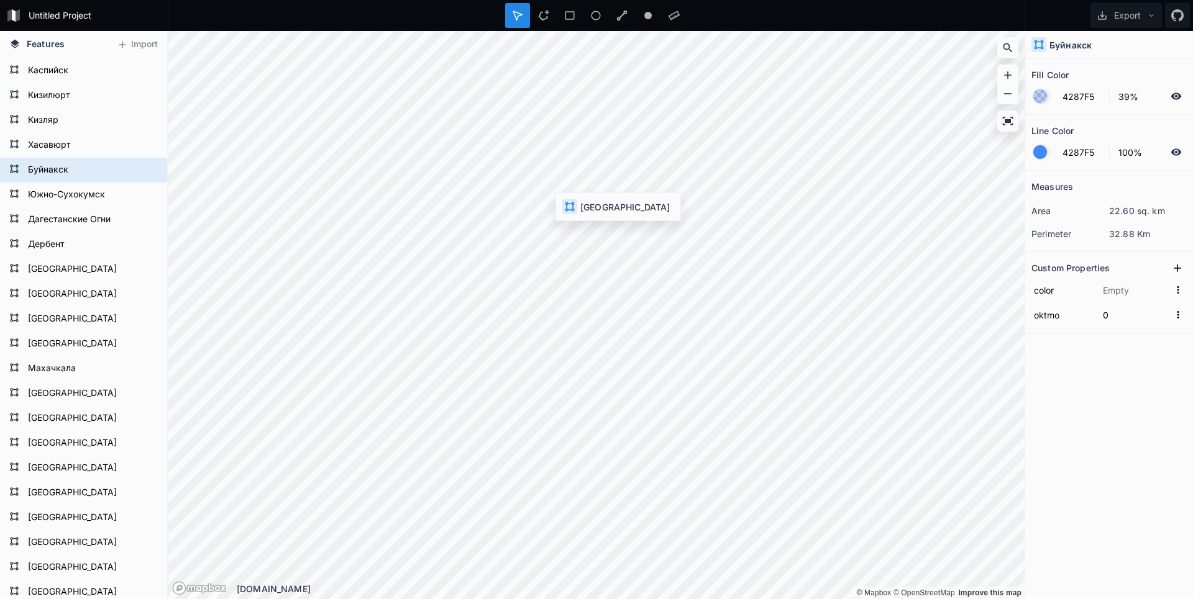
type input "#edd002"
type input "82611000"
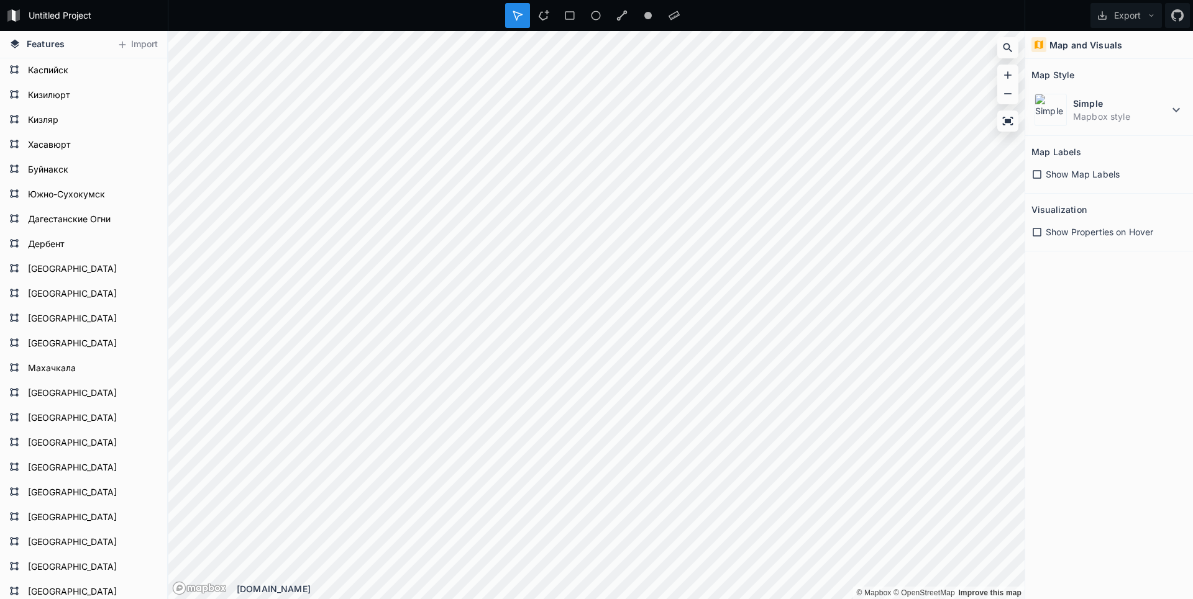
click at [1036, 509] on div "Features Import [GEOGRAPHIC_DATA] [GEOGRAPHIC_DATA] [GEOGRAPHIC_DATA] [GEOGRAPH…" at bounding box center [596, 315] width 1193 height 568
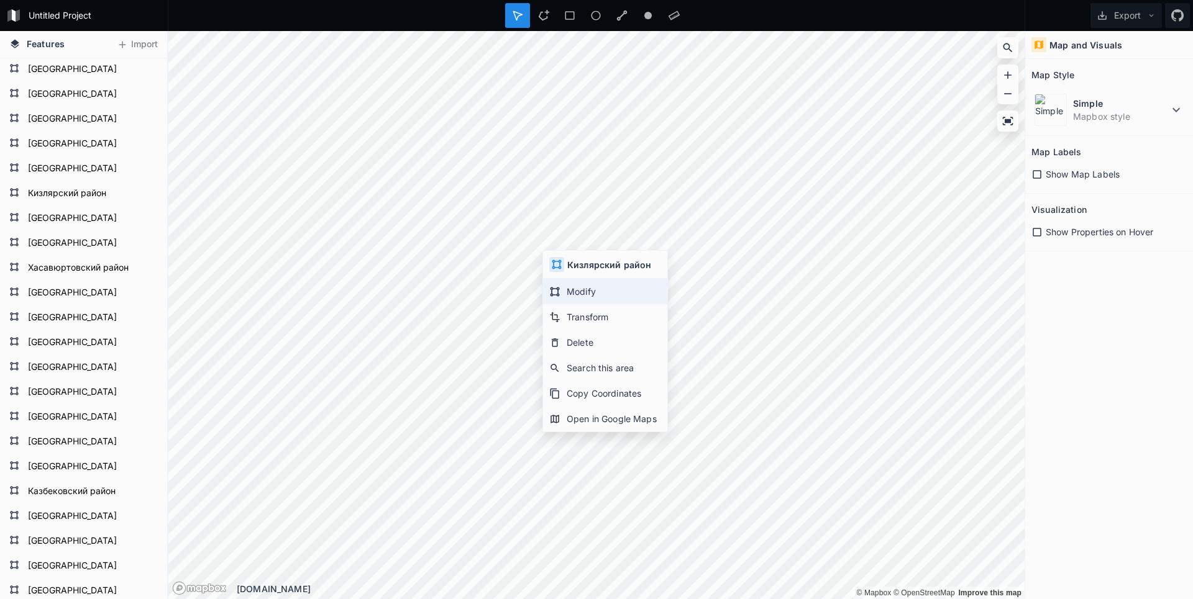
click at [574, 287] on div "Modify" at bounding box center [605, 291] width 124 height 25
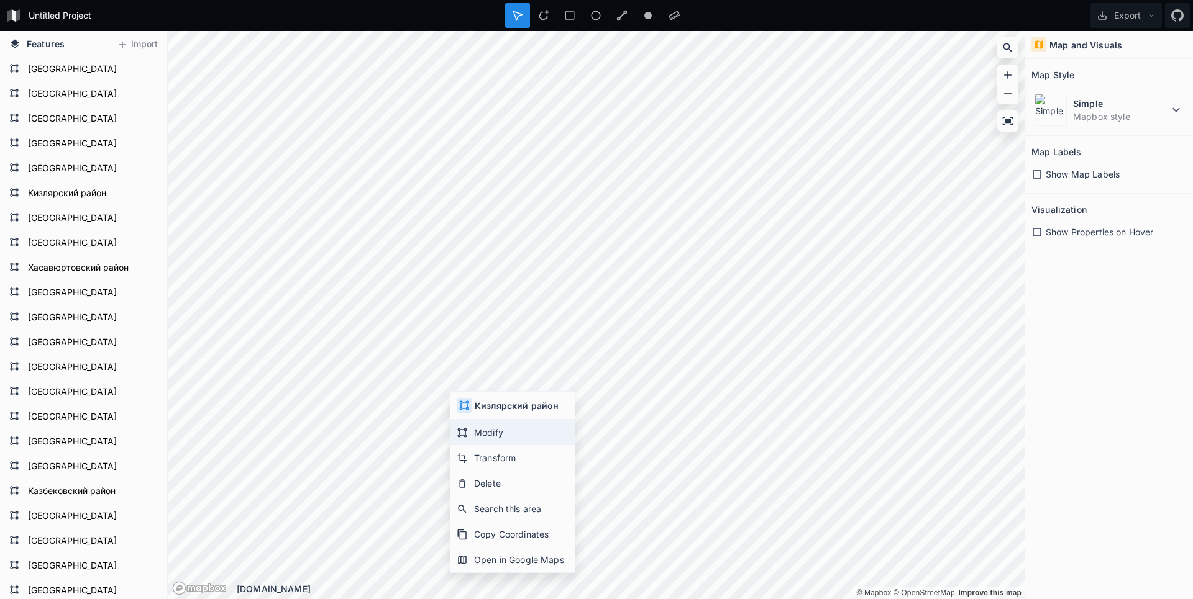
click at [475, 429] on div "Modify" at bounding box center [512, 432] width 124 height 25
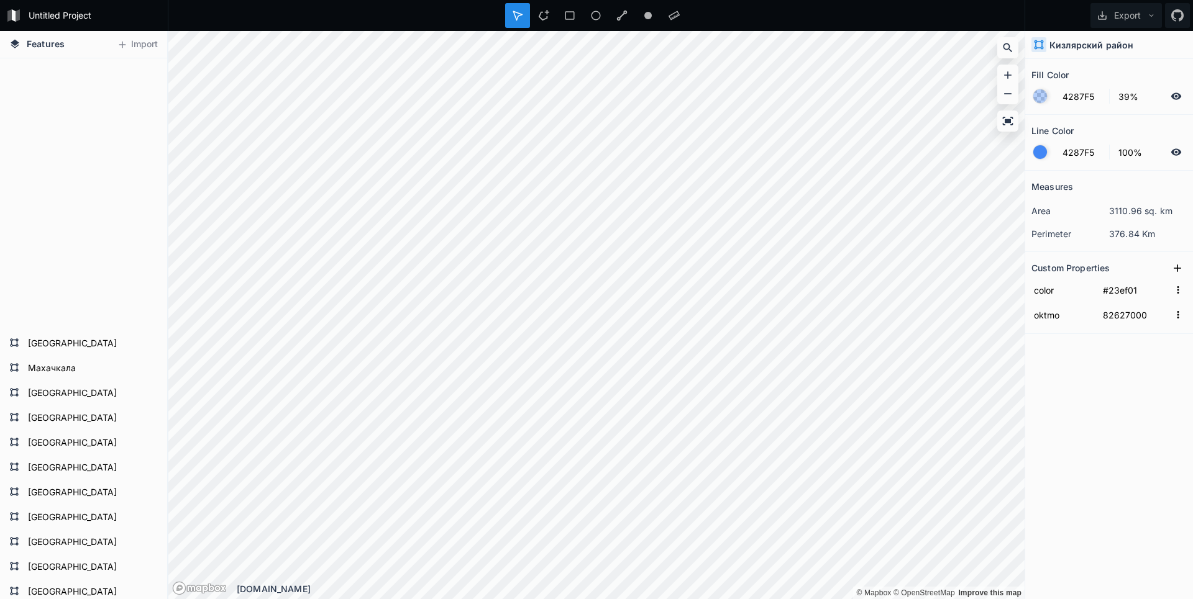
scroll to position [473, 0]
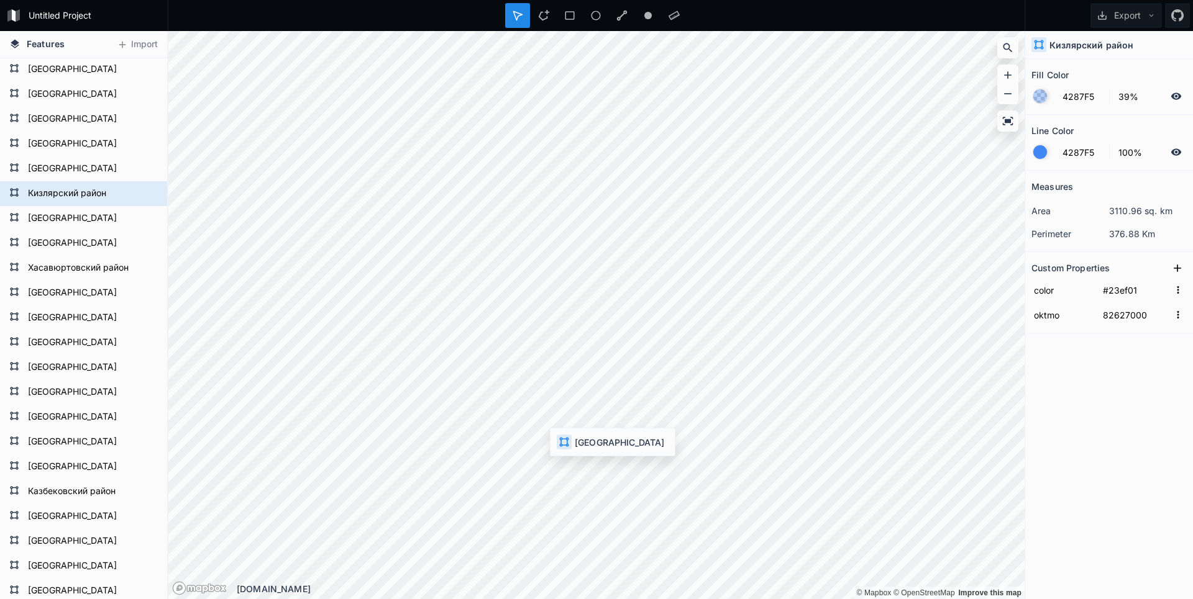
type input "#c70000"
type input "82607000"
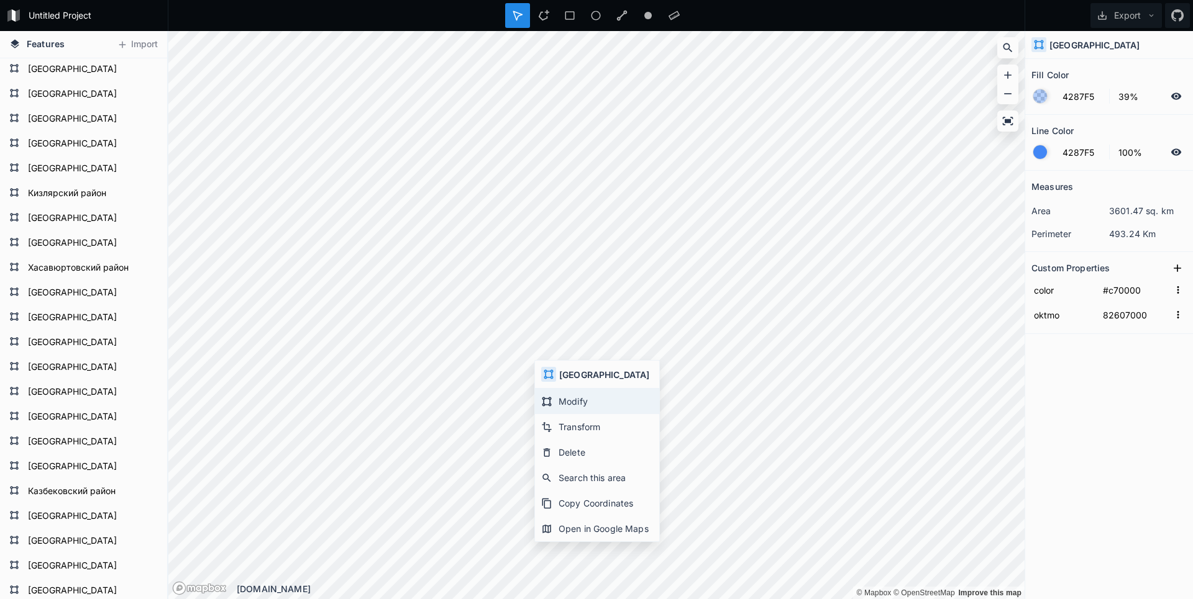
click at [565, 404] on div "Modify" at bounding box center [597, 401] width 124 height 25
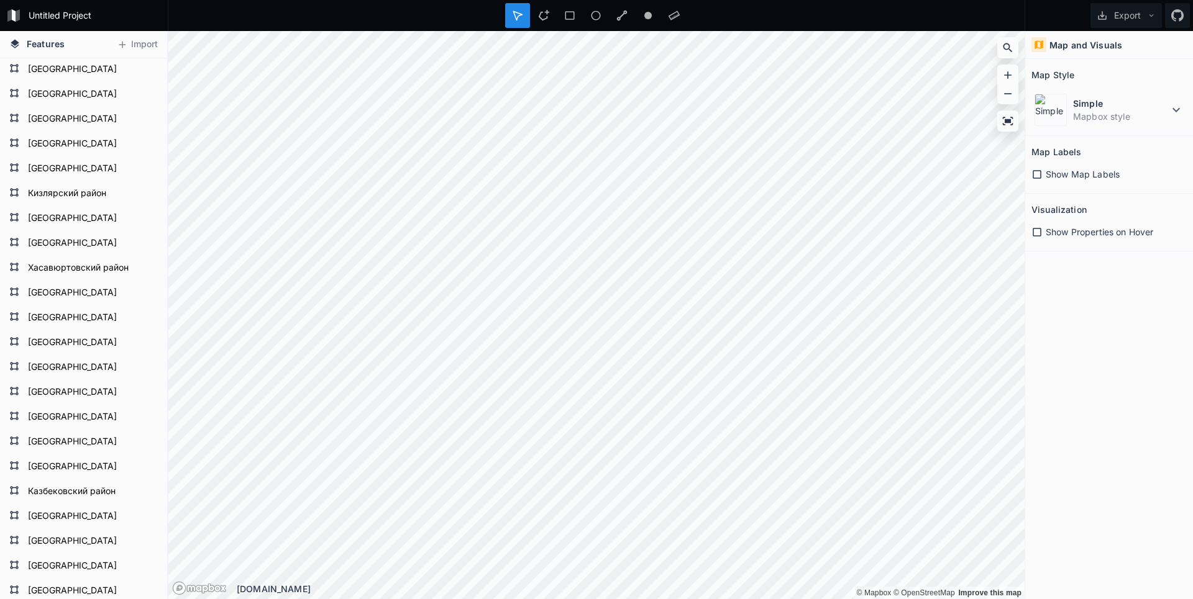
click at [770, 599] on html "Untitled Project Export Features Import Гунибский район Ногайский район Буйнакс…" at bounding box center [596, 299] width 1193 height 599
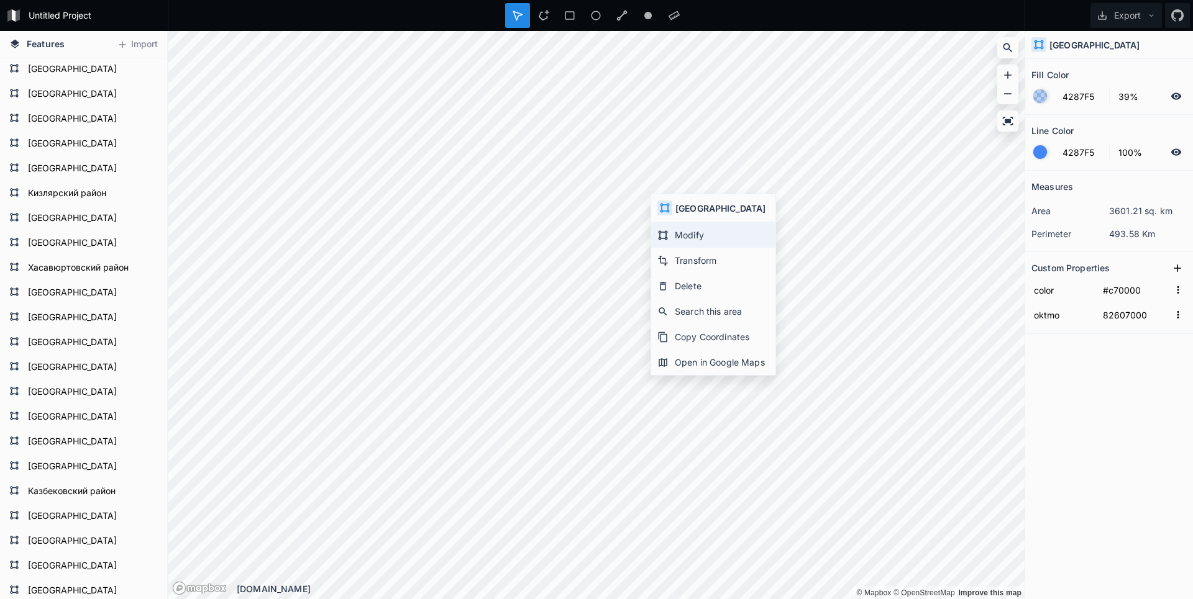
click at [676, 230] on div "Modify" at bounding box center [713, 234] width 124 height 25
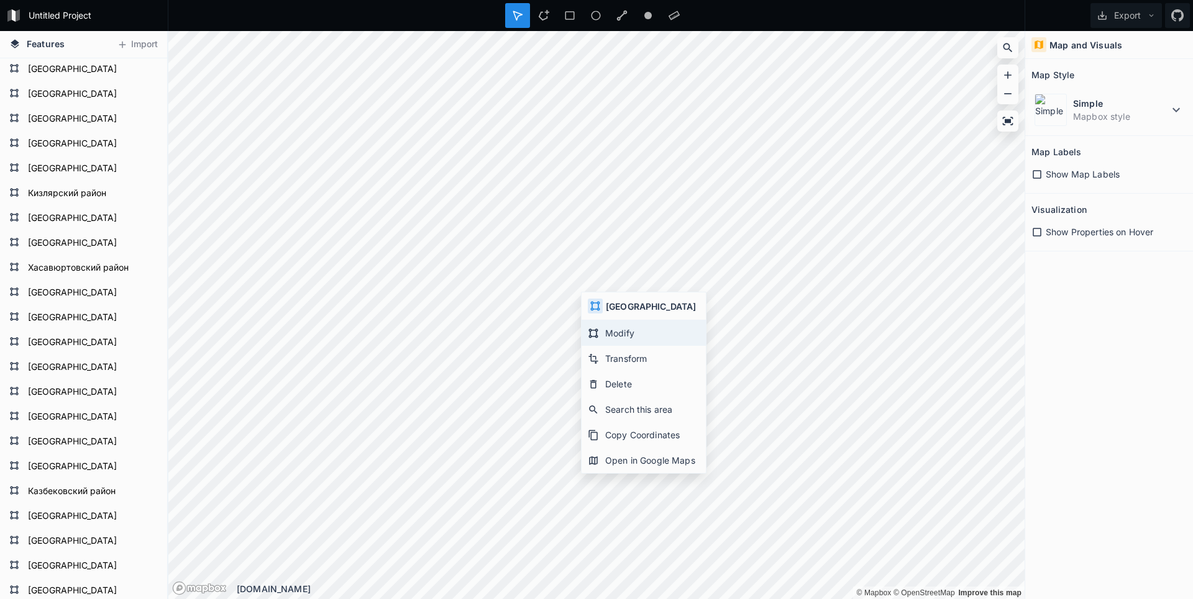
click at [615, 327] on div "Modify" at bounding box center [643, 333] width 124 height 25
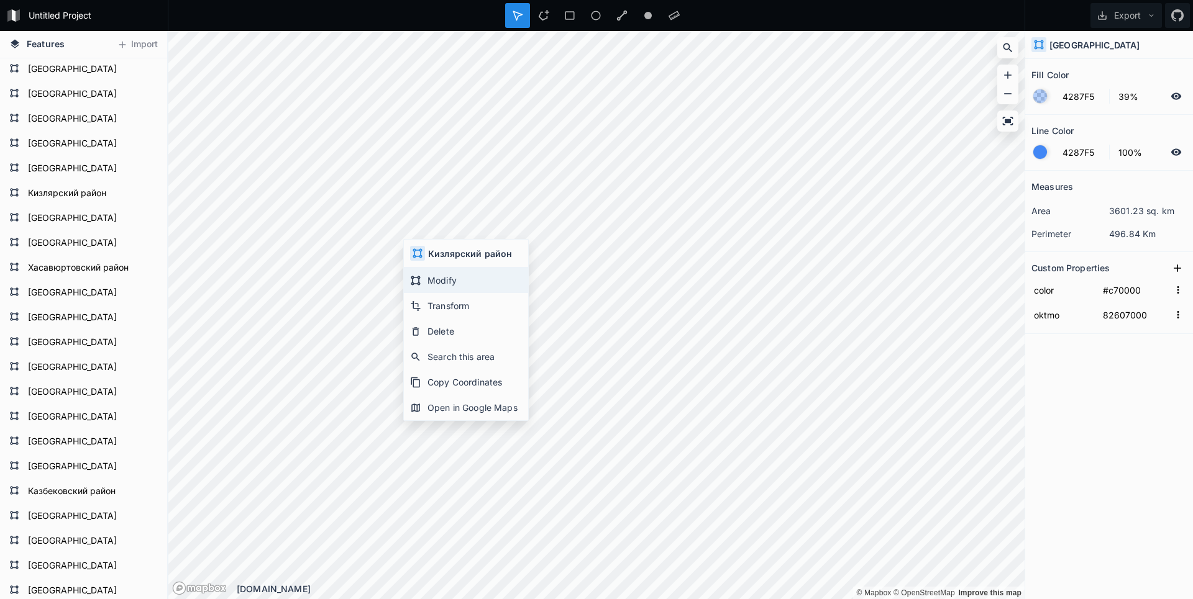
click at [421, 278] on div "Modify" at bounding box center [466, 280] width 124 height 25
type input "#23ef01"
type input "82627000"
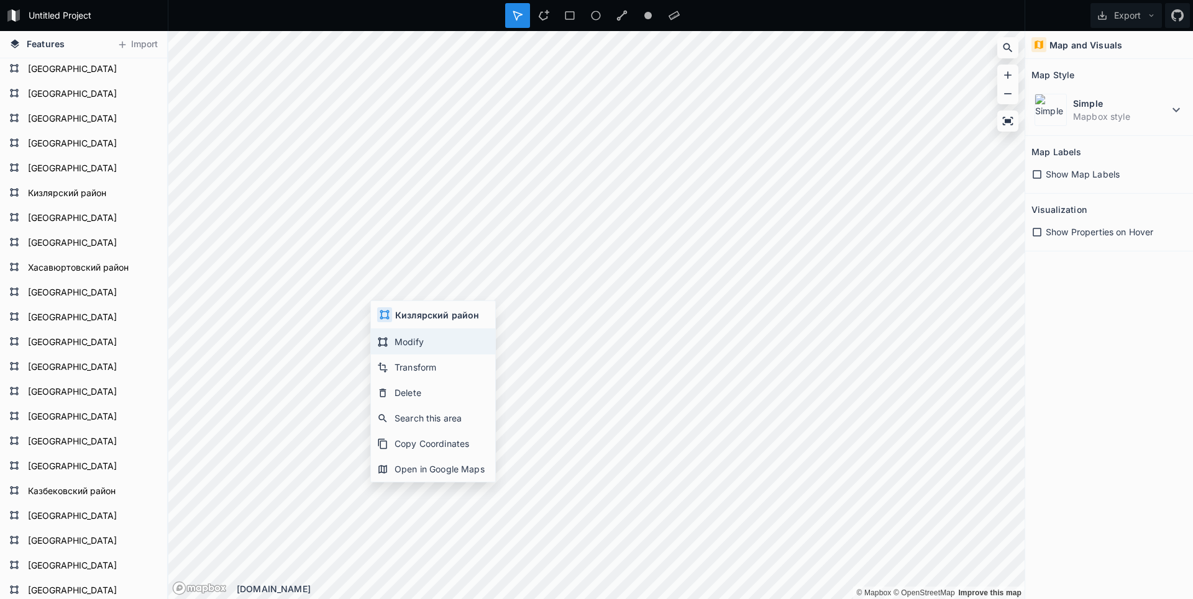
click at [390, 335] on div "Modify" at bounding box center [433, 341] width 124 height 25
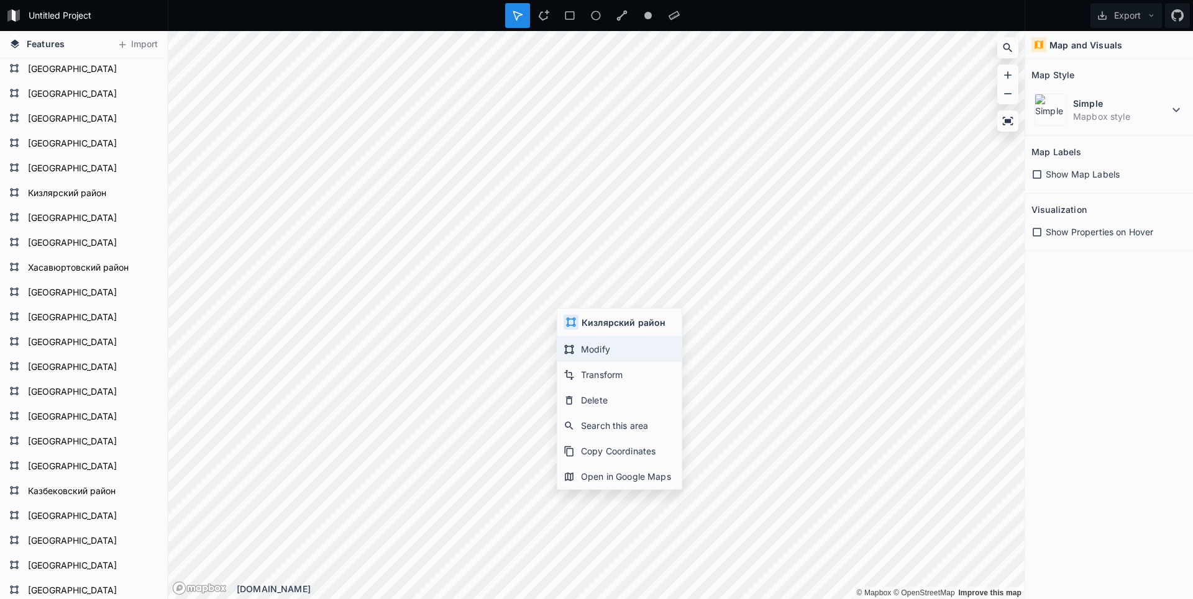
click at [578, 344] on div "Modify" at bounding box center [619, 349] width 124 height 25
click at [1132, 18] on button "Export" at bounding box center [1125, 15] width 71 height 25
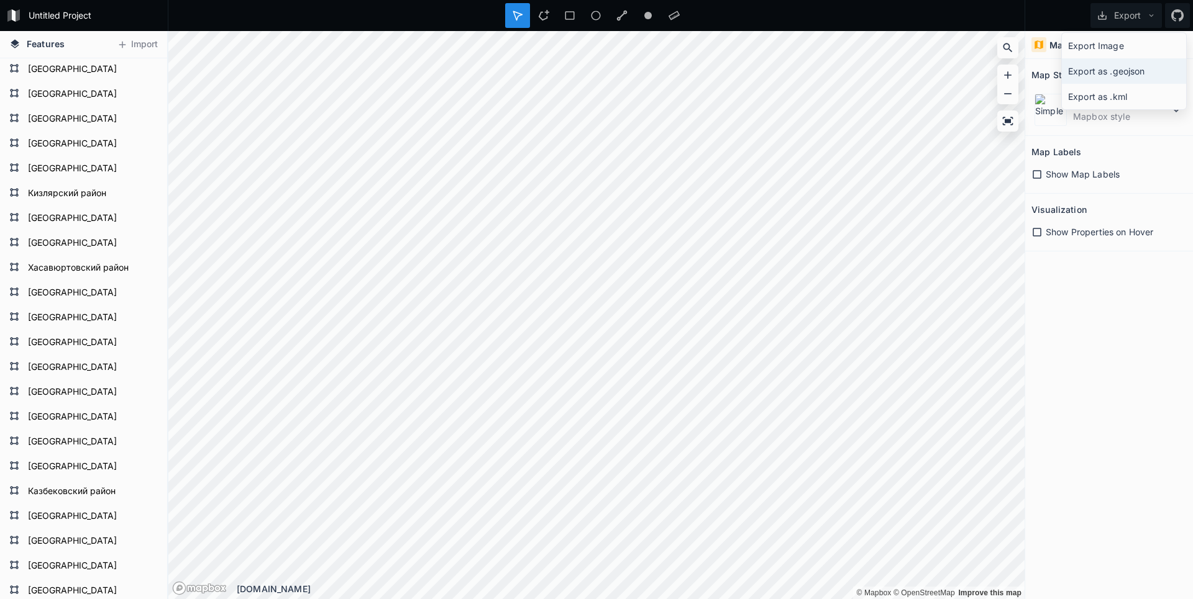
click at [1100, 77] on div "Export as .geojson" at bounding box center [1124, 70] width 124 height 25
